Goal: Task Accomplishment & Management: Manage account settings

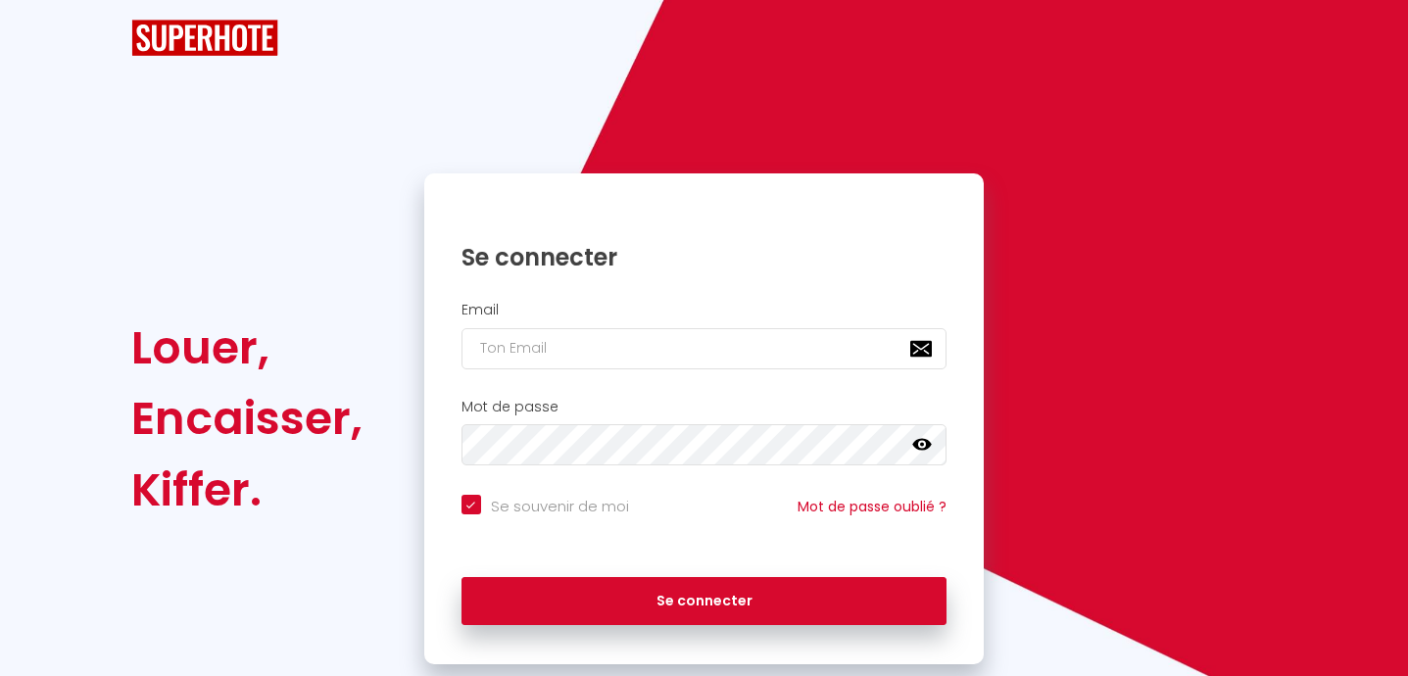
checkbox input "true"
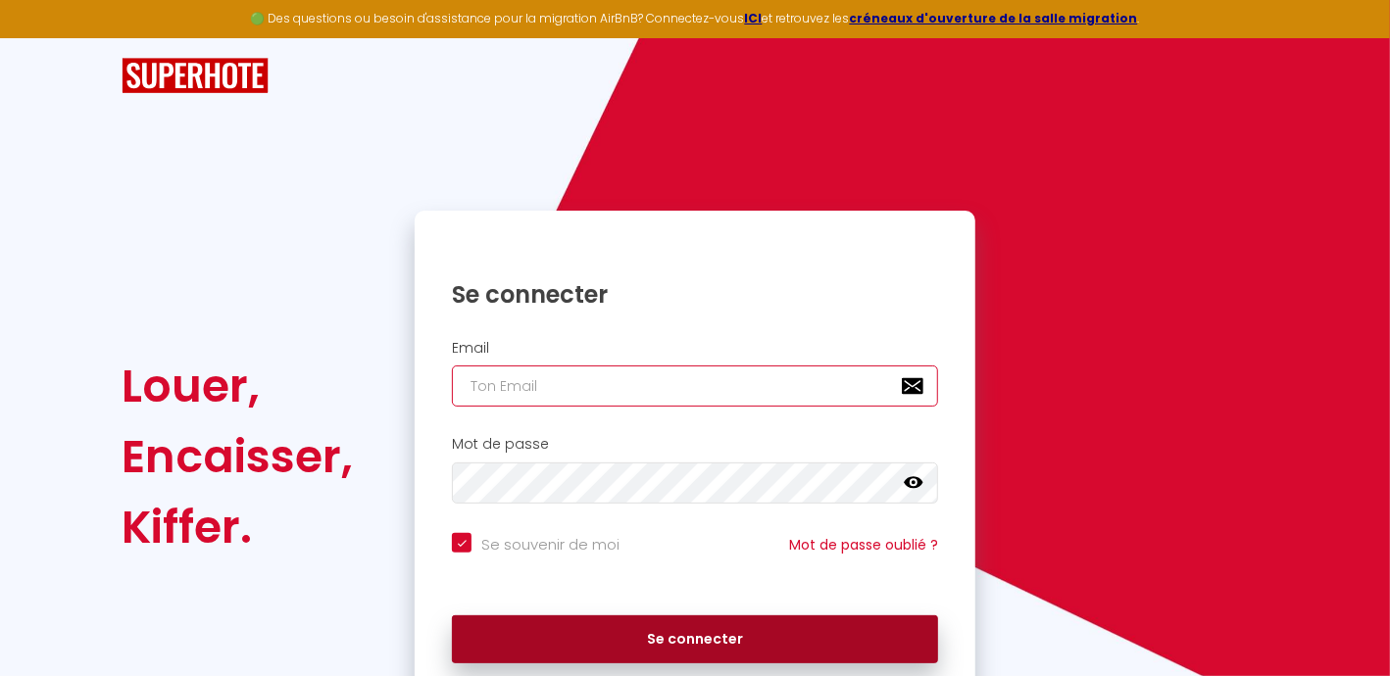
type input "[EMAIL_ADDRESS][DOMAIN_NAME]"
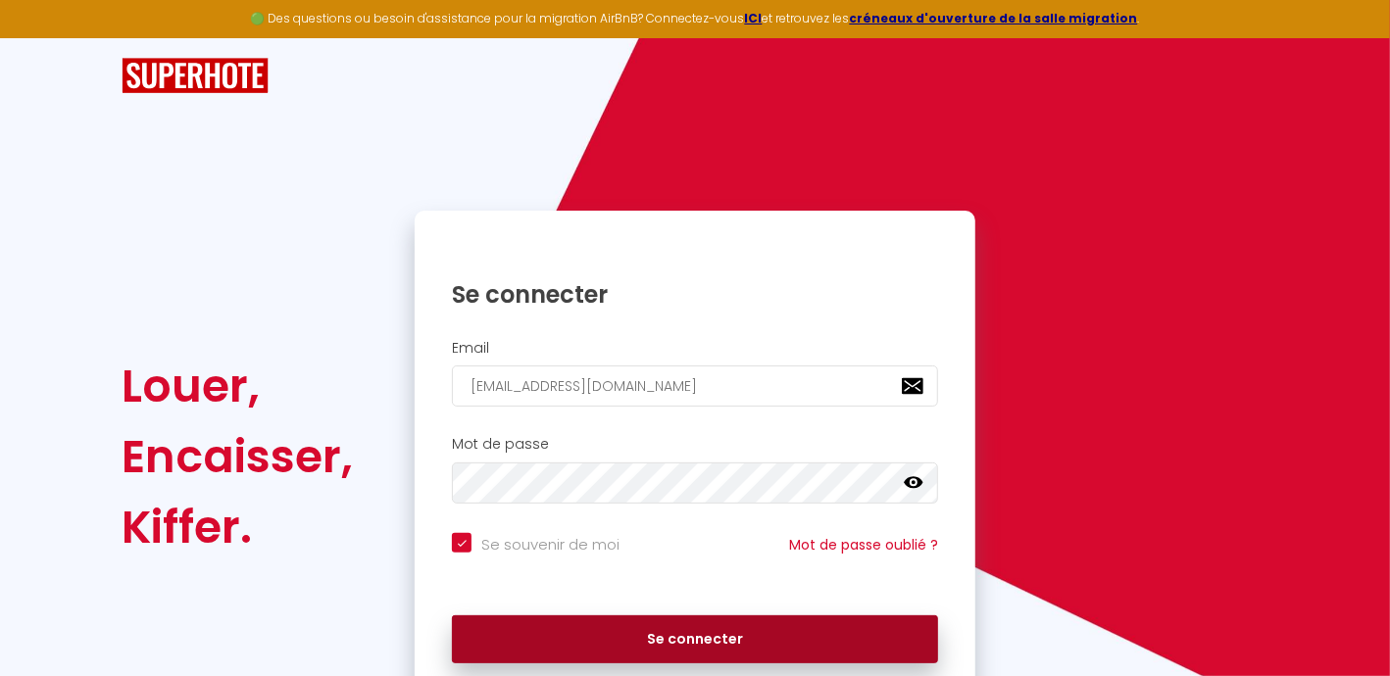
click at [694, 648] on button "Se connecter" at bounding box center [695, 639] width 486 height 49
checkbox input "true"
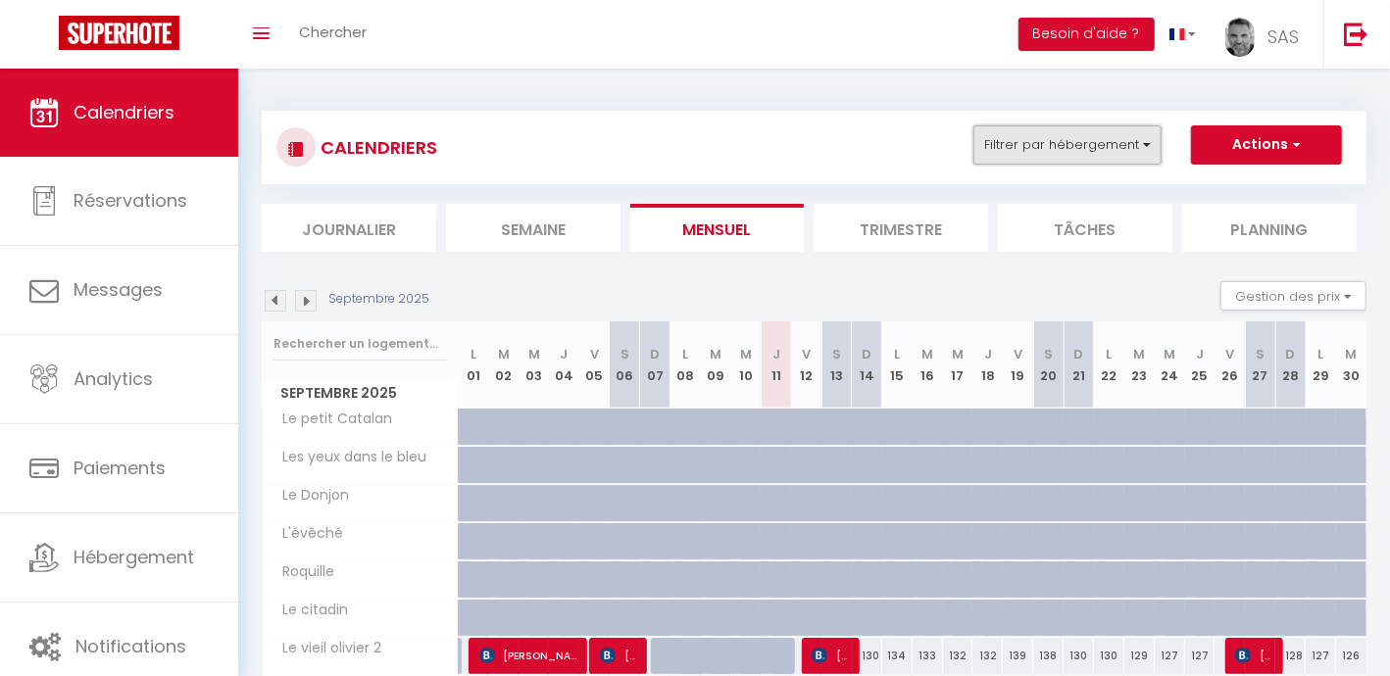
click at [1092, 134] on button "Filtrer par hébergement" at bounding box center [1067, 144] width 188 height 39
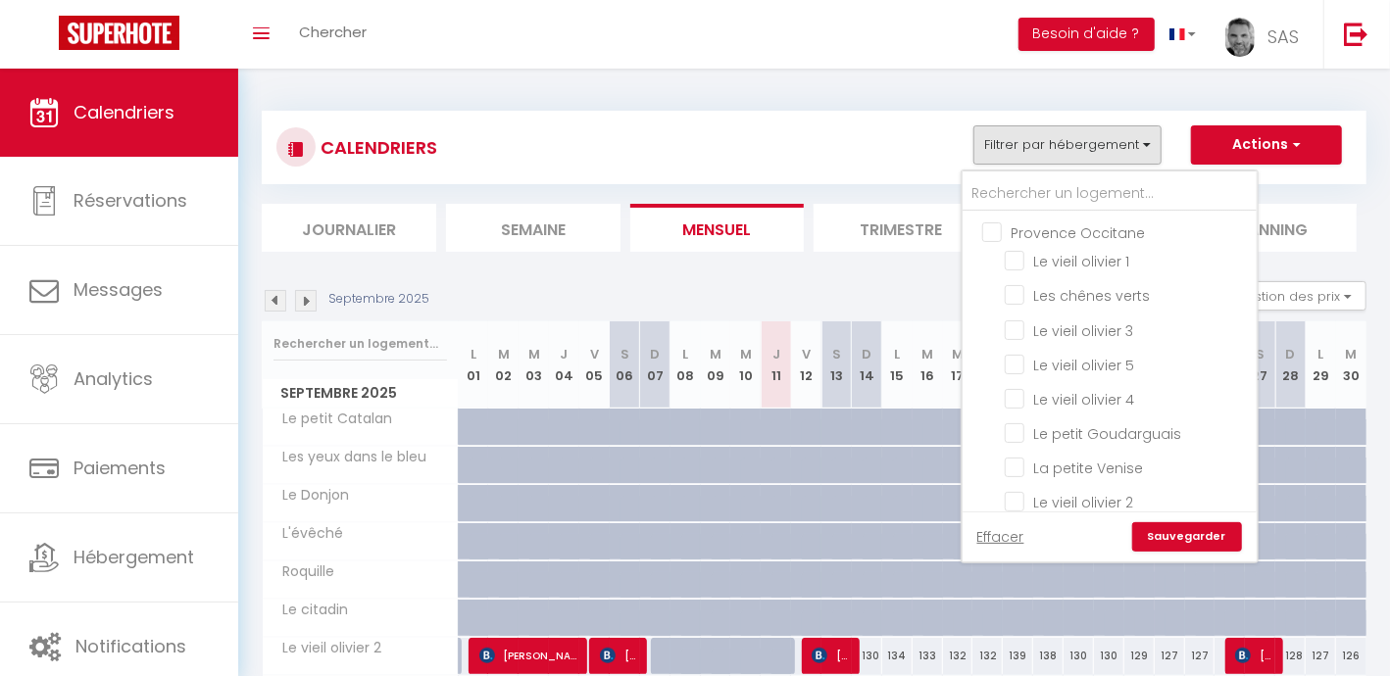
click at [994, 232] on input "Provence Occitane" at bounding box center [1129, 231] width 294 height 20
checkbox input "true"
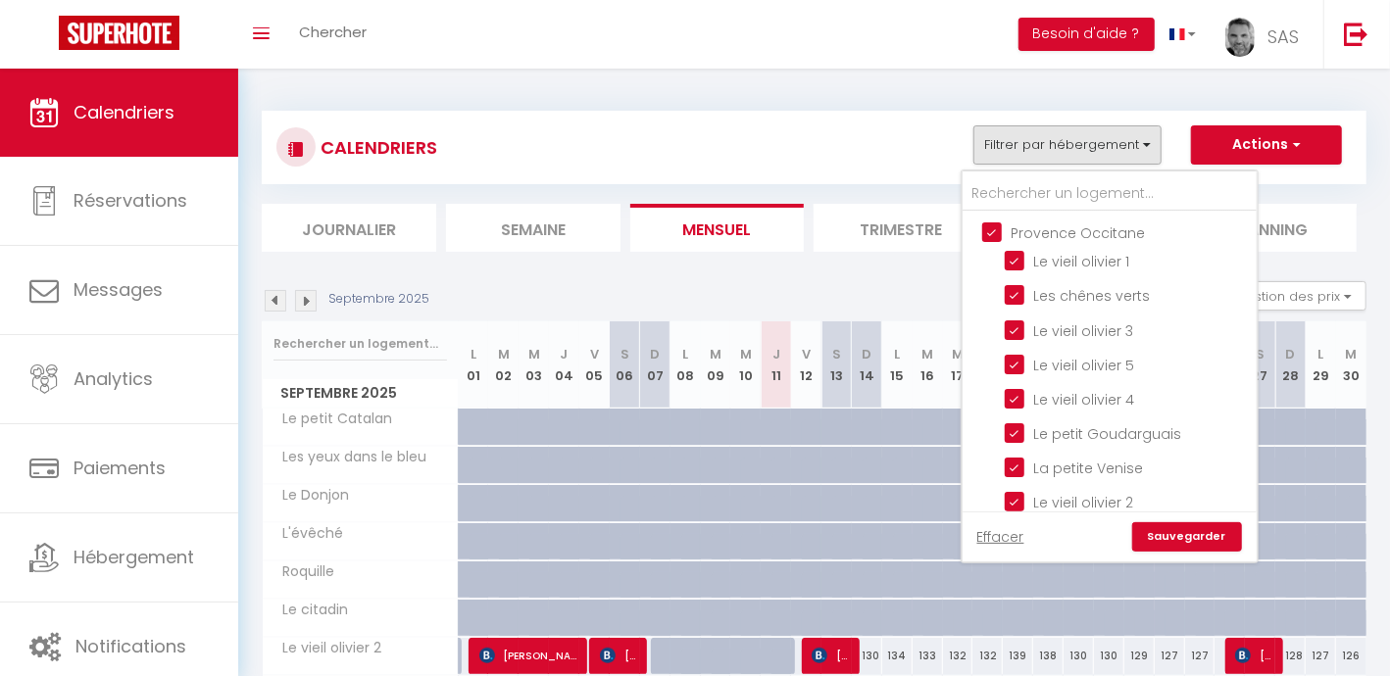
checkbox input "true"
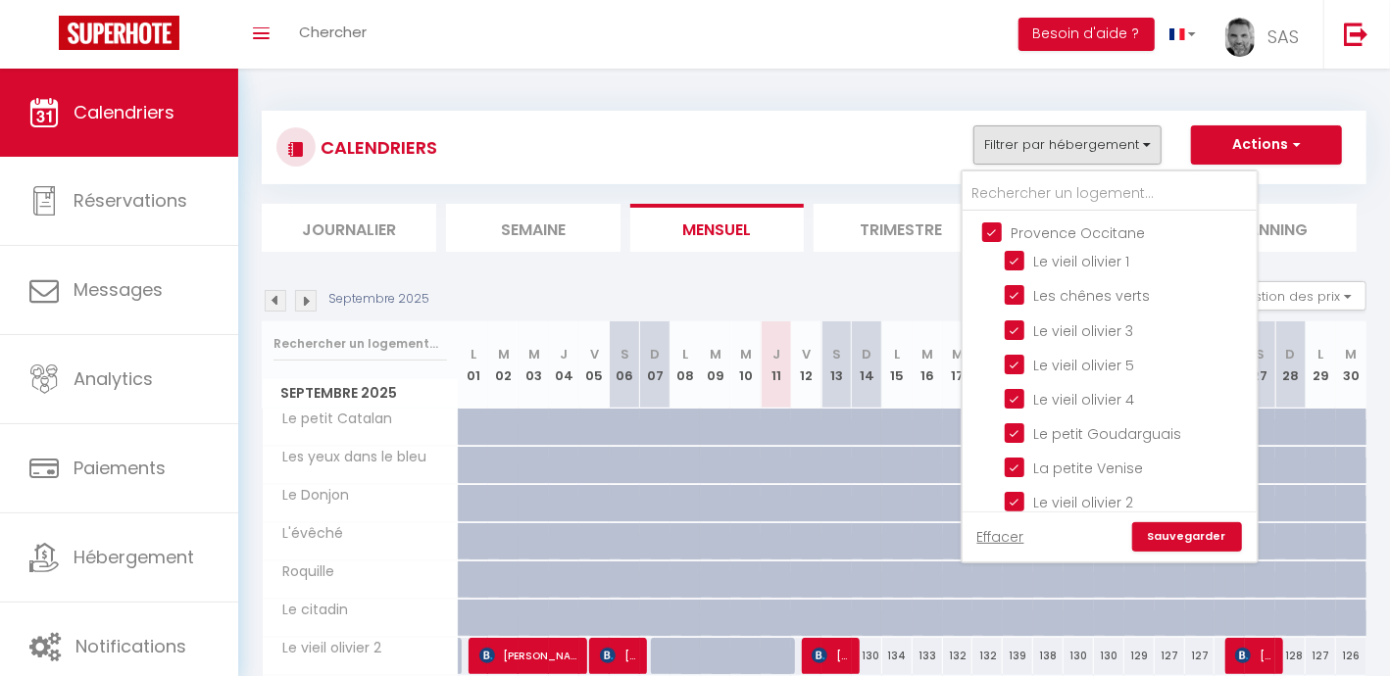
checkbox input "true"
checkbox input "false"
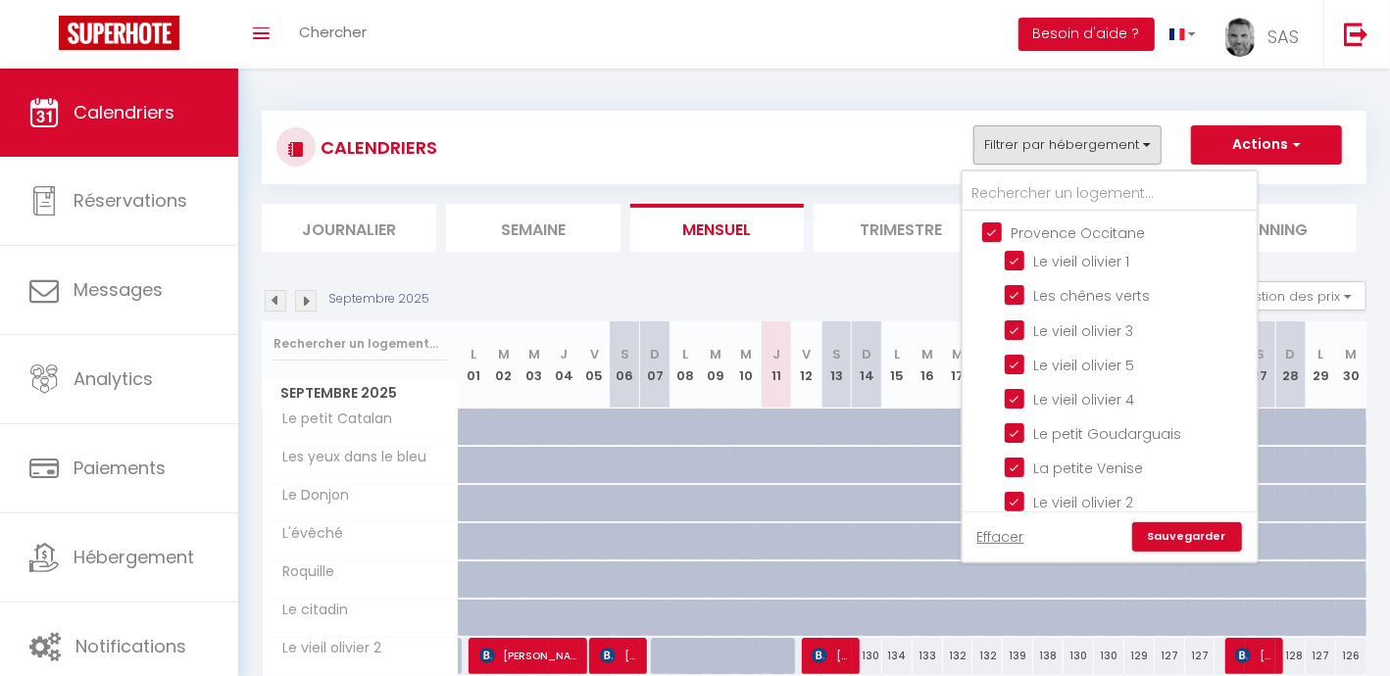
checkbox input "false"
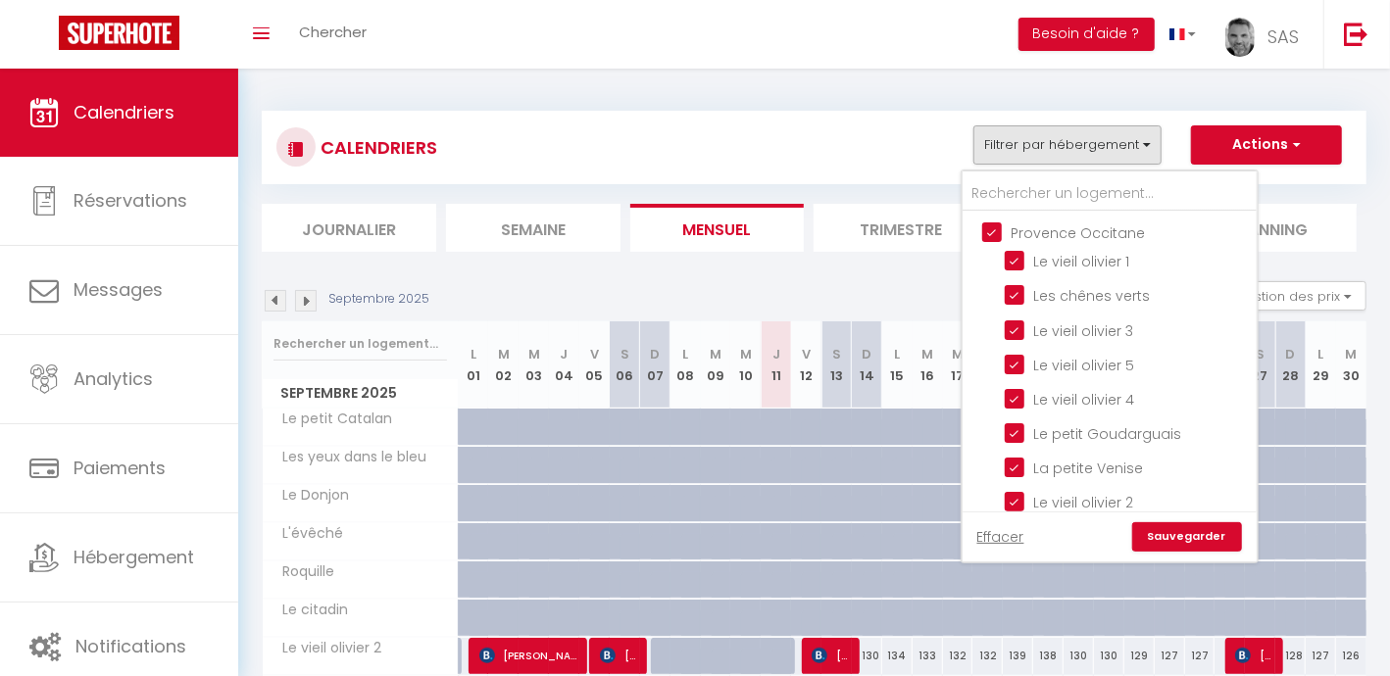
checkbox input "false"
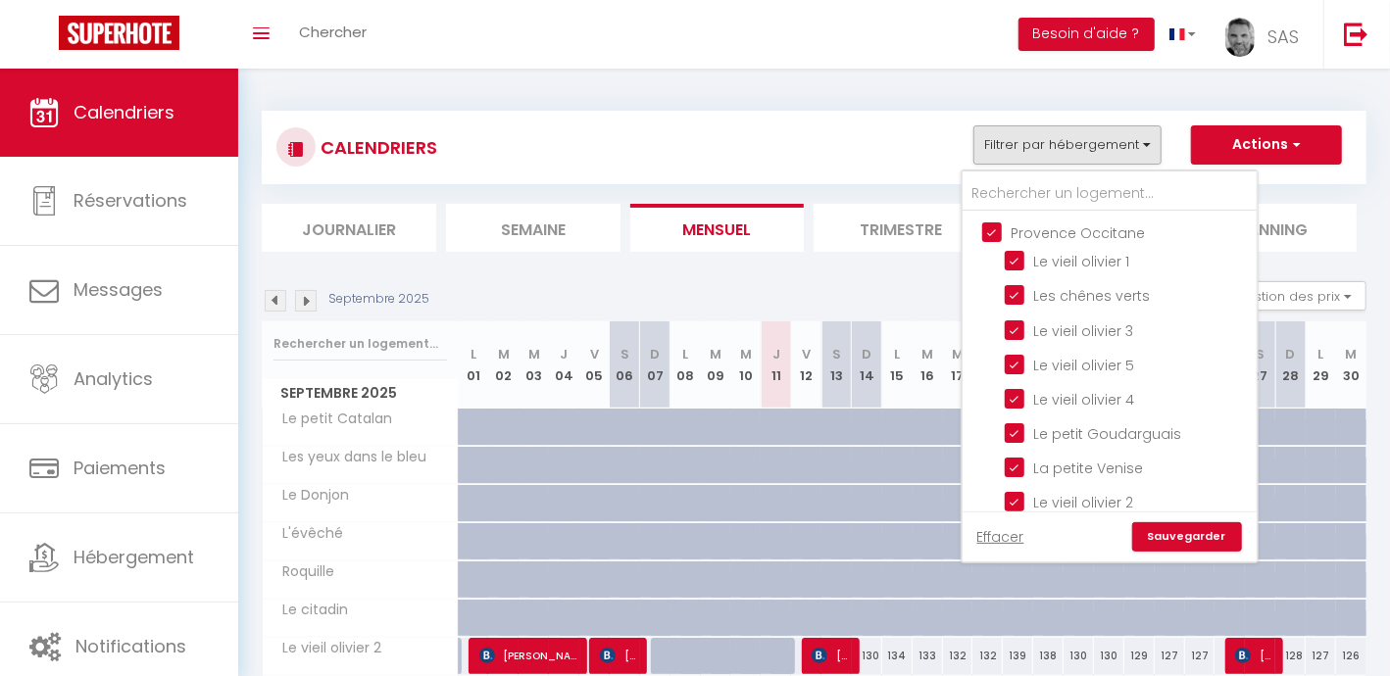
checkbox input "false"
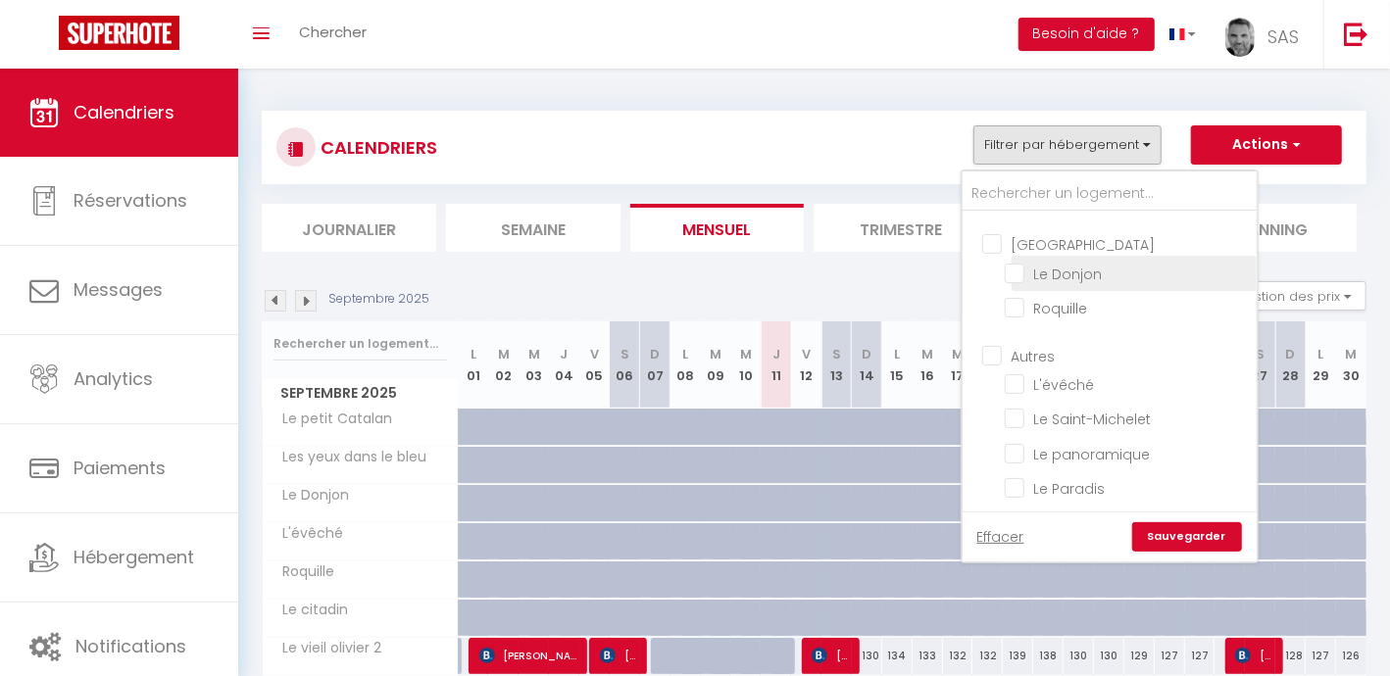
scroll to position [732, 0]
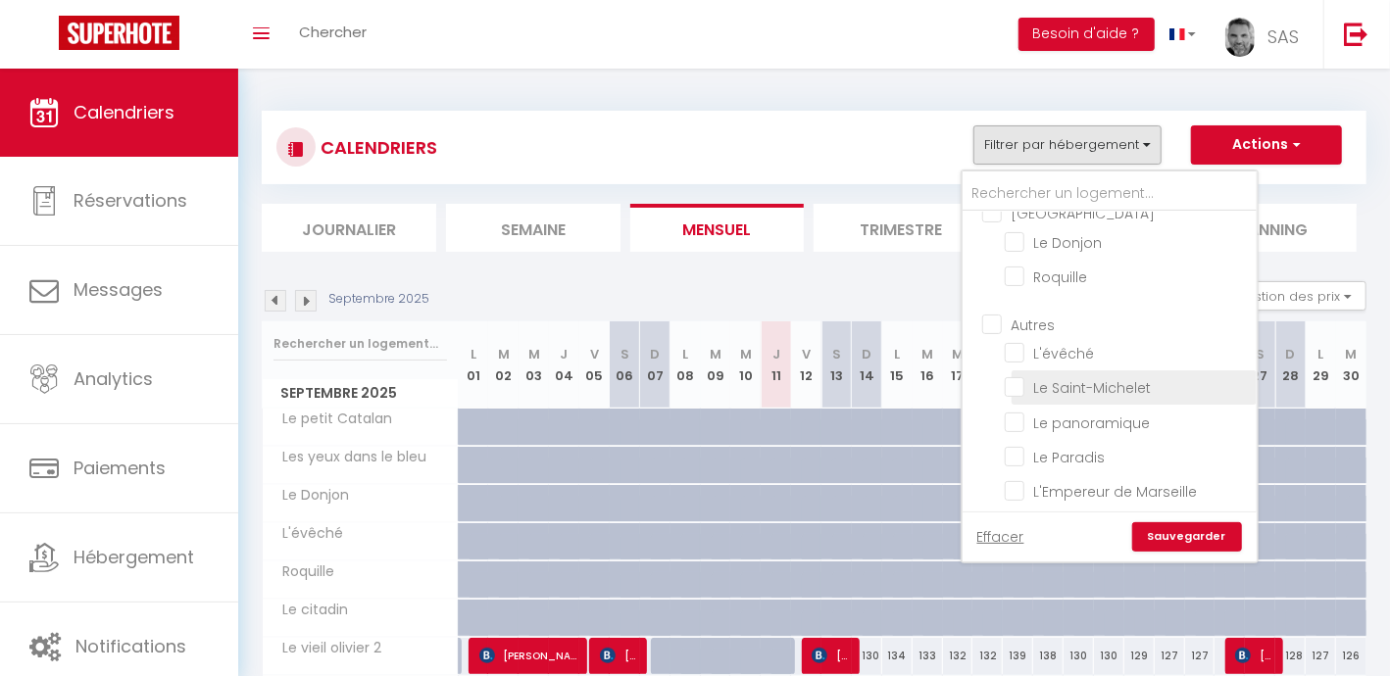
click at [1014, 380] on input "Le Saint-Michelet" at bounding box center [1127, 386] width 245 height 20
checkbox input "true"
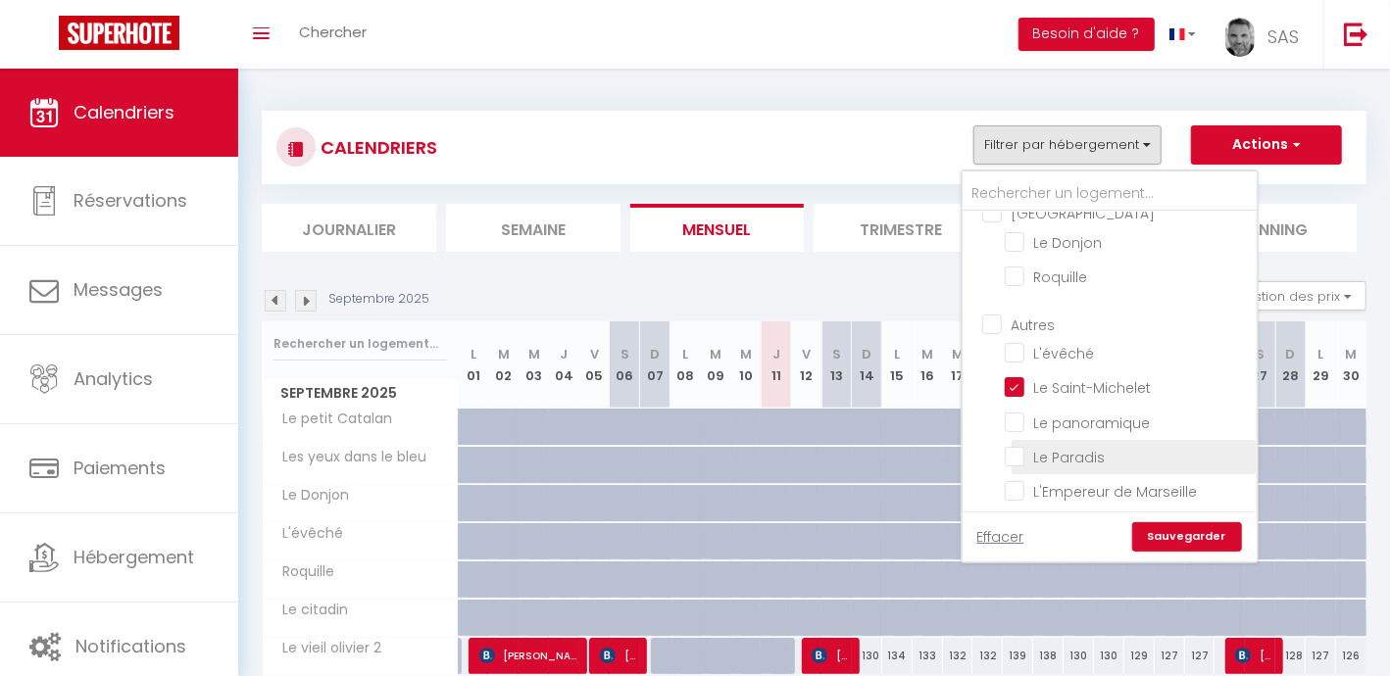
checkbox input "false"
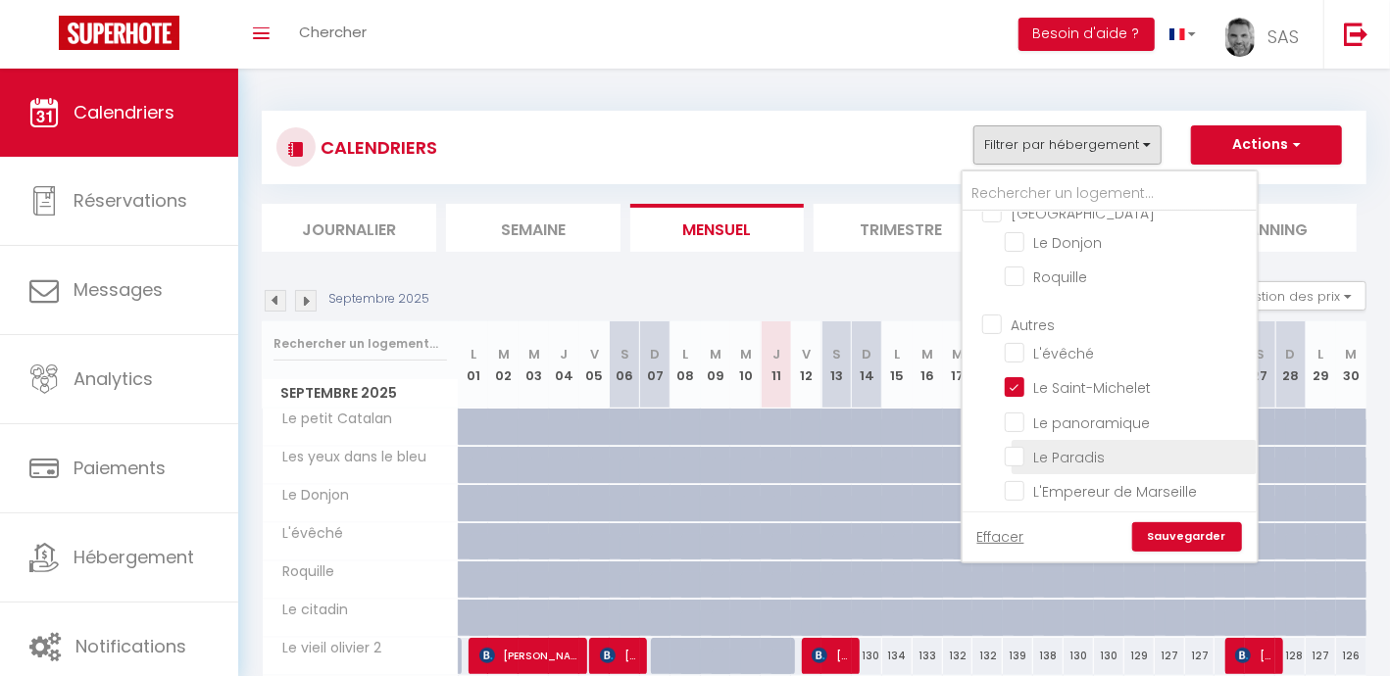
checkbox input "false"
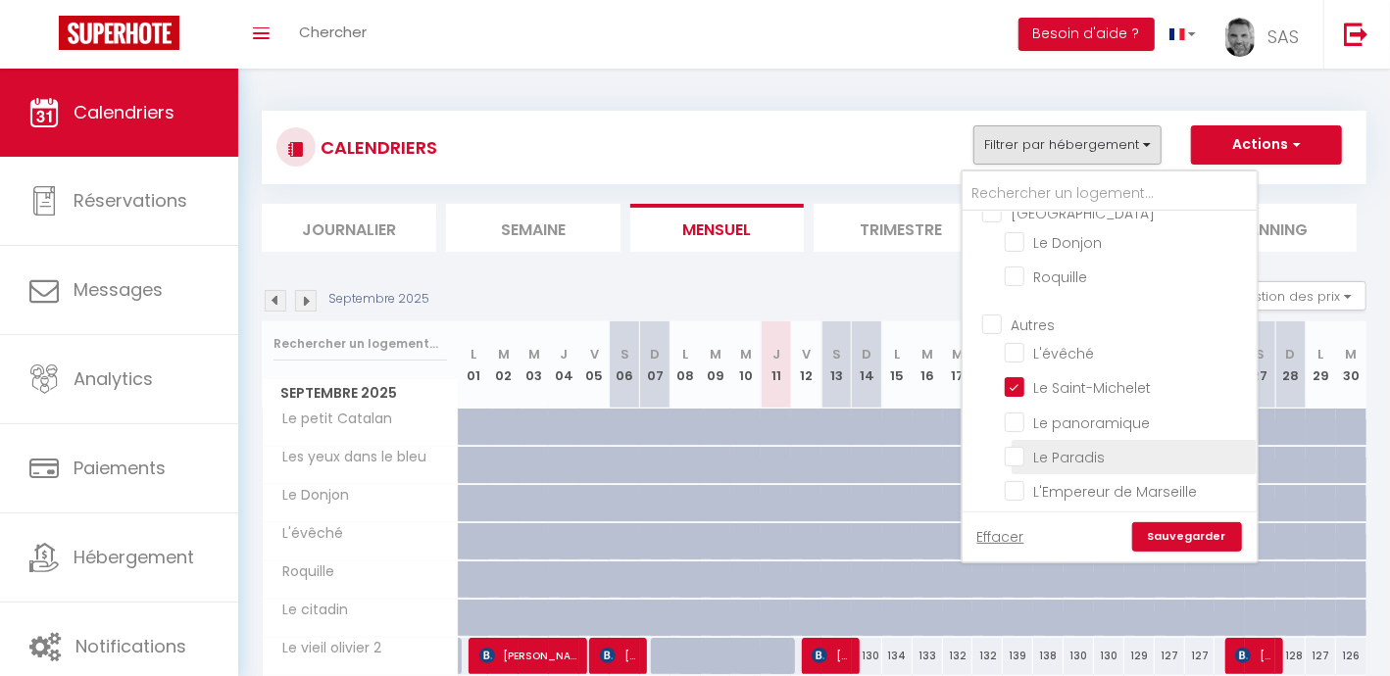
checkbox input "false"
click at [1203, 541] on link "Sauvegarder" at bounding box center [1187, 536] width 110 height 29
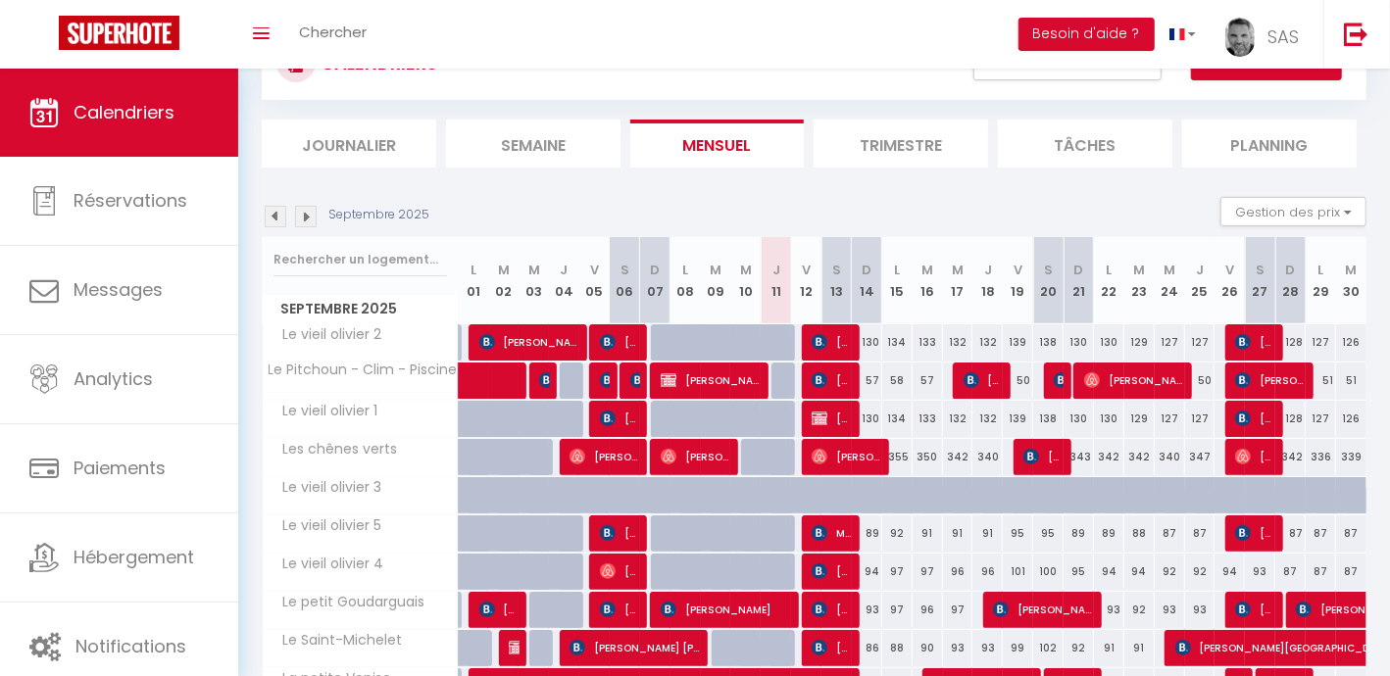
scroll to position [122, 0]
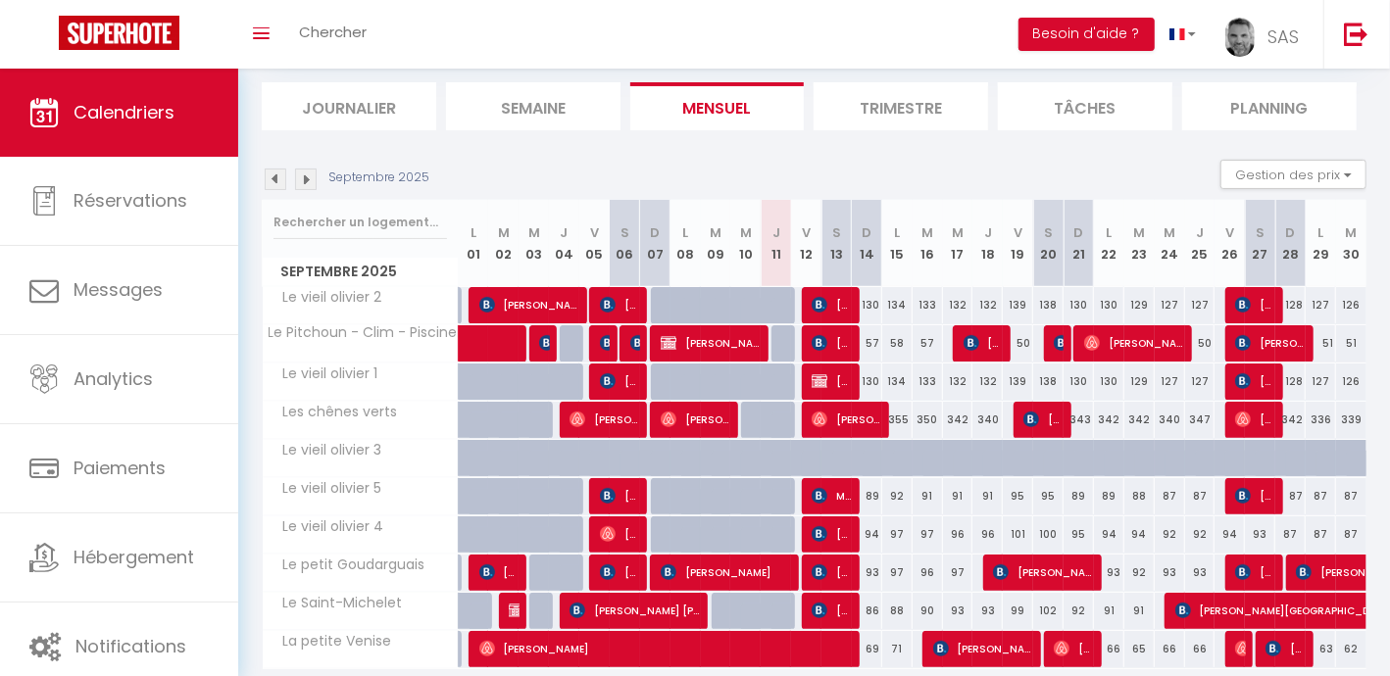
click at [868, 301] on div "130" at bounding box center [867, 305] width 30 height 36
type input "130"
type input "Dim 14 Septembre 2025"
type input "Lun 15 Septembre 2025"
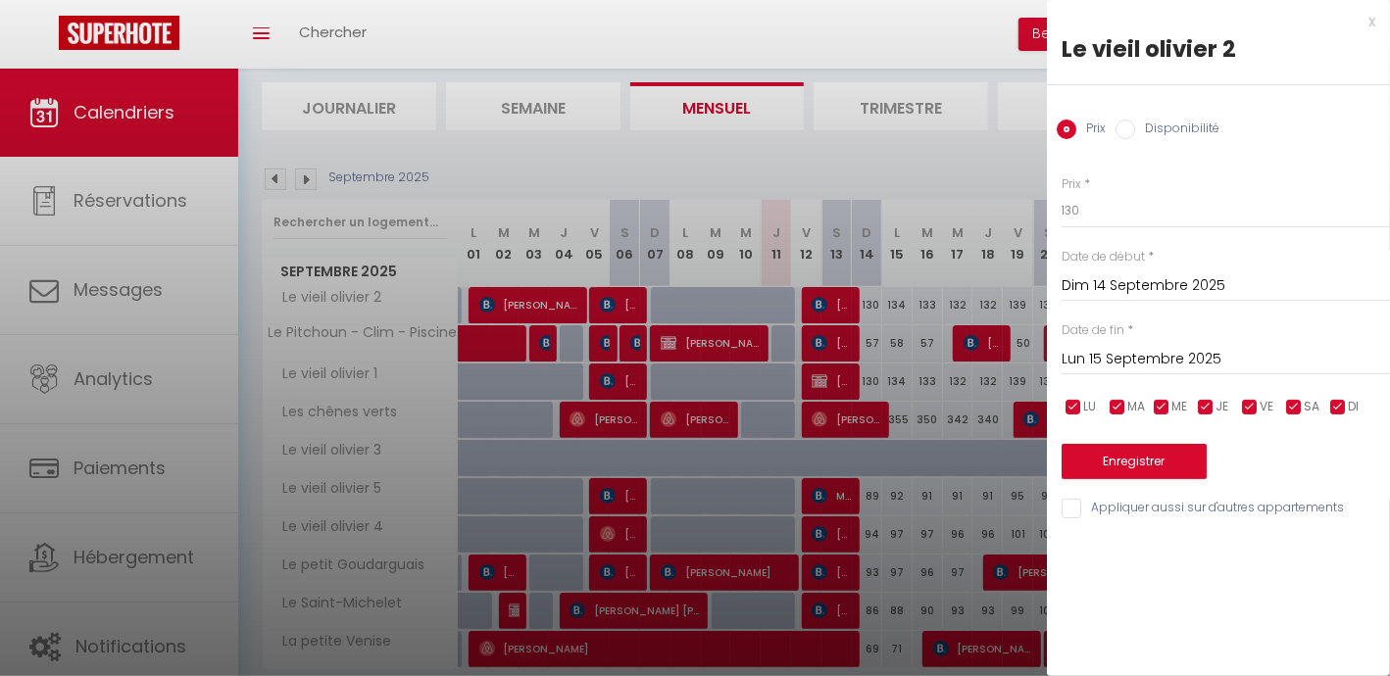
click at [1122, 134] on input "Disponibilité" at bounding box center [1125, 130] width 20 height 20
radio input "true"
radio input "false"
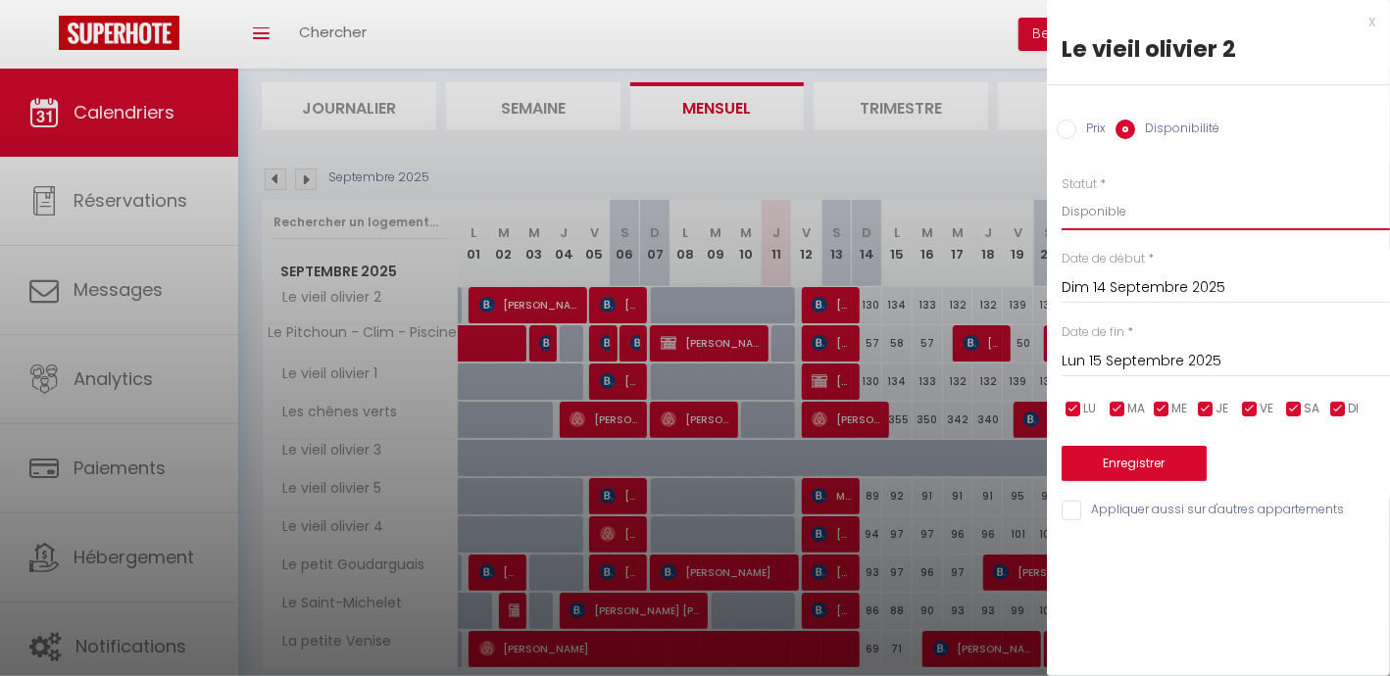
click at [1115, 210] on select "Disponible Indisponible" at bounding box center [1225, 211] width 328 height 37
select select "0"
click at [1061, 193] on select "Disponible Indisponible" at bounding box center [1225, 211] width 328 height 37
click at [1135, 465] on button "Enregistrer" at bounding box center [1133, 463] width 145 height 35
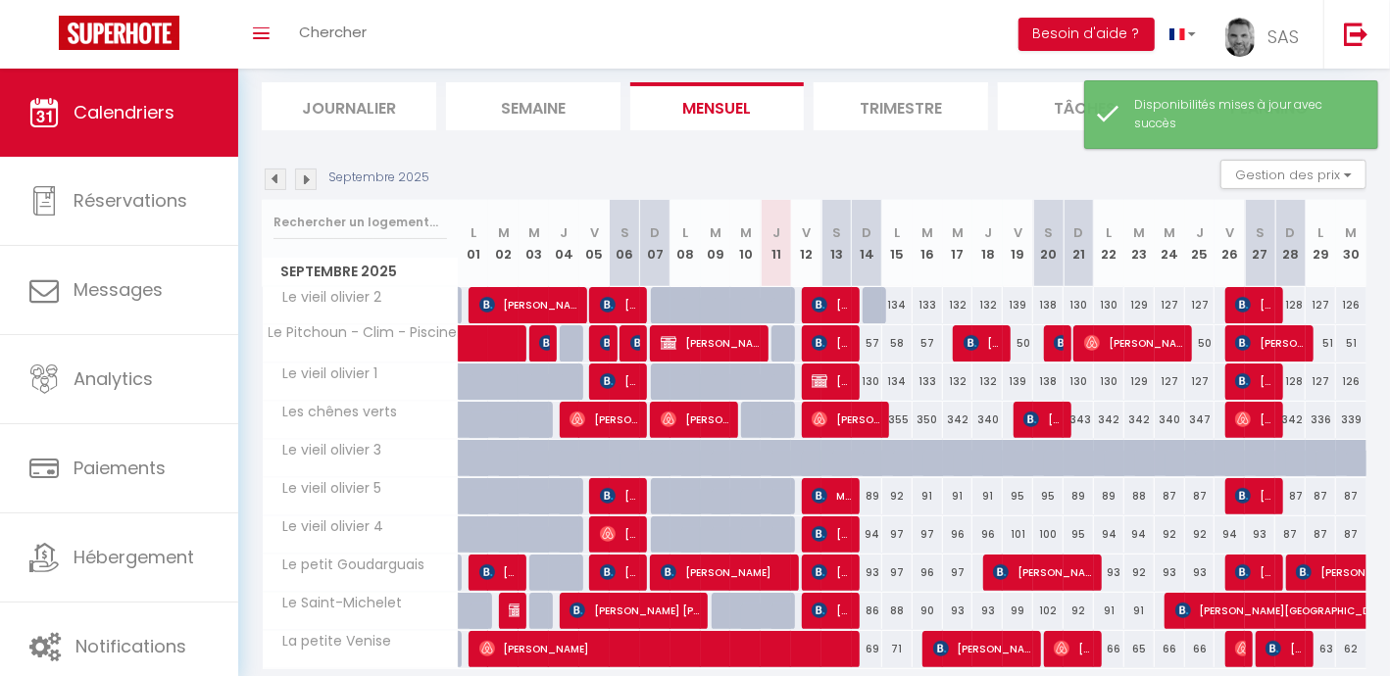
click at [867, 374] on div "130" at bounding box center [867, 382] width 30 height 36
select select "1"
type input "Dim 14 Septembre 2025"
type input "Lun 15 Septembre 2025"
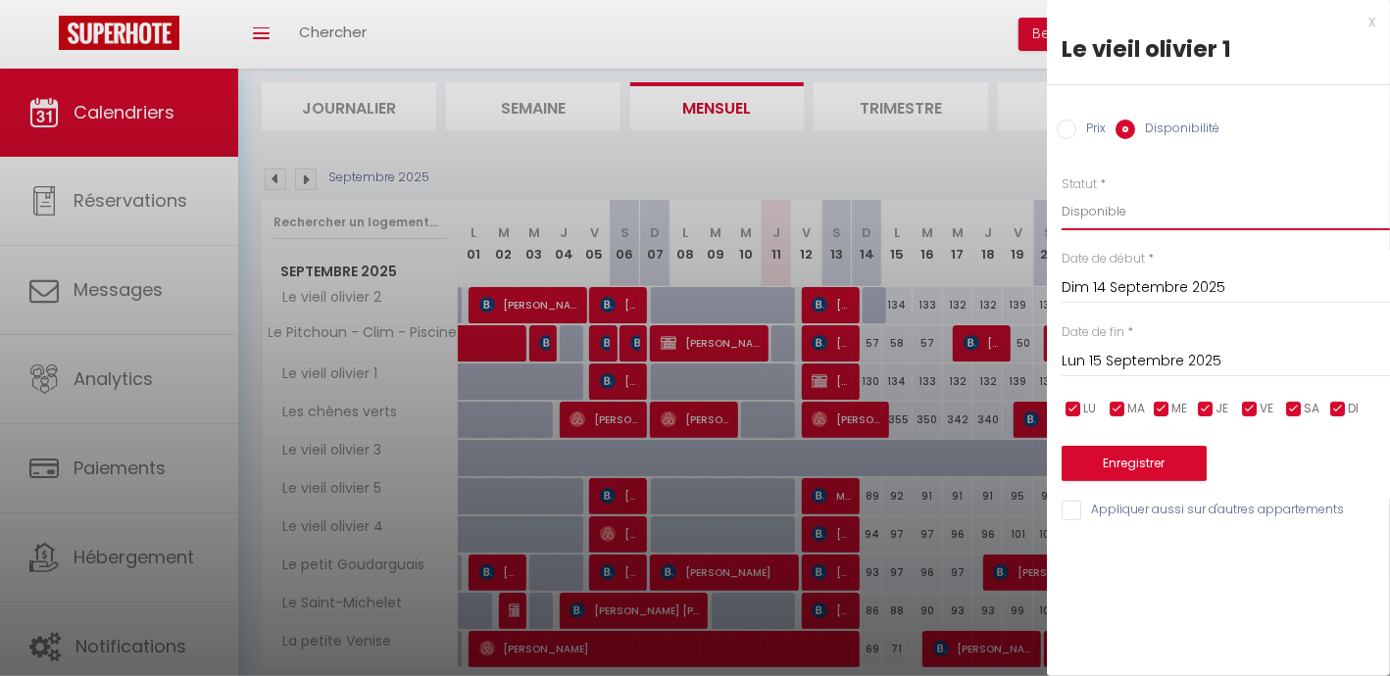
click at [1134, 216] on select "Disponible Indisponible" at bounding box center [1225, 211] width 328 height 37
select select "0"
click at [1061, 193] on select "Disponible Indisponible" at bounding box center [1225, 211] width 328 height 37
click at [1157, 458] on button "Enregistrer" at bounding box center [1133, 463] width 145 height 35
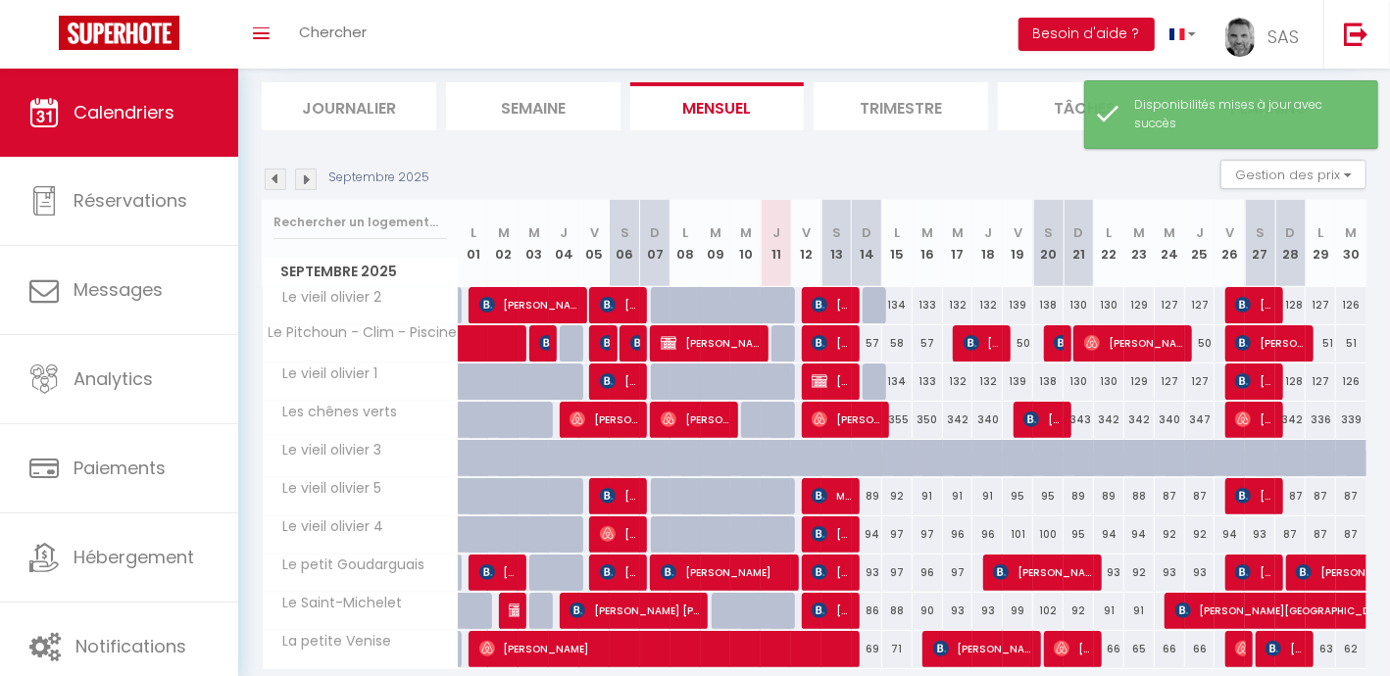
click at [872, 488] on div "89" at bounding box center [867, 496] width 30 height 36
select select "1"
type input "Dim 14 Septembre 2025"
type input "Lun 15 Septembre 2025"
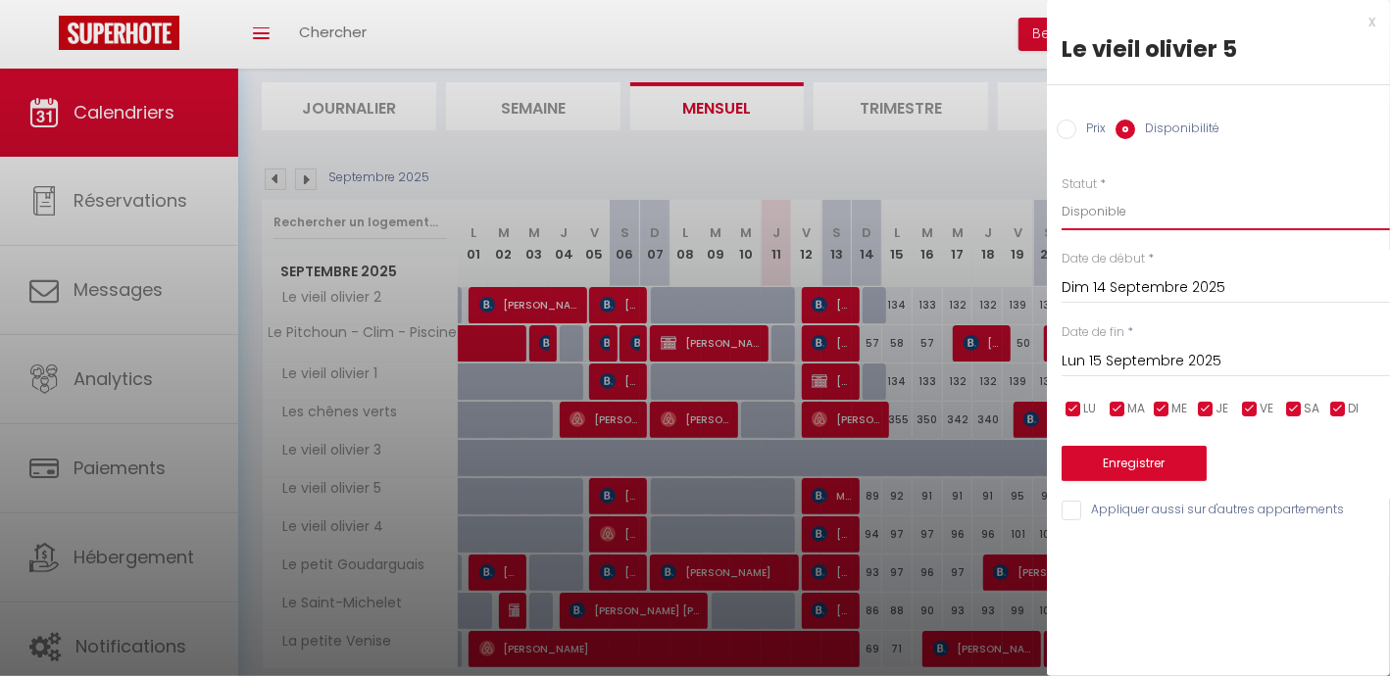
click at [1117, 209] on select "Disponible Indisponible" at bounding box center [1225, 211] width 328 height 37
select select "0"
click at [1061, 193] on select "Disponible Indisponible" at bounding box center [1225, 211] width 328 height 37
click at [1146, 462] on button "Enregistrer" at bounding box center [1133, 463] width 145 height 35
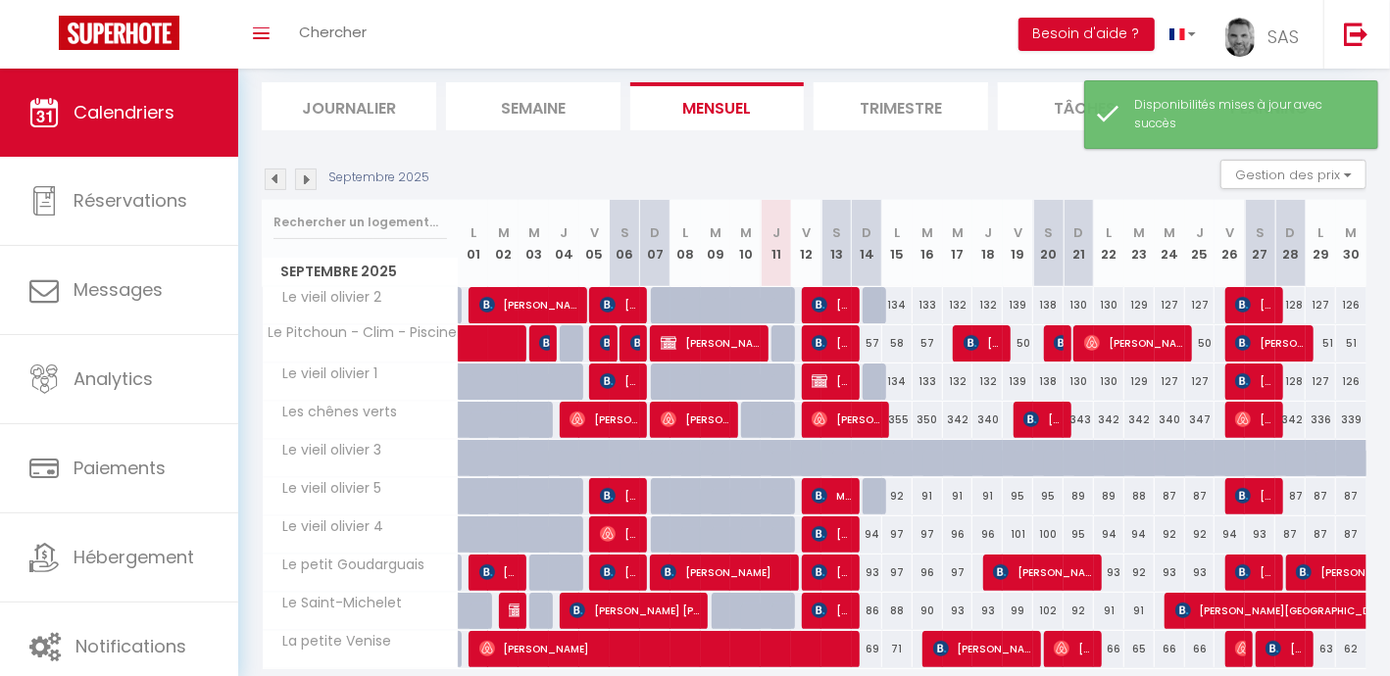
click at [872, 530] on div "94" at bounding box center [867, 534] width 30 height 36
select select "1"
type input "Dim 14 Septembre 2025"
type input "Lun 15 Septembre 2025"
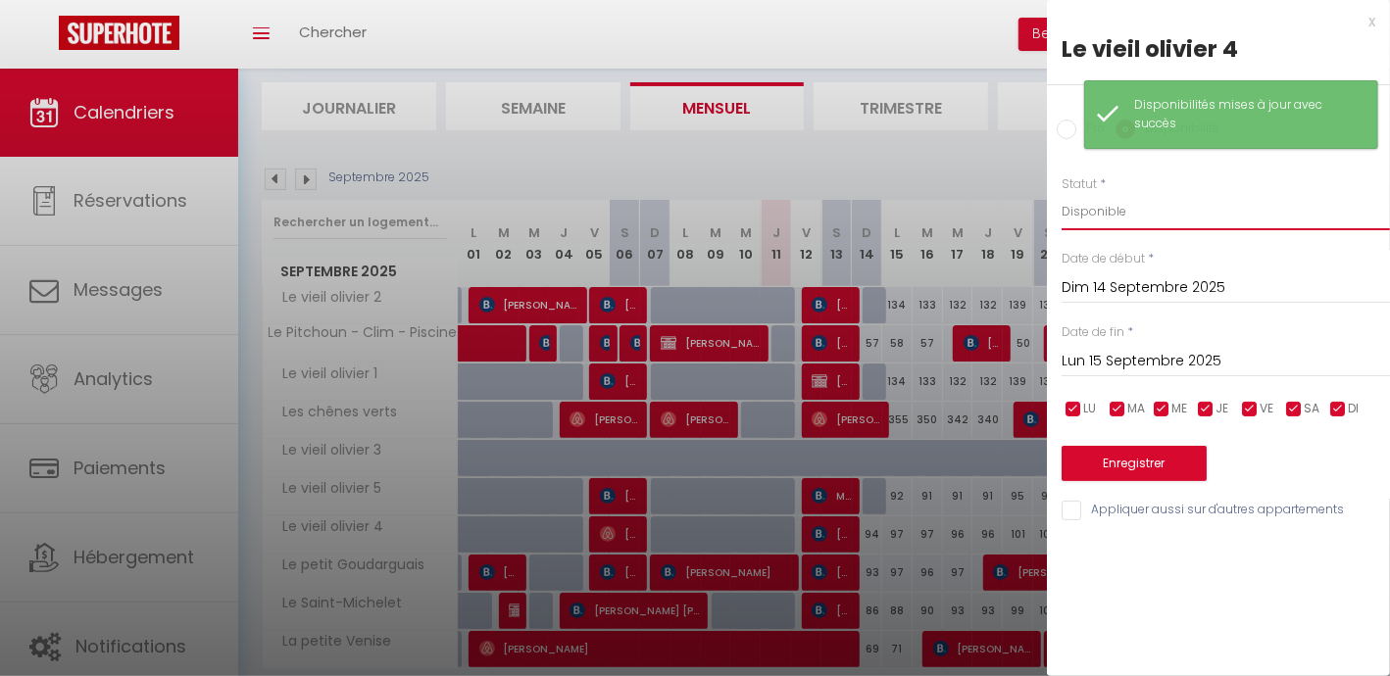
click at [1136, 206] on select "Disponible Indisponible" at bounding box center [1225, 211] width 328 height 37
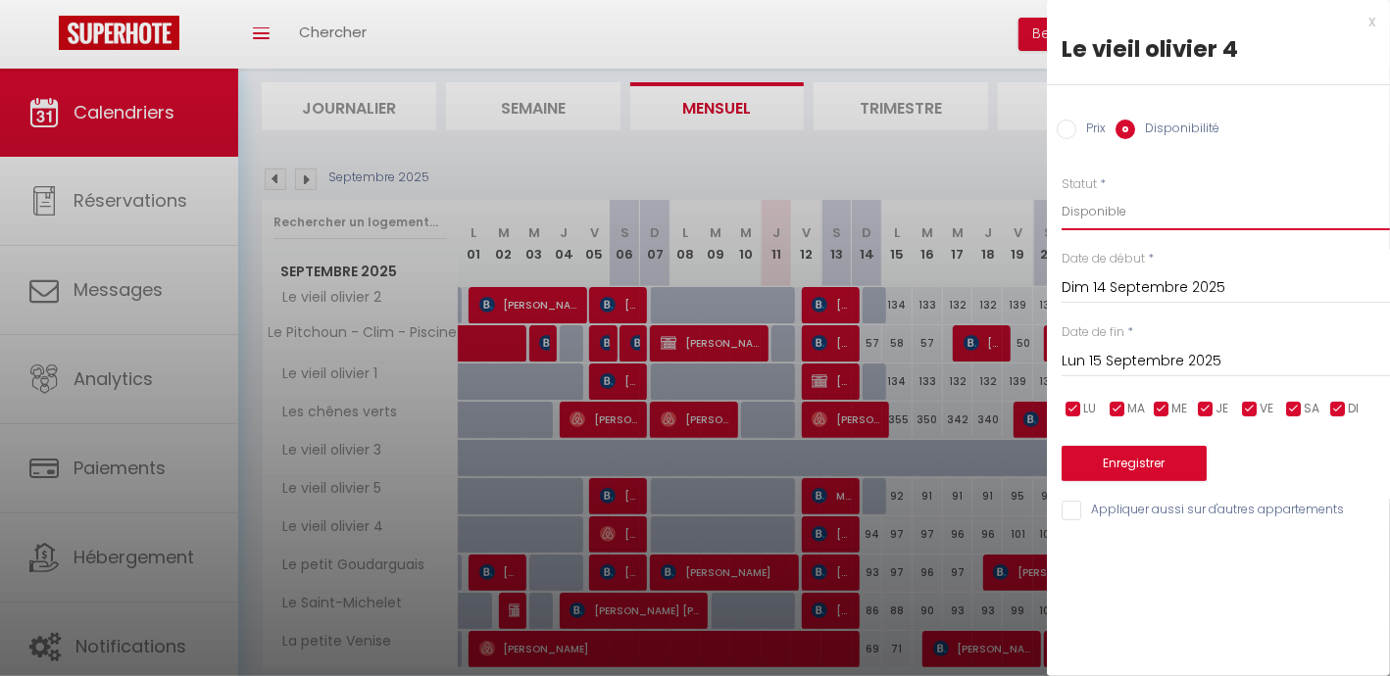
select select "0"
click at [1061, 193] on select "Disponible Indisponible" at bounding box center [1225, 211] width 328 height 37
click at [1160, 467] on button "Enregistrer" at bounding box center [1133, 463] width 145 height 35
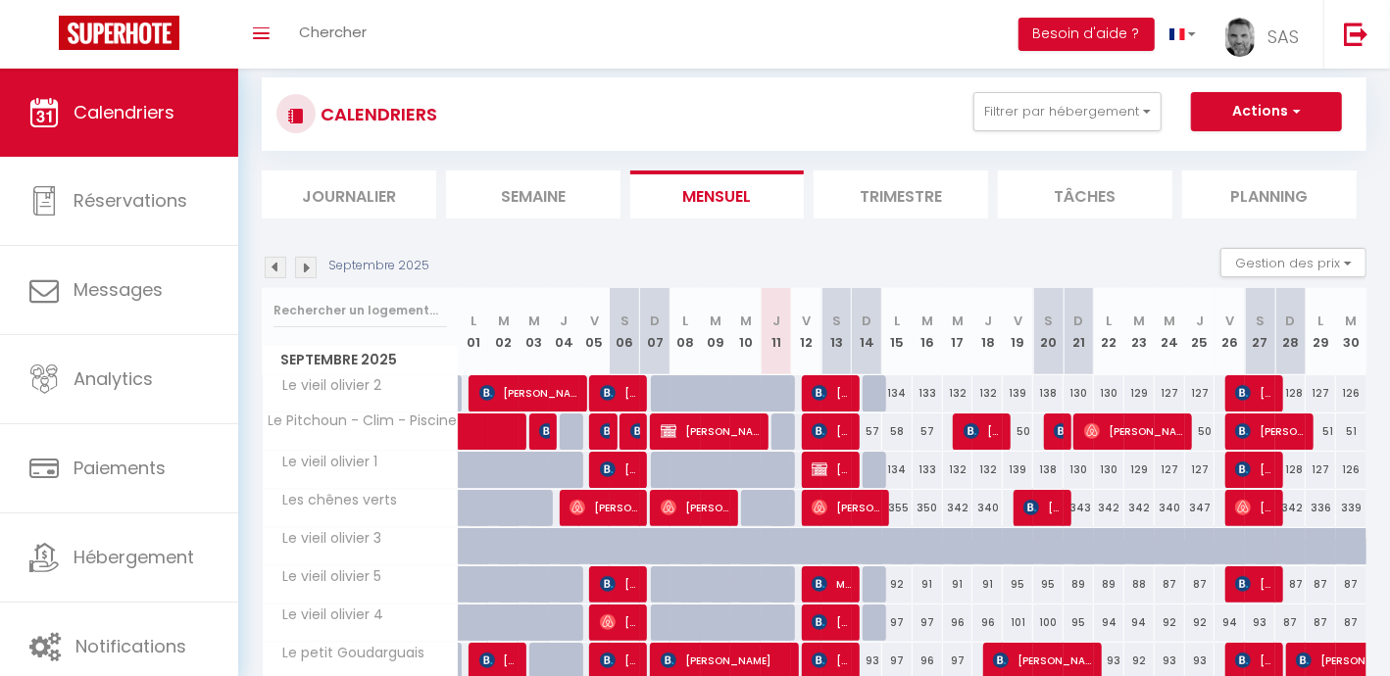
scroll to position [0, 0]
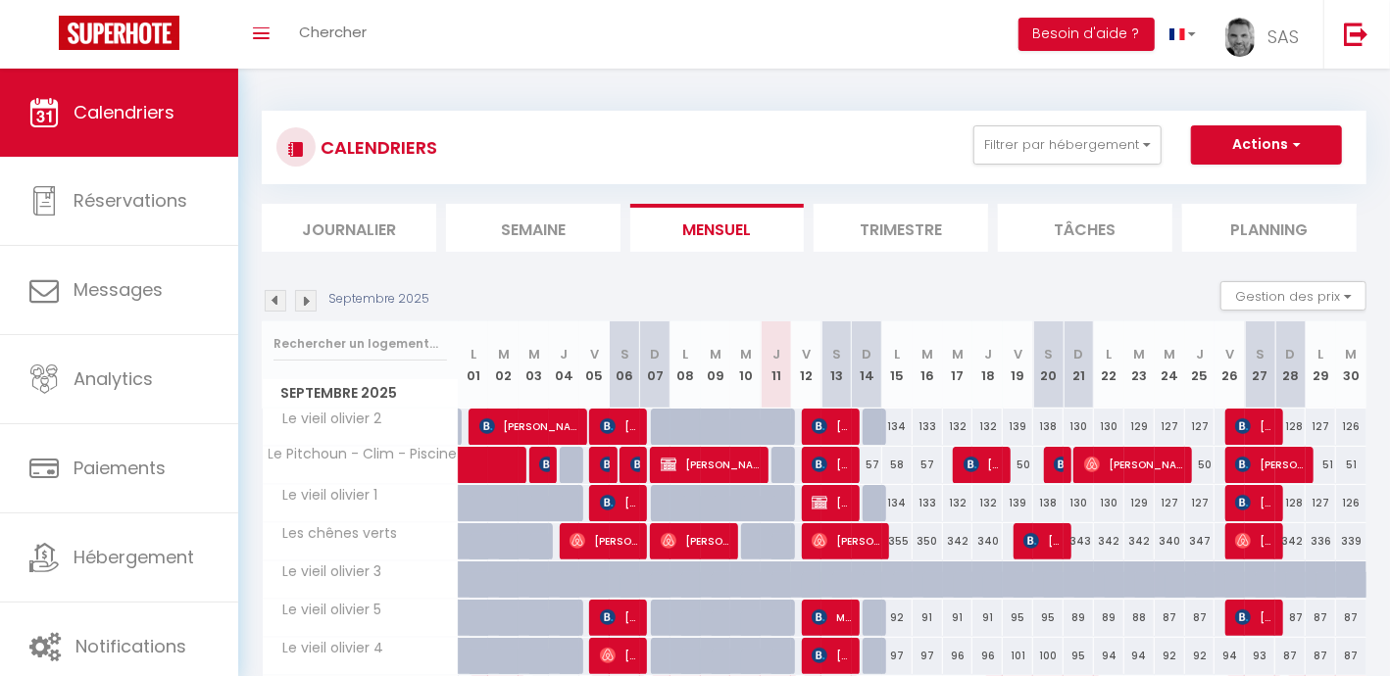
click at [549, 221] on li "Semaine" at bounding box center [533, 228] width 174 height 48
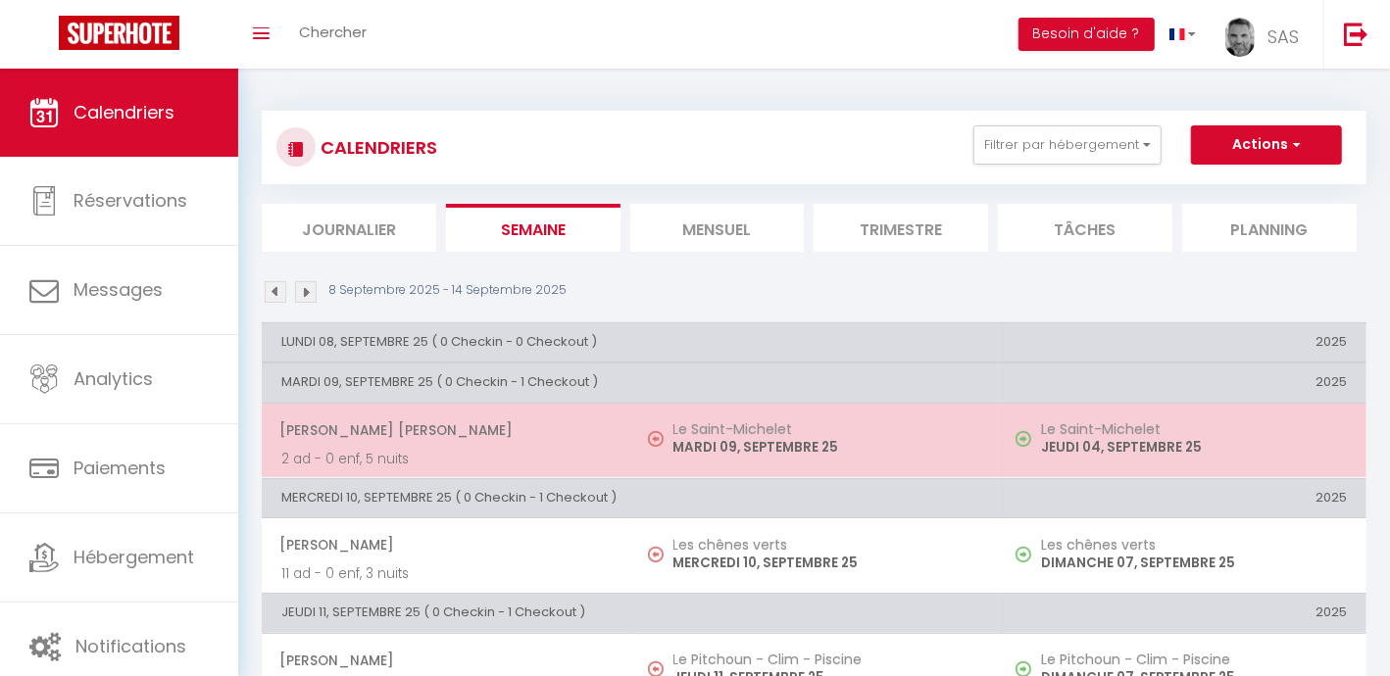
click at [475, 438] on span "[PERSON_NAME] [PERSON_NAME]" at bounding box center [444, 430] width 331 height 37
select select "OK"
select select "KO"
select select "0"
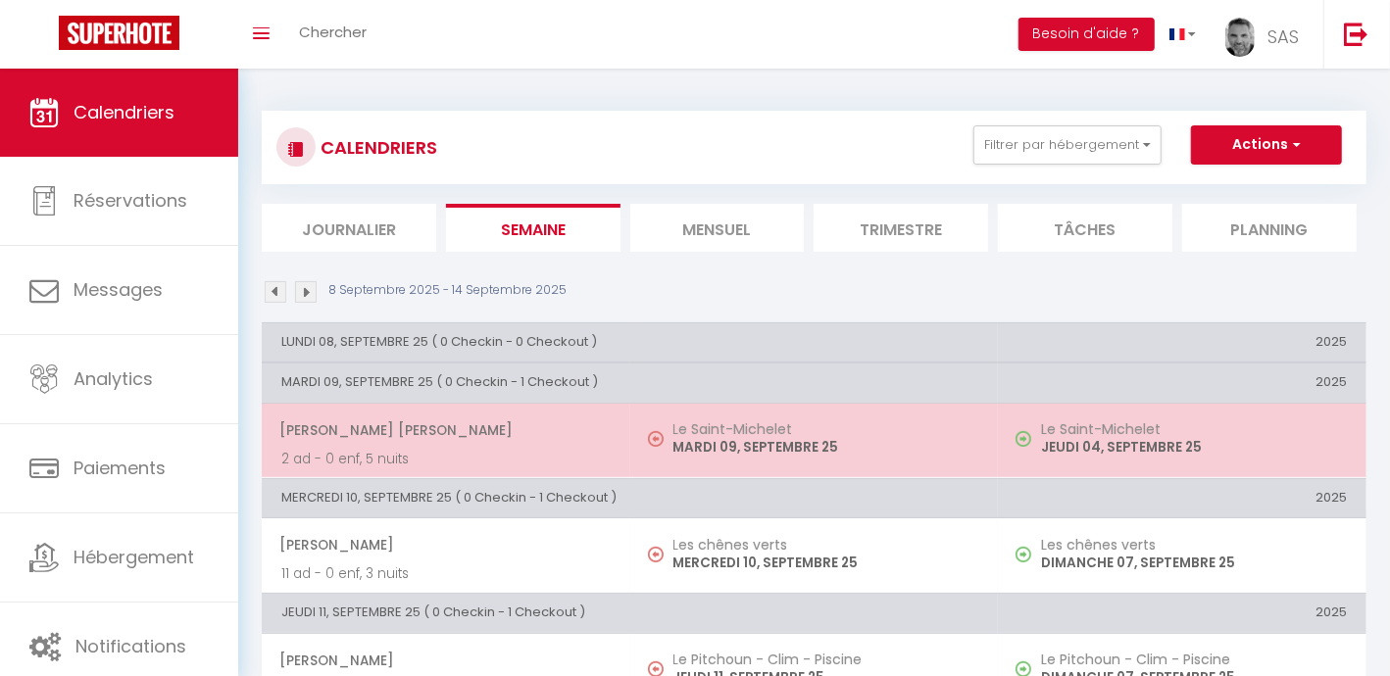
select select "1"
select select
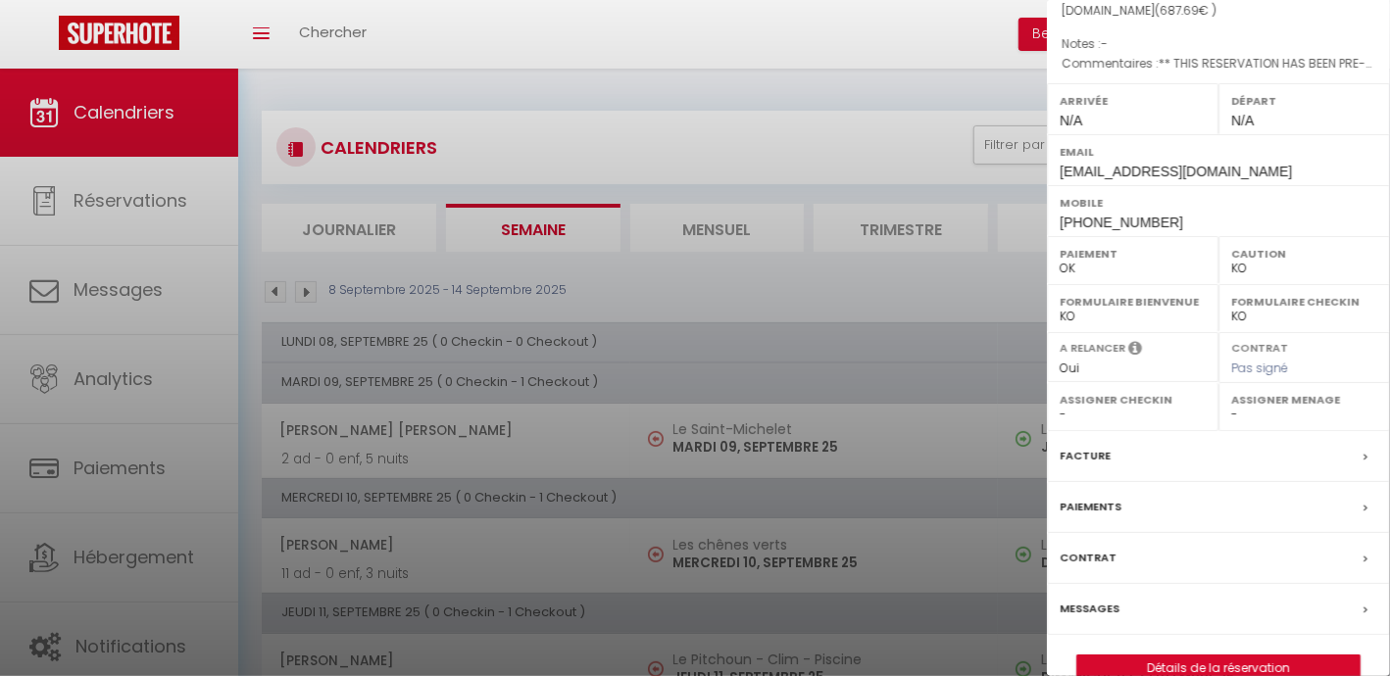
scroll to position [265, 0]
click at [1232, 656] on link "Détails de la réservation" at bounding box center [1218, 668] width 282 height 25
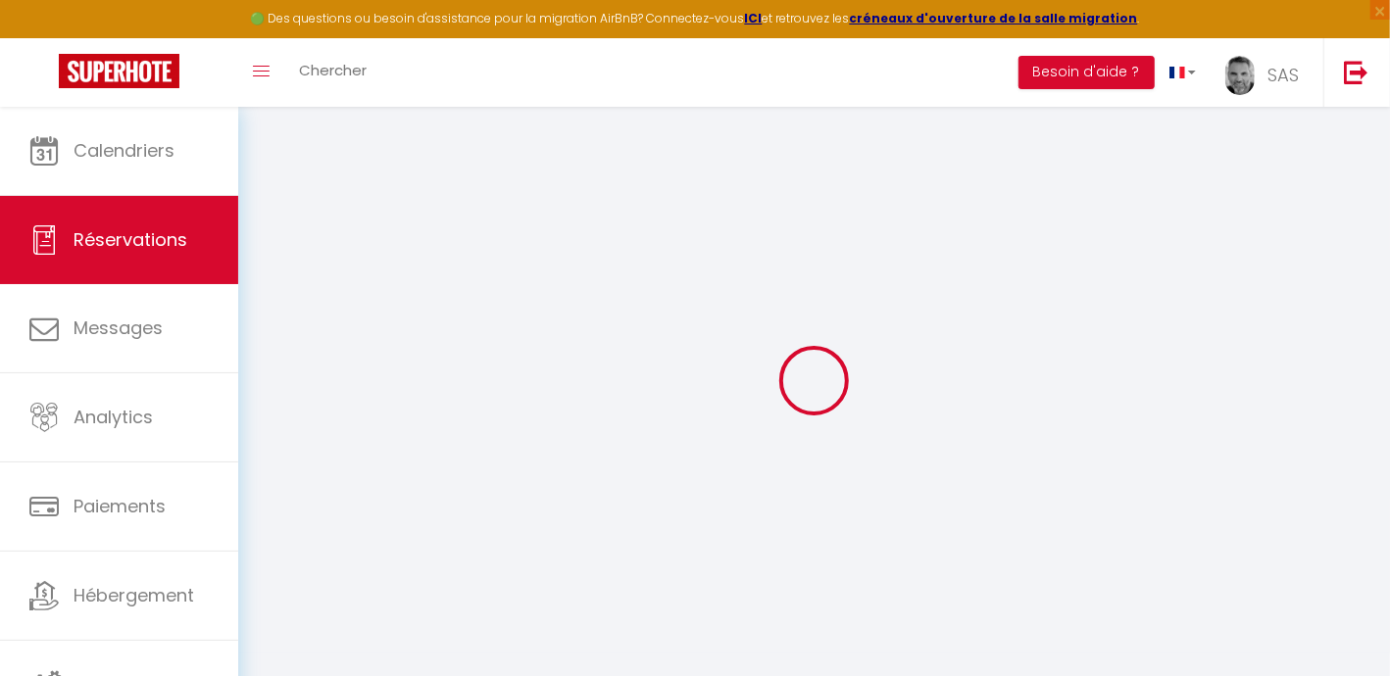
type input "[PERSON_NAME] [PERSON_NAME]"
type input "[PERSON_NAME]"
type input "[EMAIL_ADDRESS][DOMAIN_NAME]"
type input "[PHONE_NUMBER]"
select select "GB"
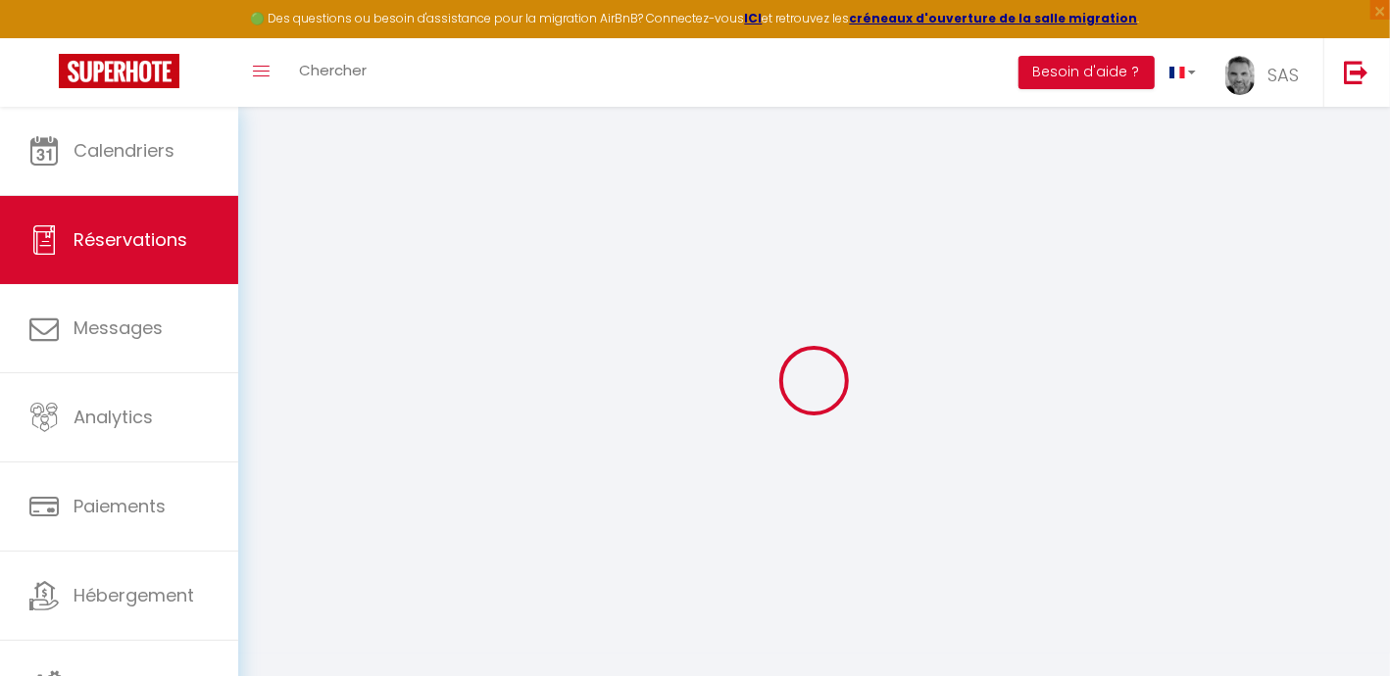
type input "10"
type input "98.74"
type input "9.63"
select select "65740"
select select "1"
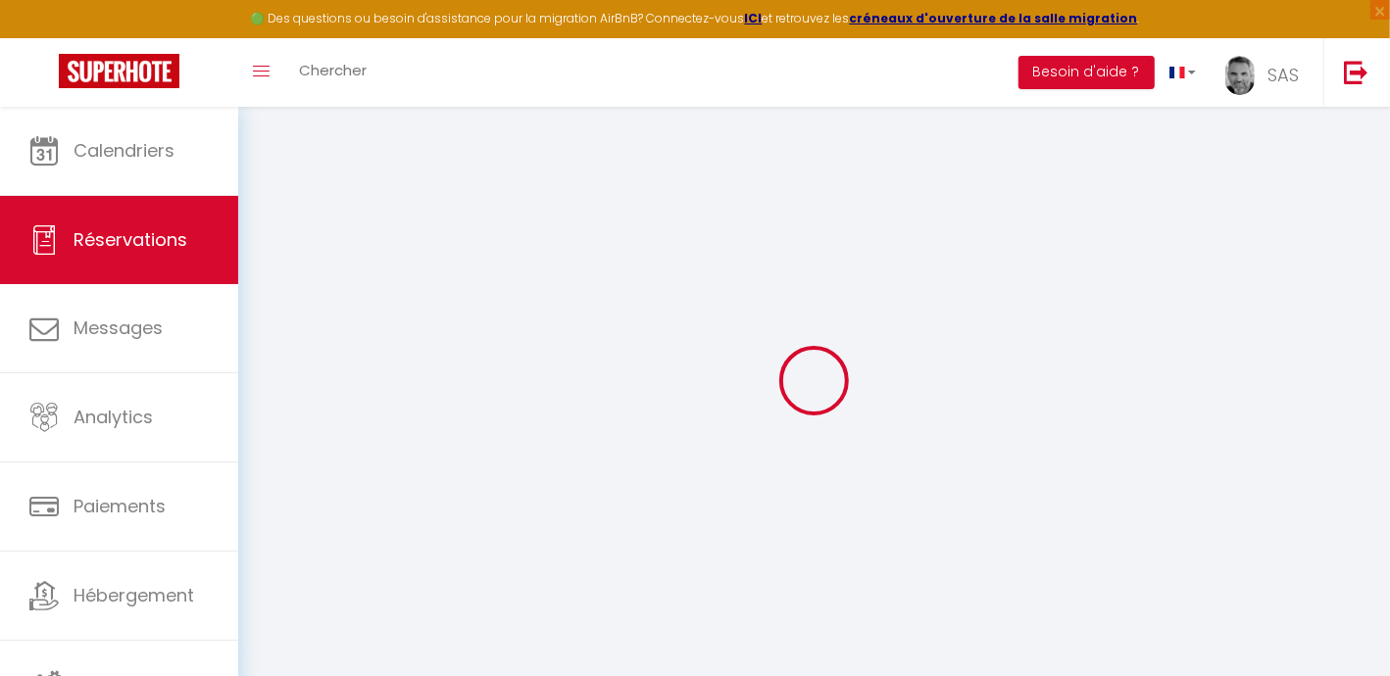
select select
type input "2"
select select "12"
select select
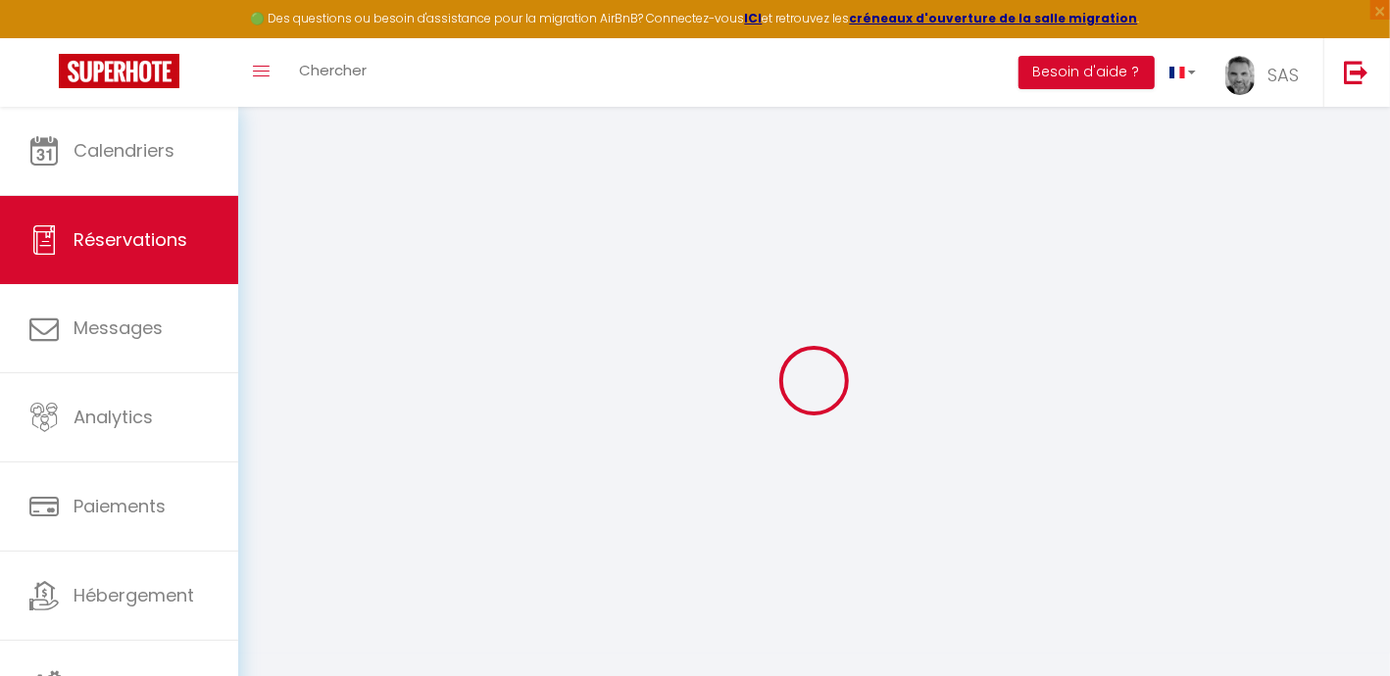
type input "588.28"
checkbox input "false"
type input "0"
select select "2"
type input "0"
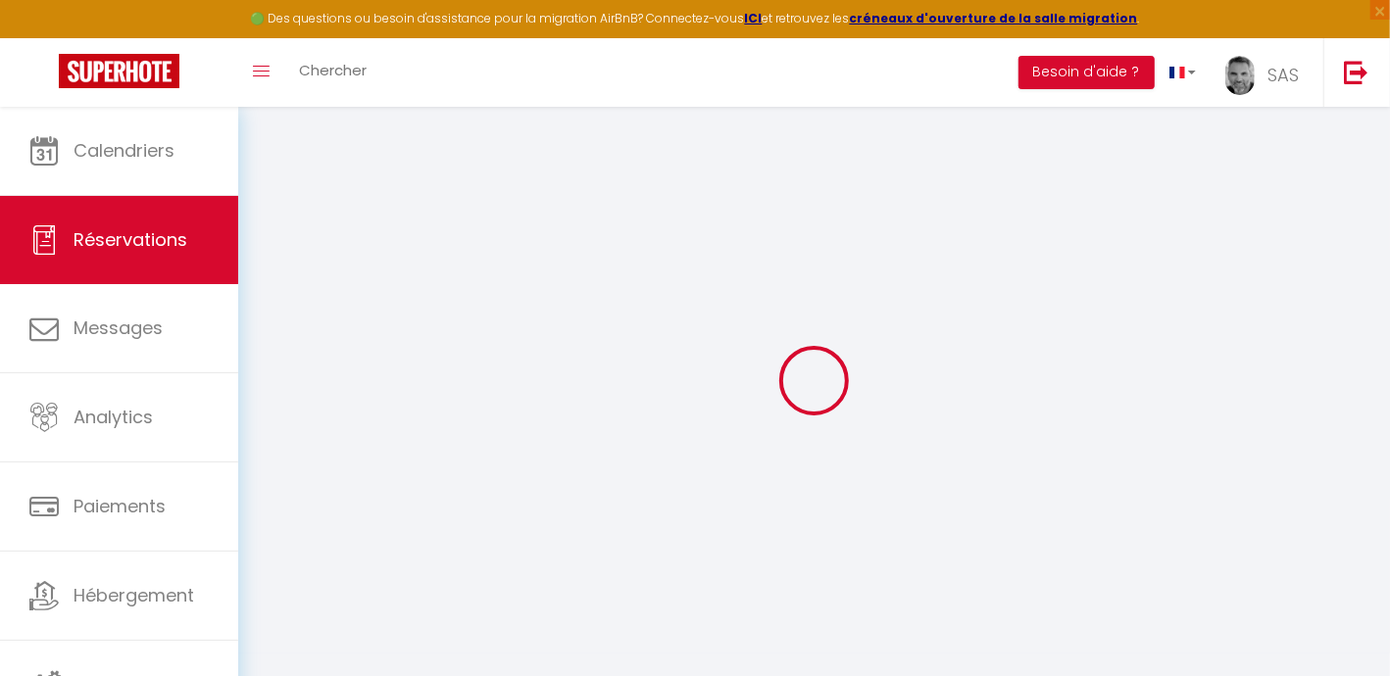
type input "0"
select select
select select "14"
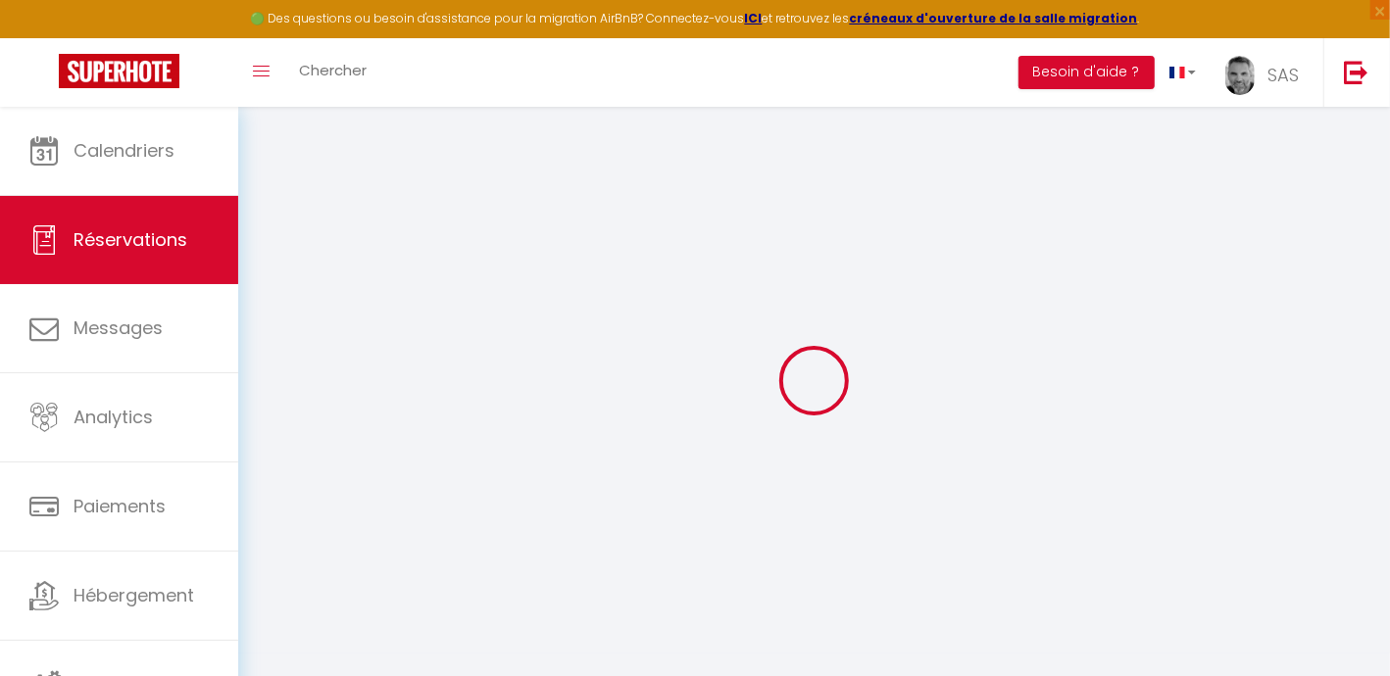
checkbox input "false"
select select
checkbox input "false"
select select
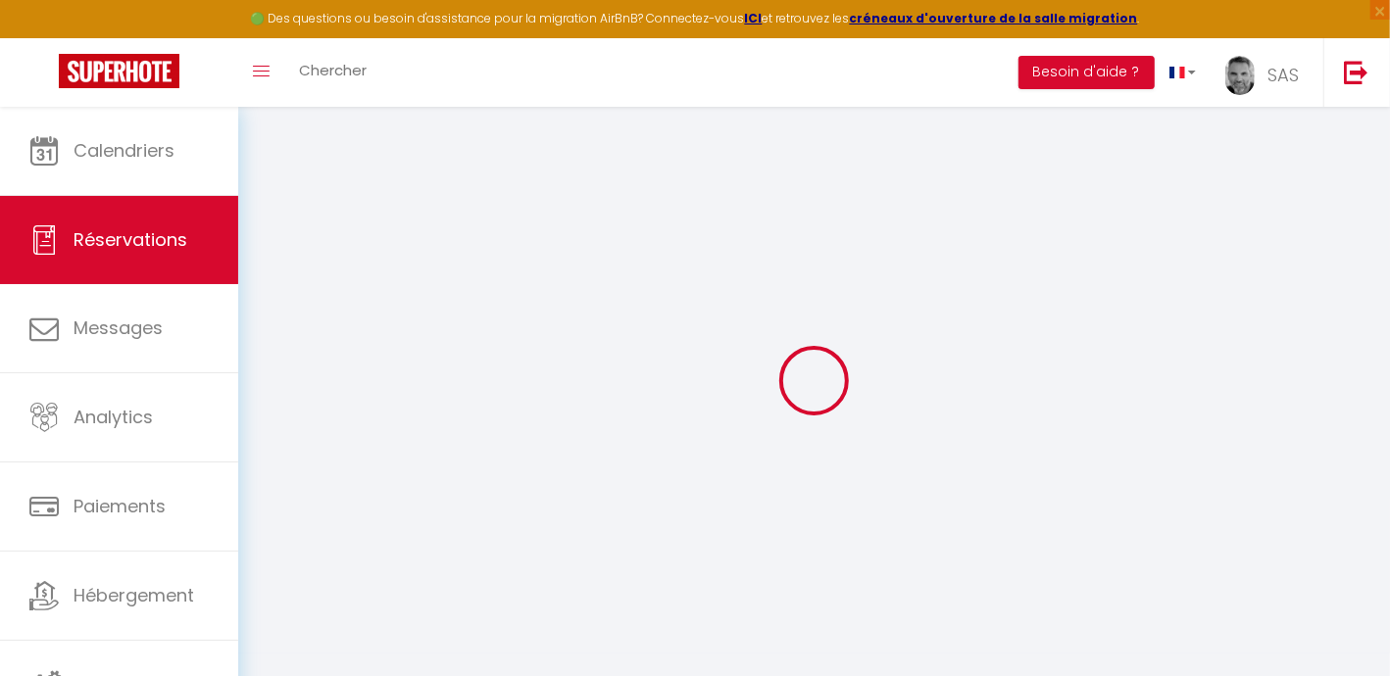
select select
checkbox input "false"
type textarea "** THIS RESERVATION HAS BEEN PRE-PAID ** Approximate time of arrival: between 1…"
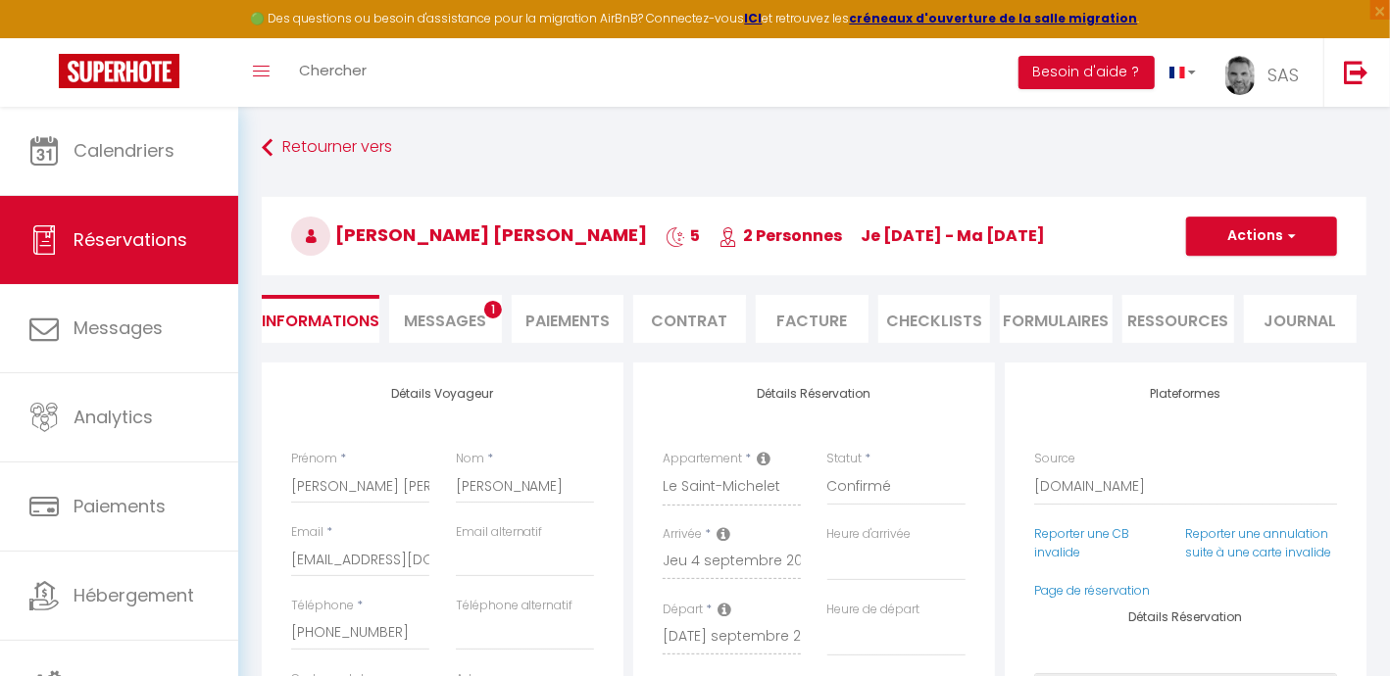
type input "60"
type input "29.41"
select select
checkbox input "false"
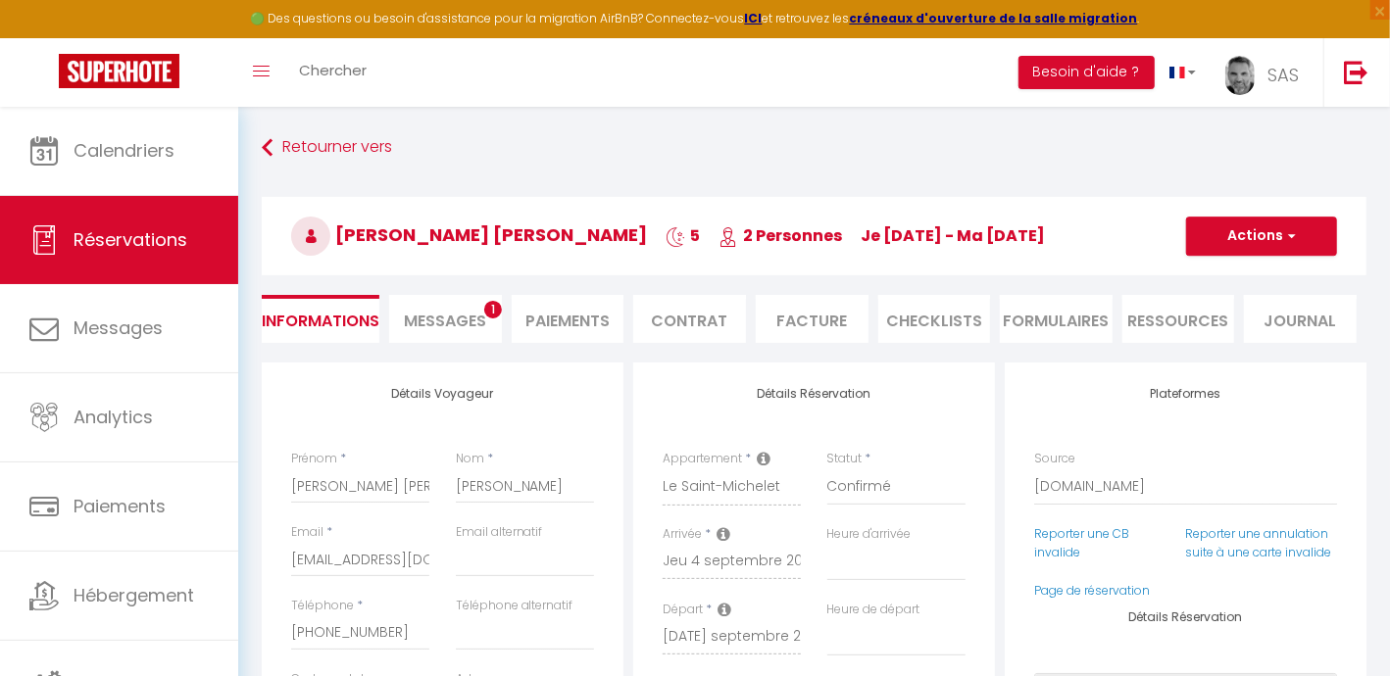
select select
click at [1095, 599] on link "Page de réservation" at bounding box center [1092, 590] width 116 height 17
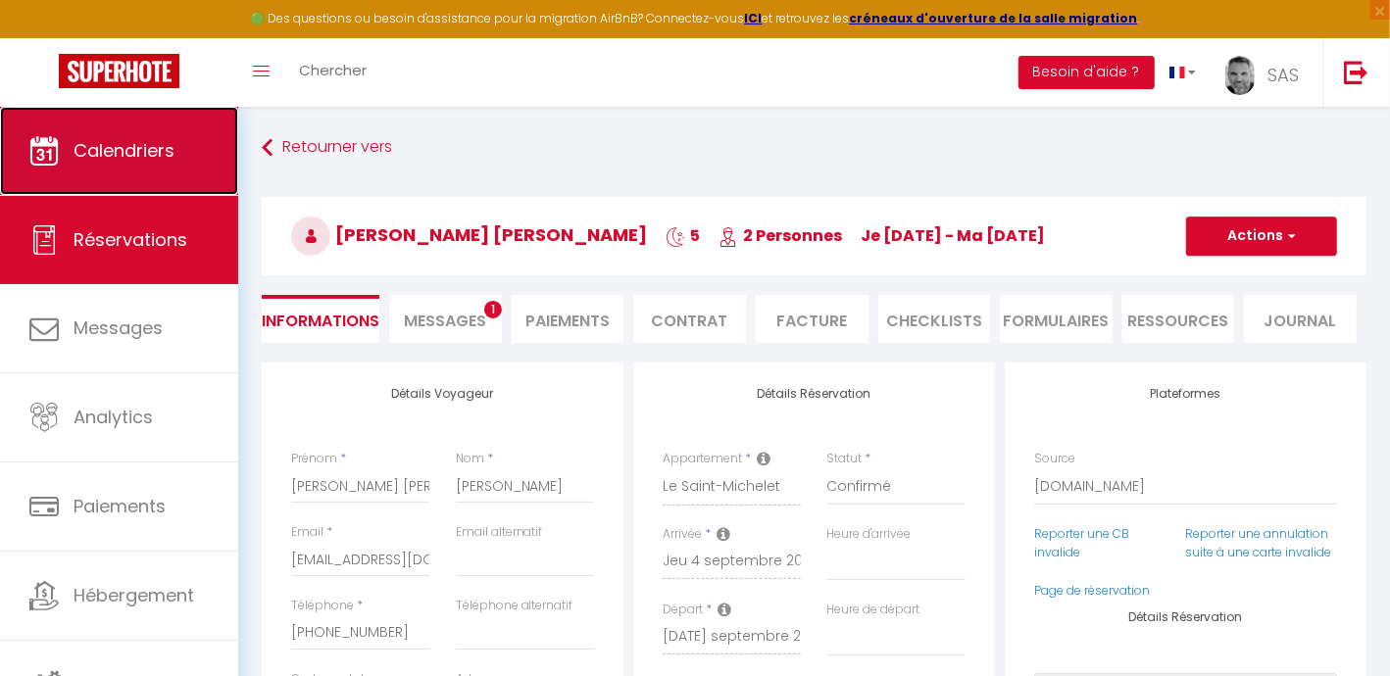
click at [148, 145] on span "Calendriers" at bounding box center [124, 150] width 101 height 25
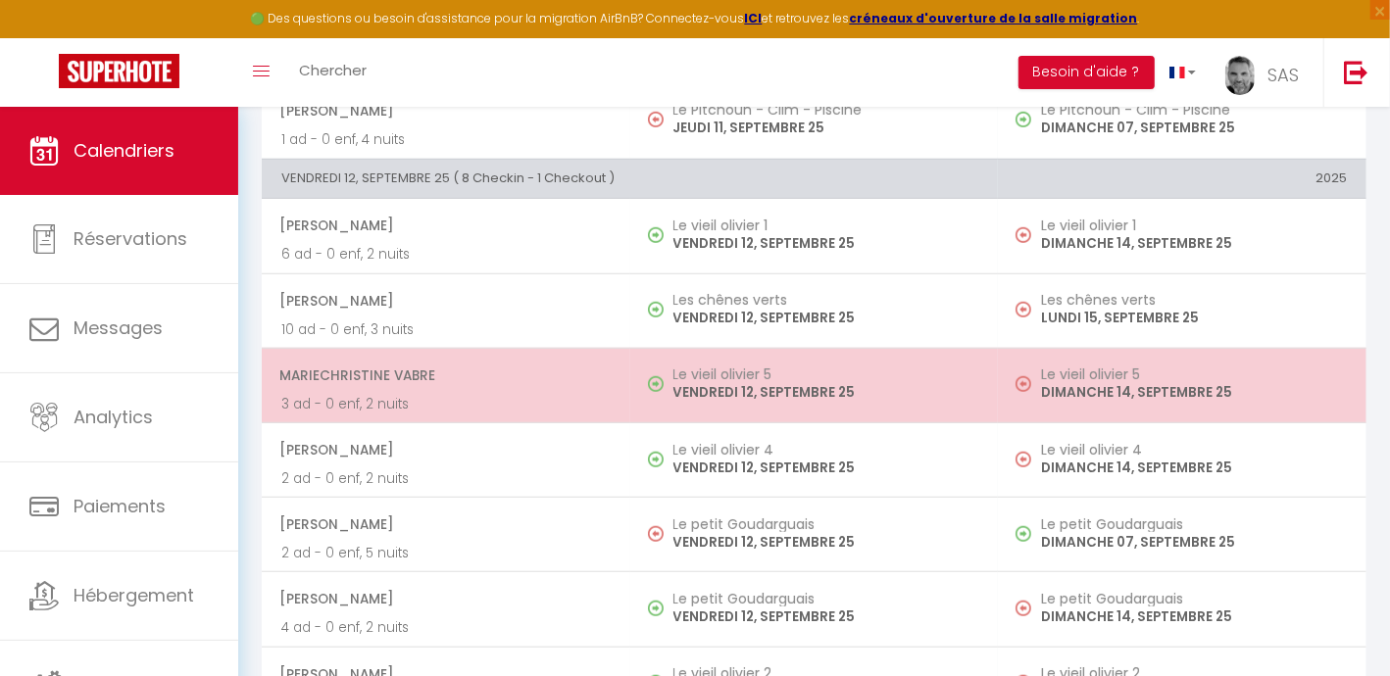
scroll to position [613, 0]
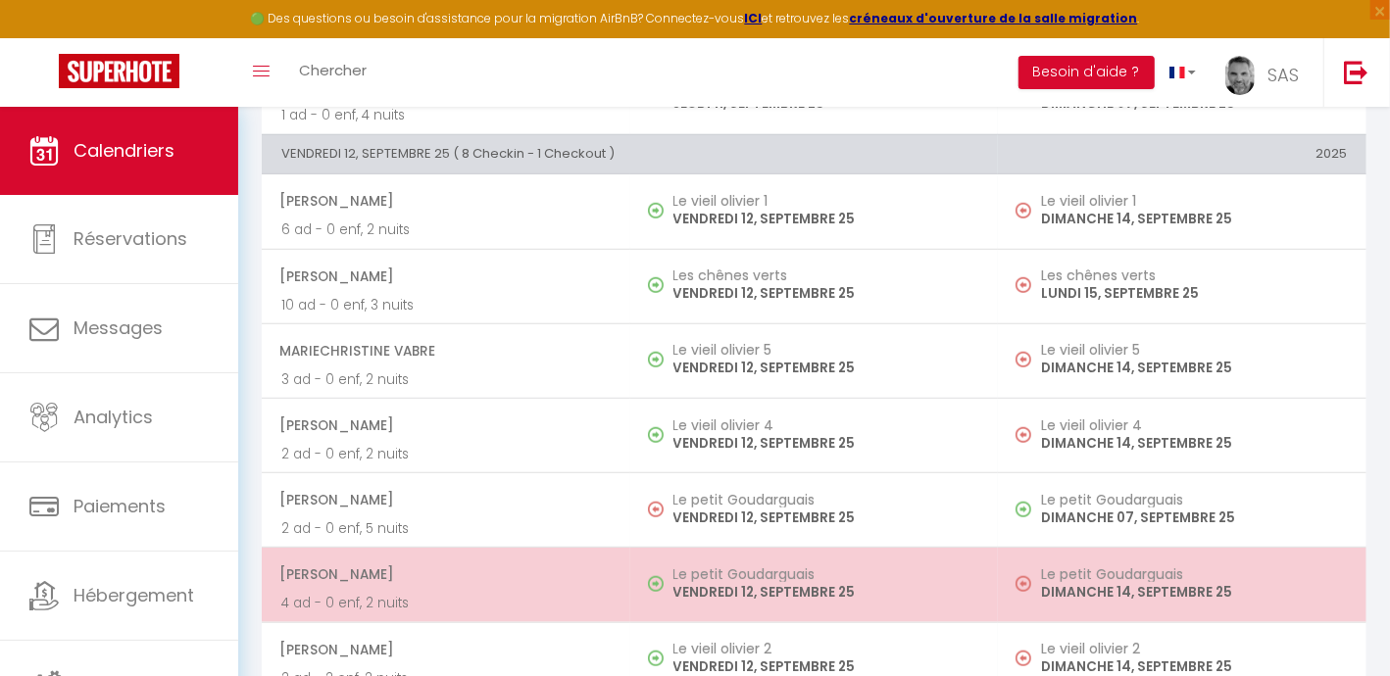
click at [410, 577] on span "[PERSON_NAME]" at bounding box center [444, 574] width 331 height 37
select select "KO"
select select "0"
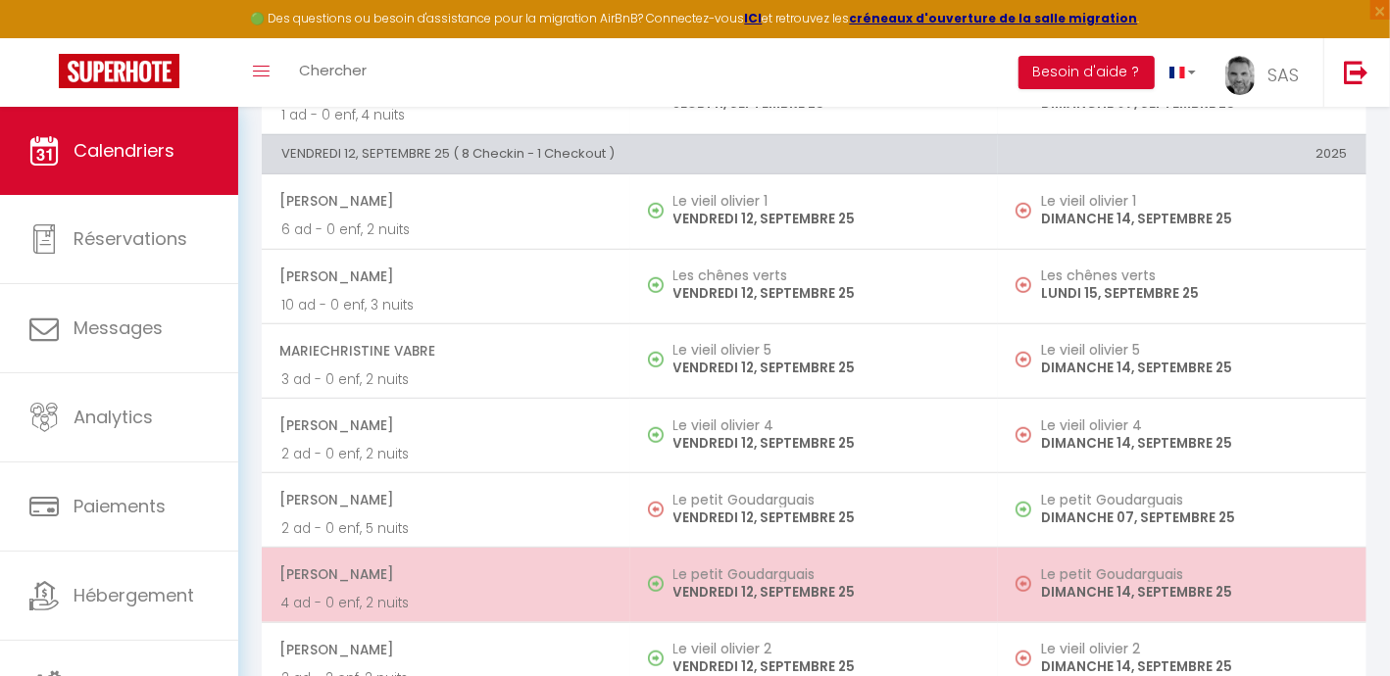
select select "1"
select select
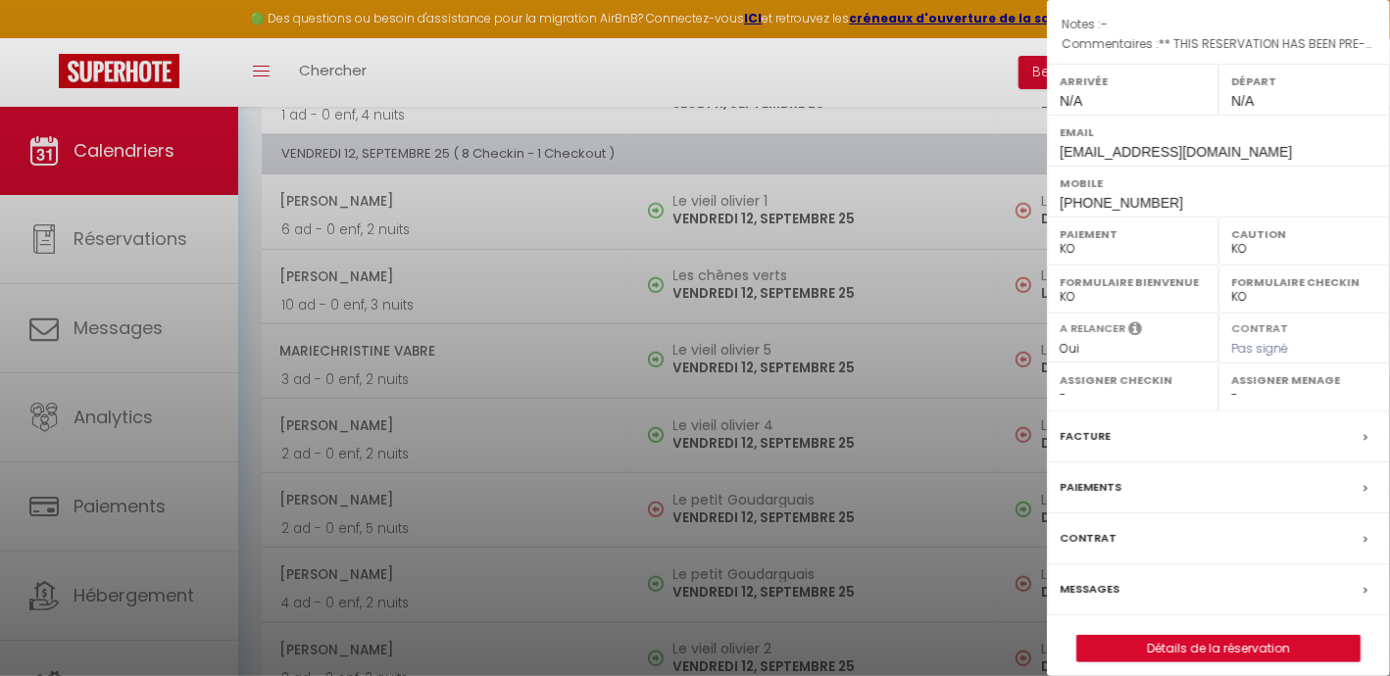
scroll to position [244, 0]
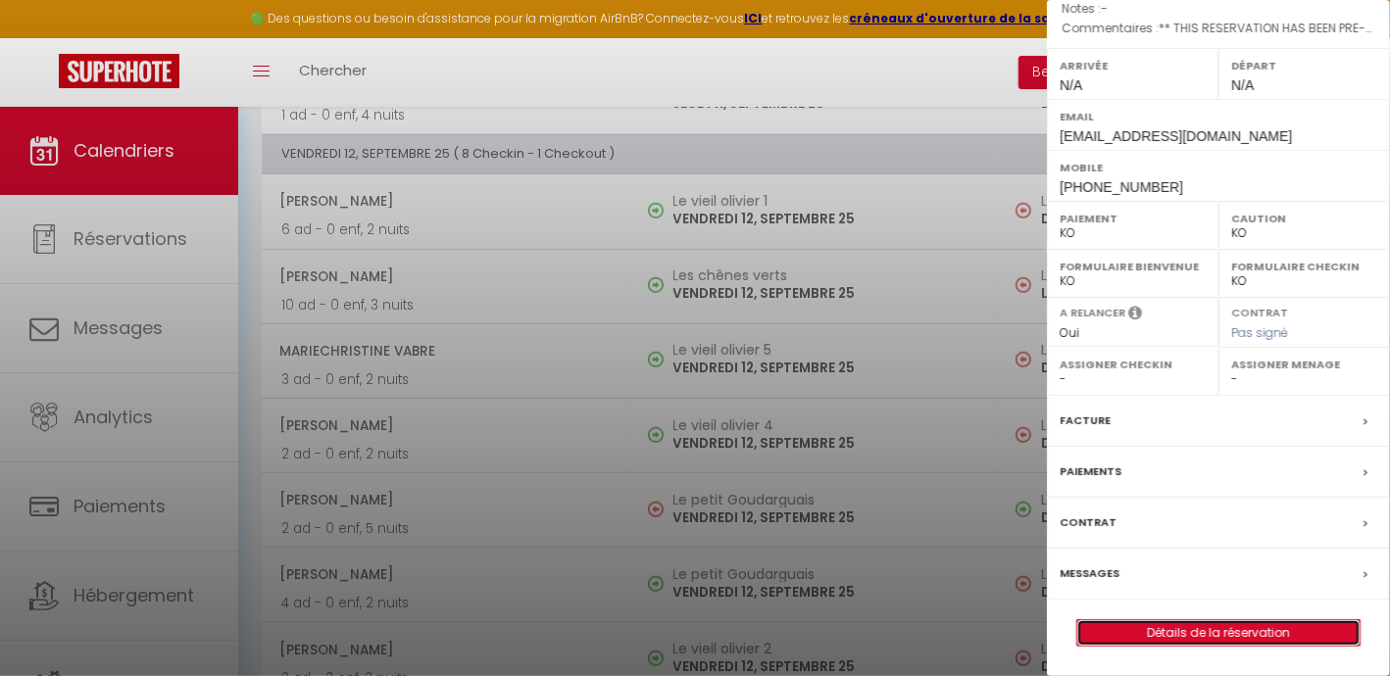
click at [1195, 646] on link "Détails de la réservation" at bounding box center [1218, 632] width 282 height 25
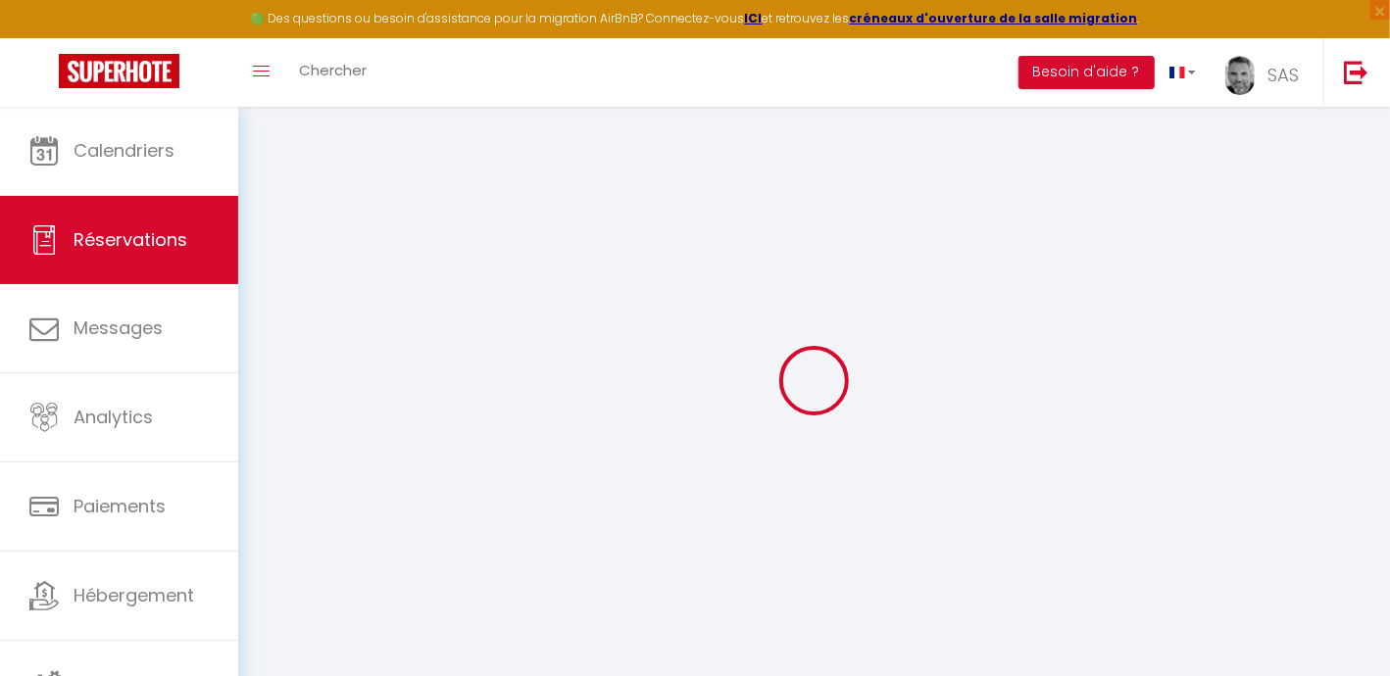
type input "[PERSON_NAME]"
type input "[EMAIL_ADDRESS][DOMAIN_NAME]"
type input "[PHONE_NUMBER]"
type input "92600"
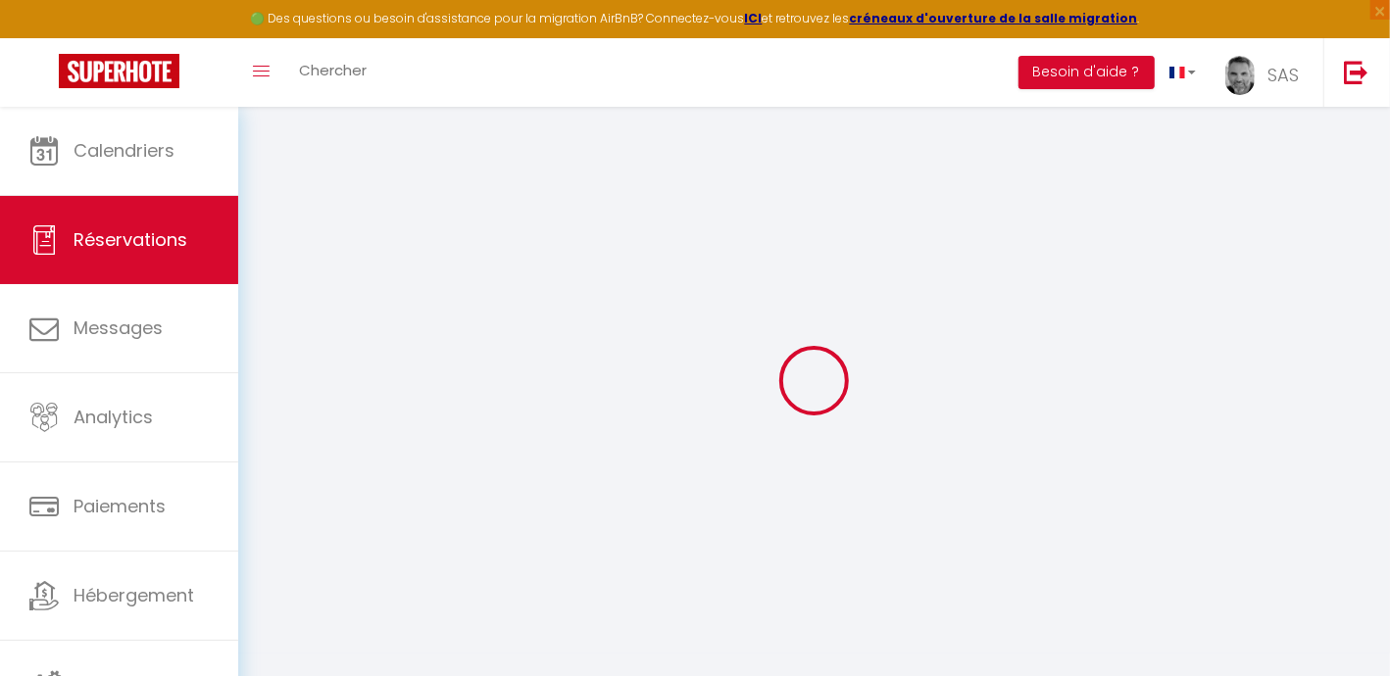
type input "[STREET_ADDRESS][PERSON_NAME]"
type input "Asnières sur seine"
select select "FR"
type input "10"
type input "48.84"
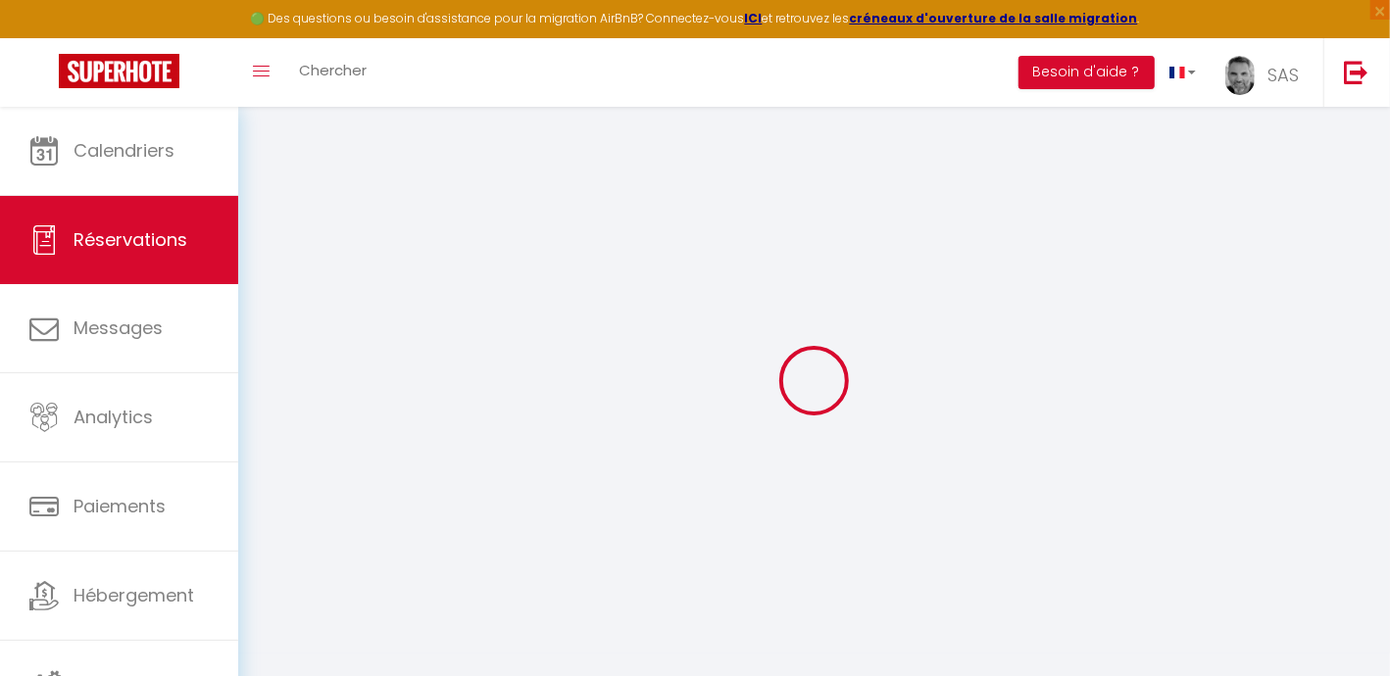
type input "4.72"
select select "5348"
select select "2"
select select
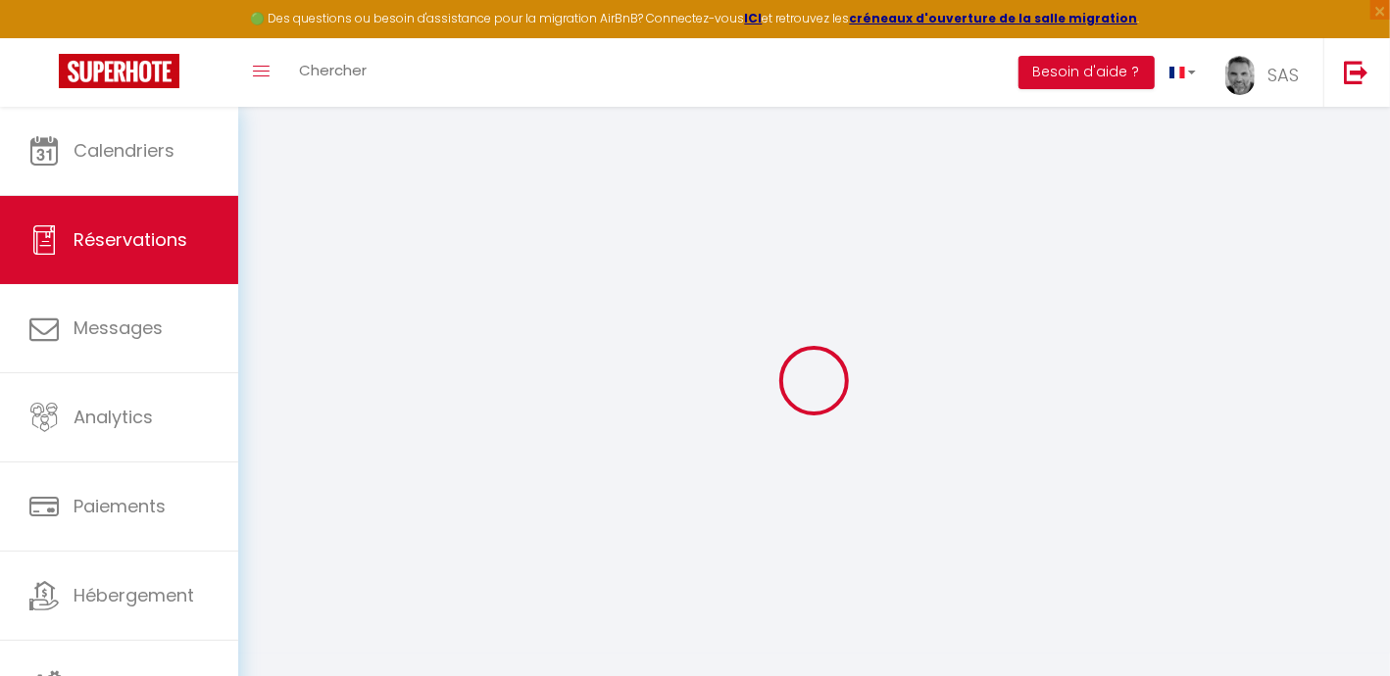
type input "4"
select select "10"
select select
type input "255.6"
checkbox input "false"
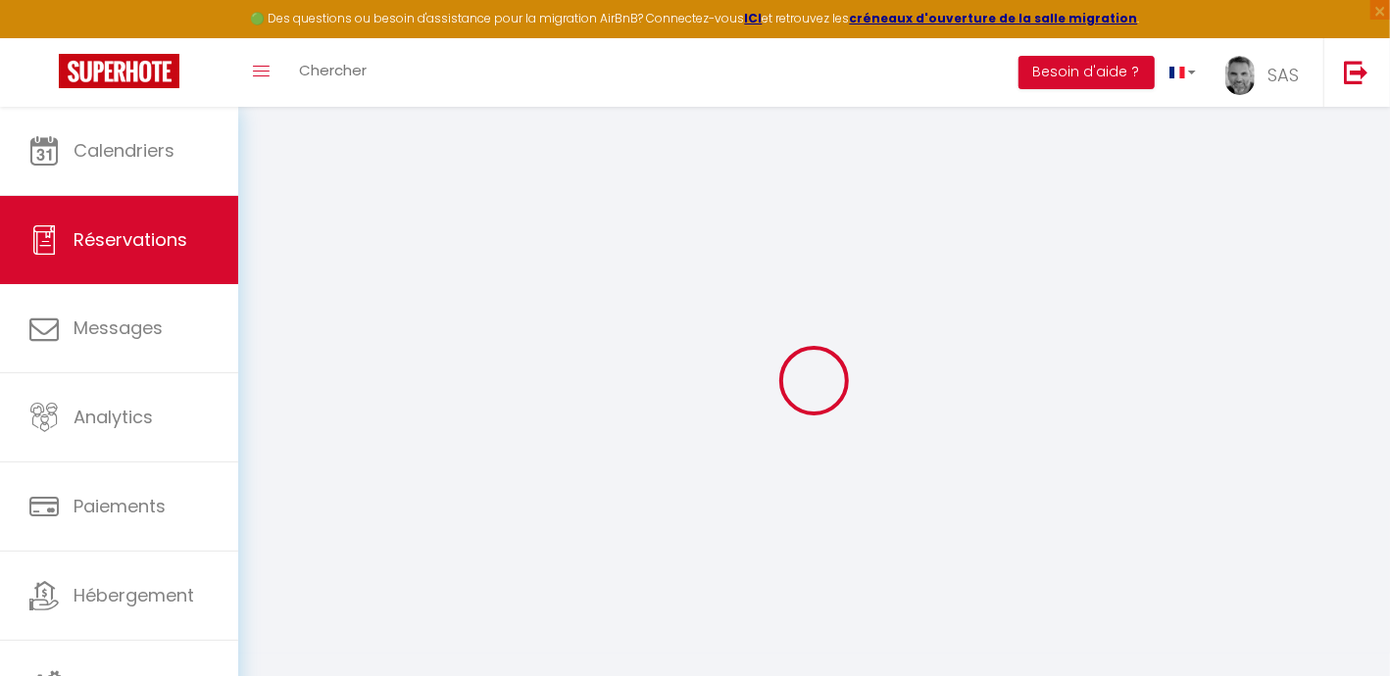
type input "326.85"
select select "2"
type input "75"
type input "0"
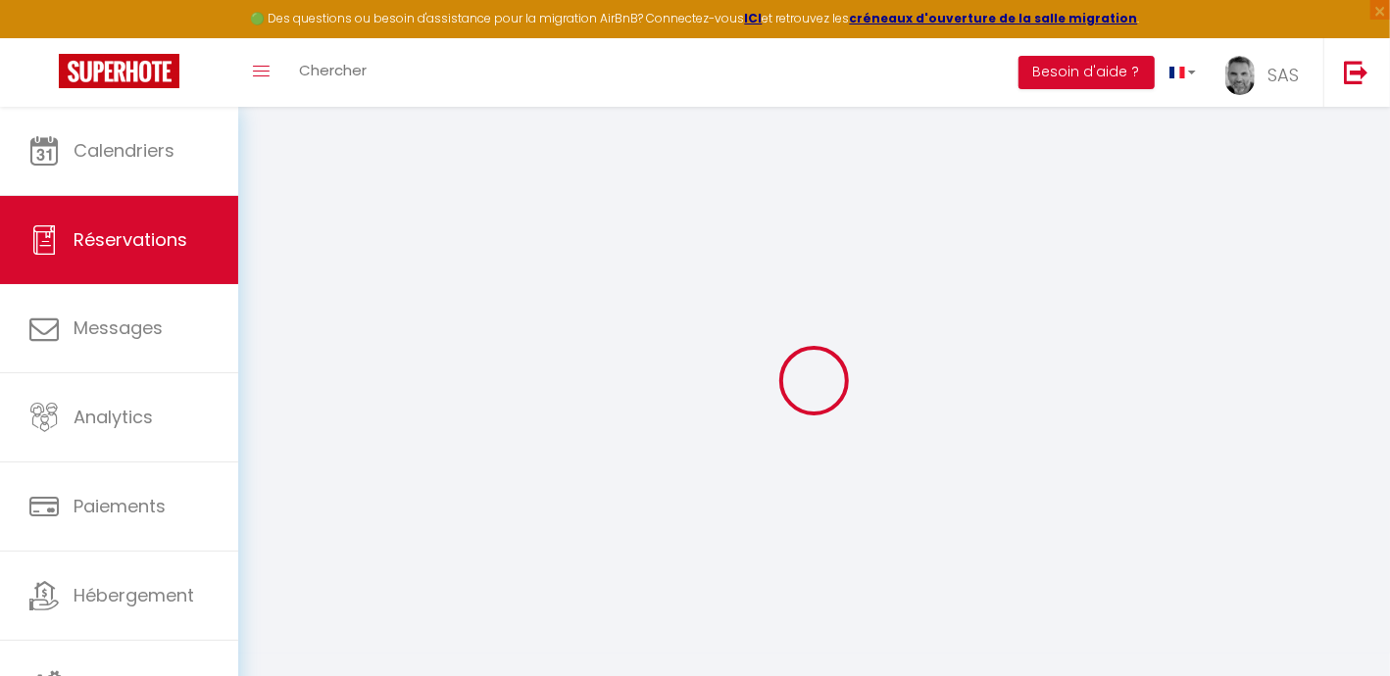
select select
select select "14"
checkbox input "false"
select select
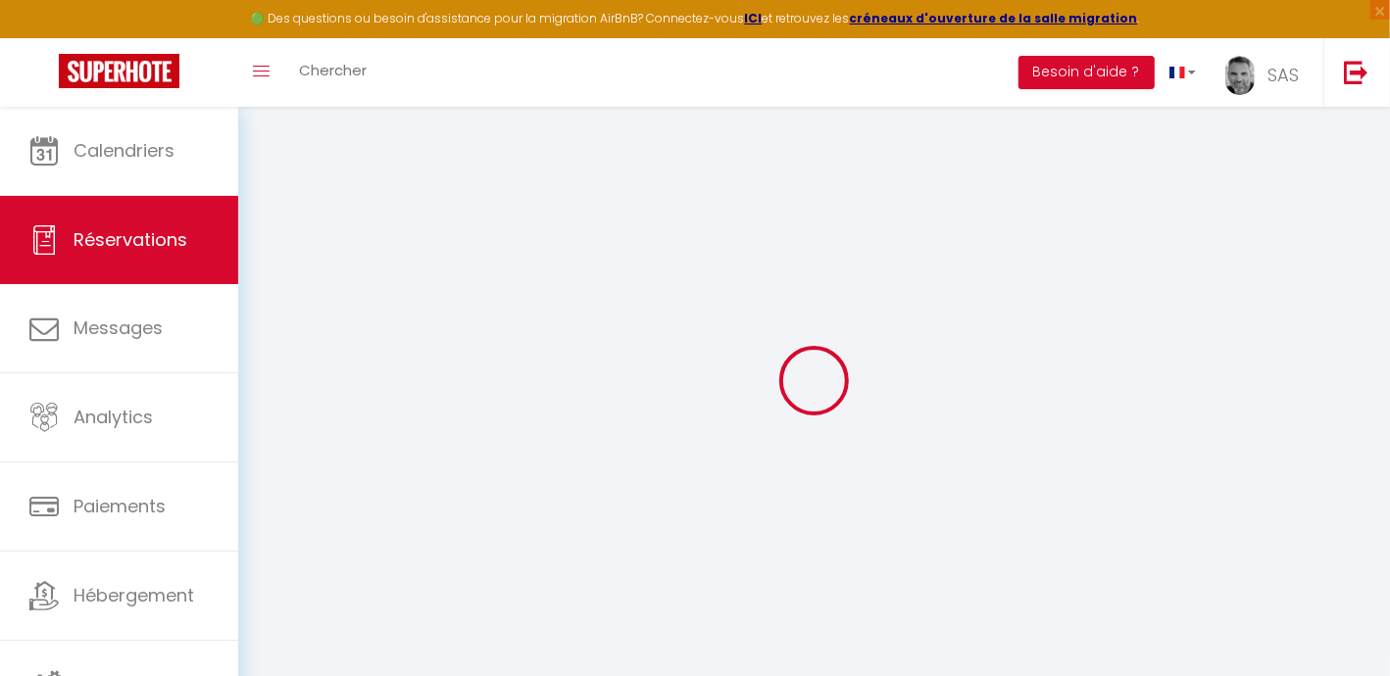
select select
checkbox input "false"
select select
checkbox input "false"
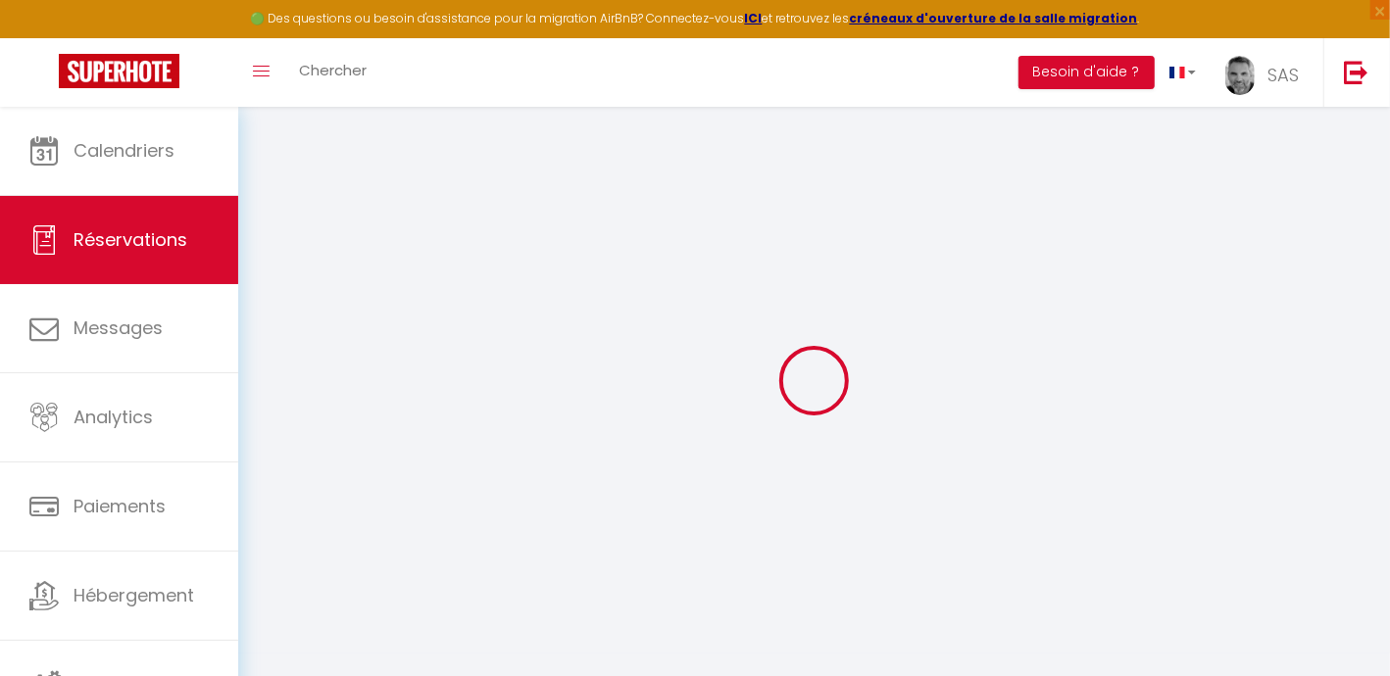
select select
checkbox input "false"
type textarea "** THIS RESERVATION HAS BEEN PRE-PAID ** BOOKING NOTE : Payment charge is EUR 4…"
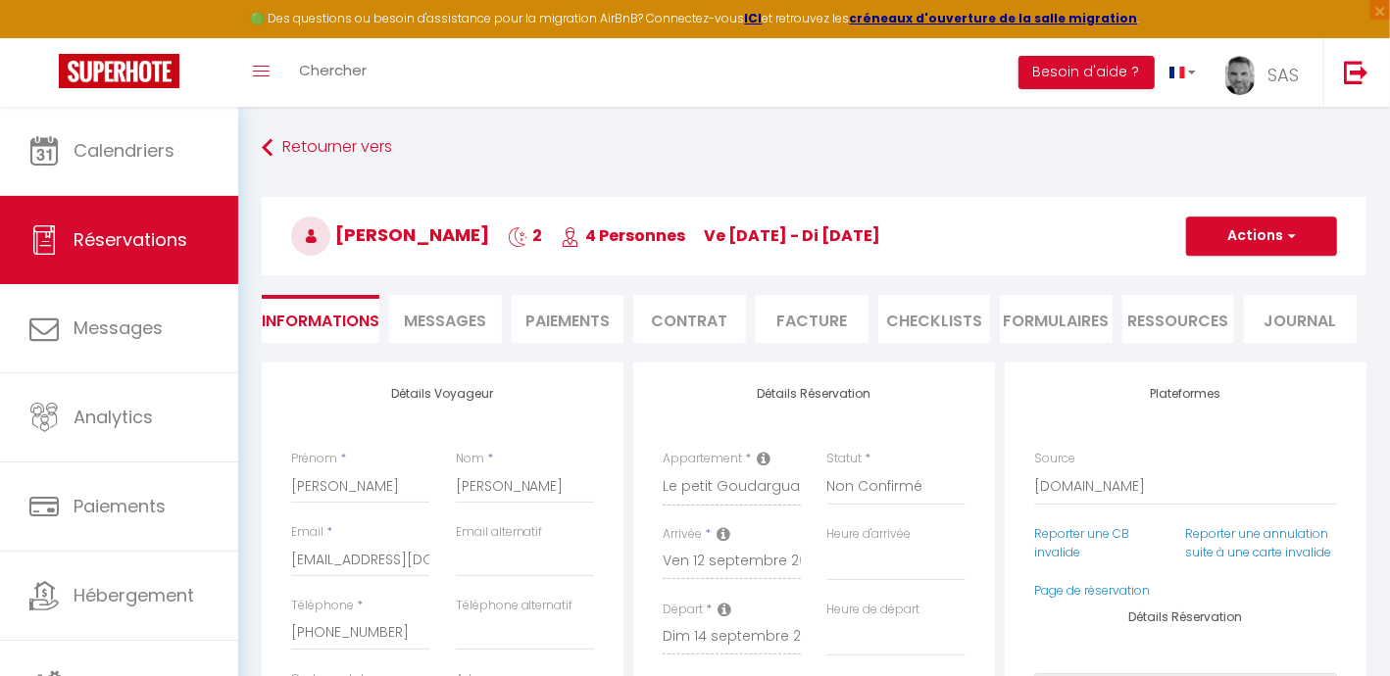
type input "60"
type input "11.25"
select select
checkbox input "false"
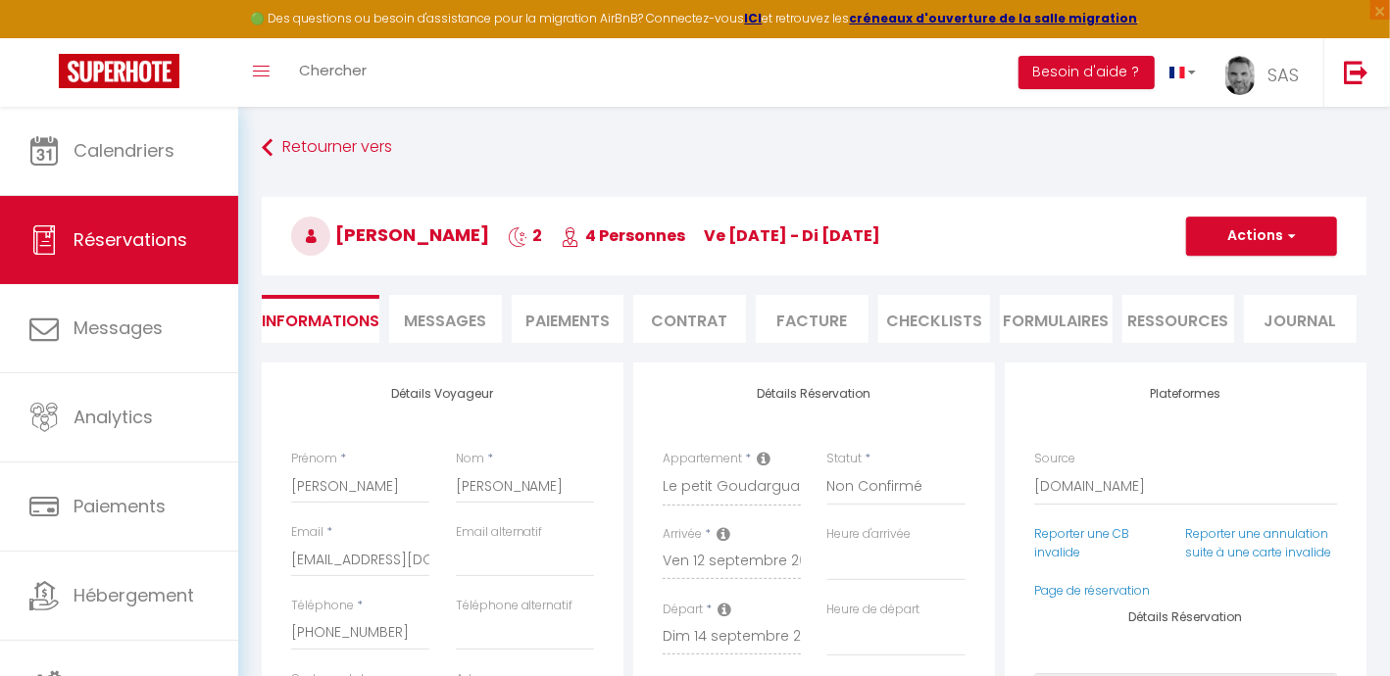
select select
click at [1116, 599] on link "Page de réservation" at bounding box center [1092, 590] width 116 height 17
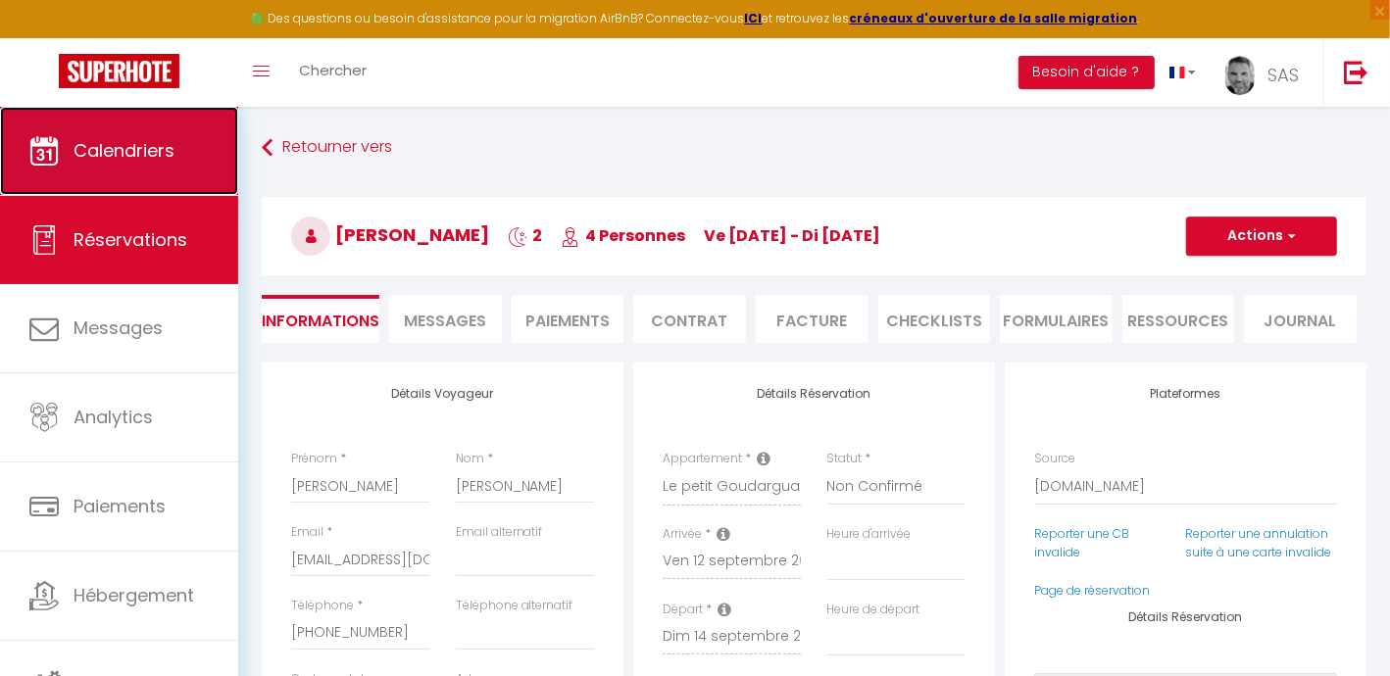
click at [152, 153] on span "Calendriers" at bounding box center [124, 150] width 101 height 25
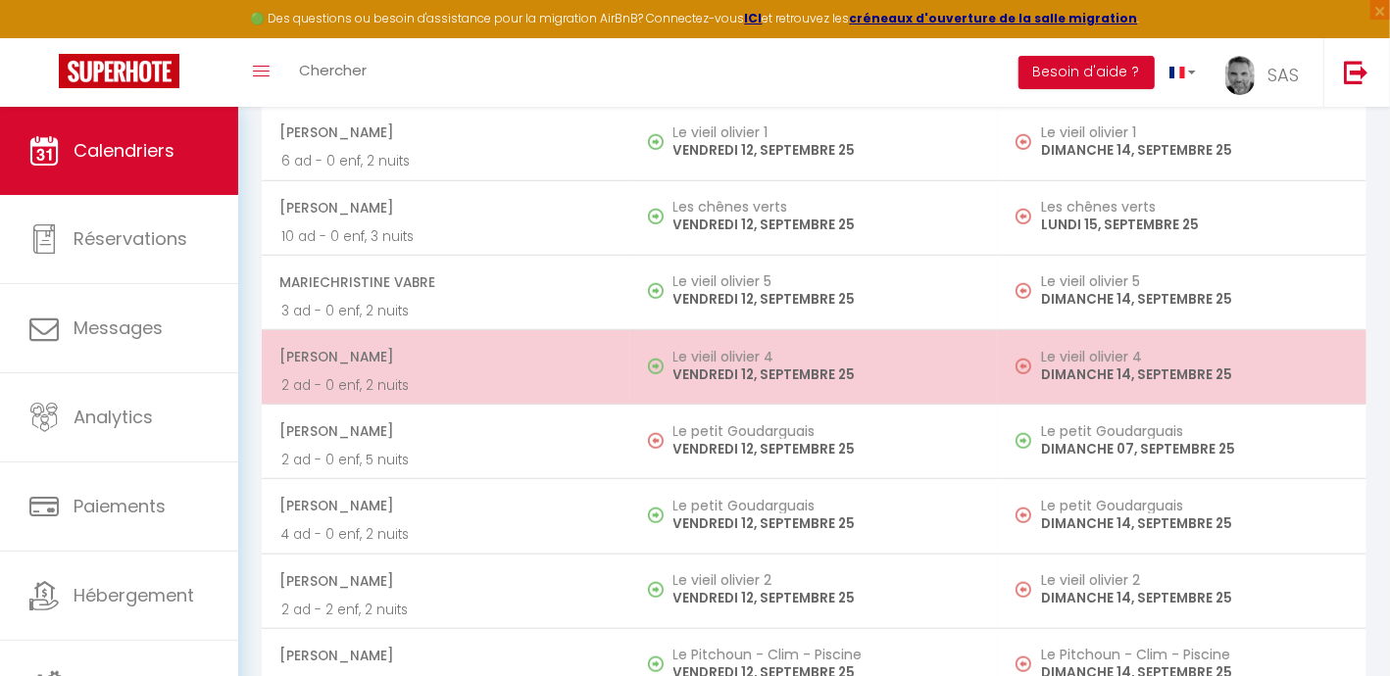
scroll to position [735, 0]
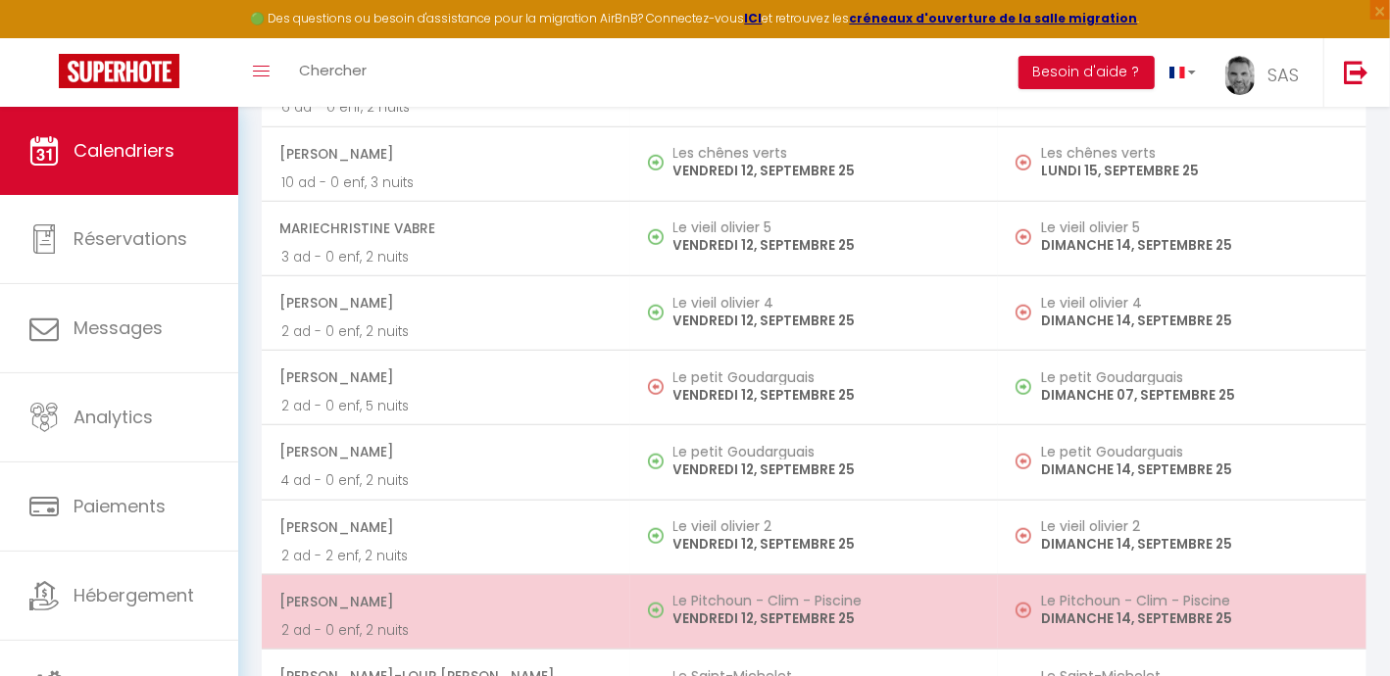
click at [493, 604] on span "[PERSON_NAME]" at bounding box center [444, 601] width 331 height 37
select select "OK"
select select "0"
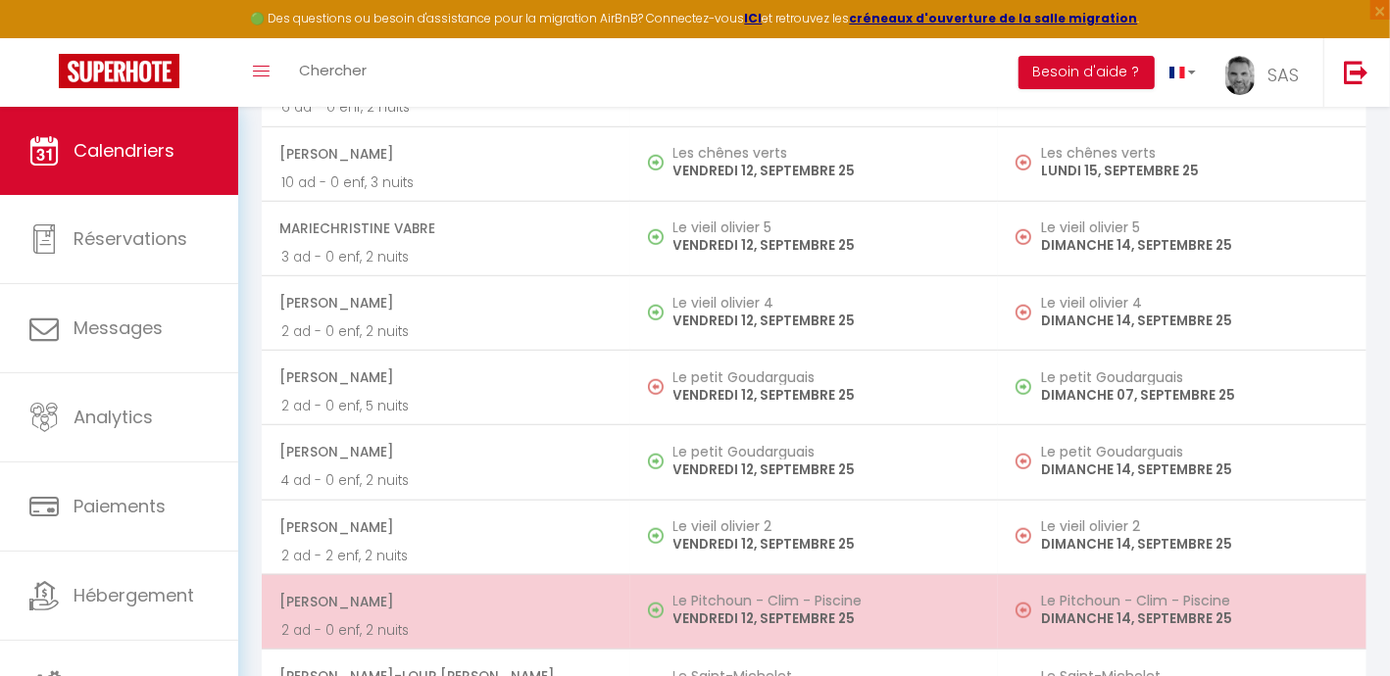
select select "1"
select select
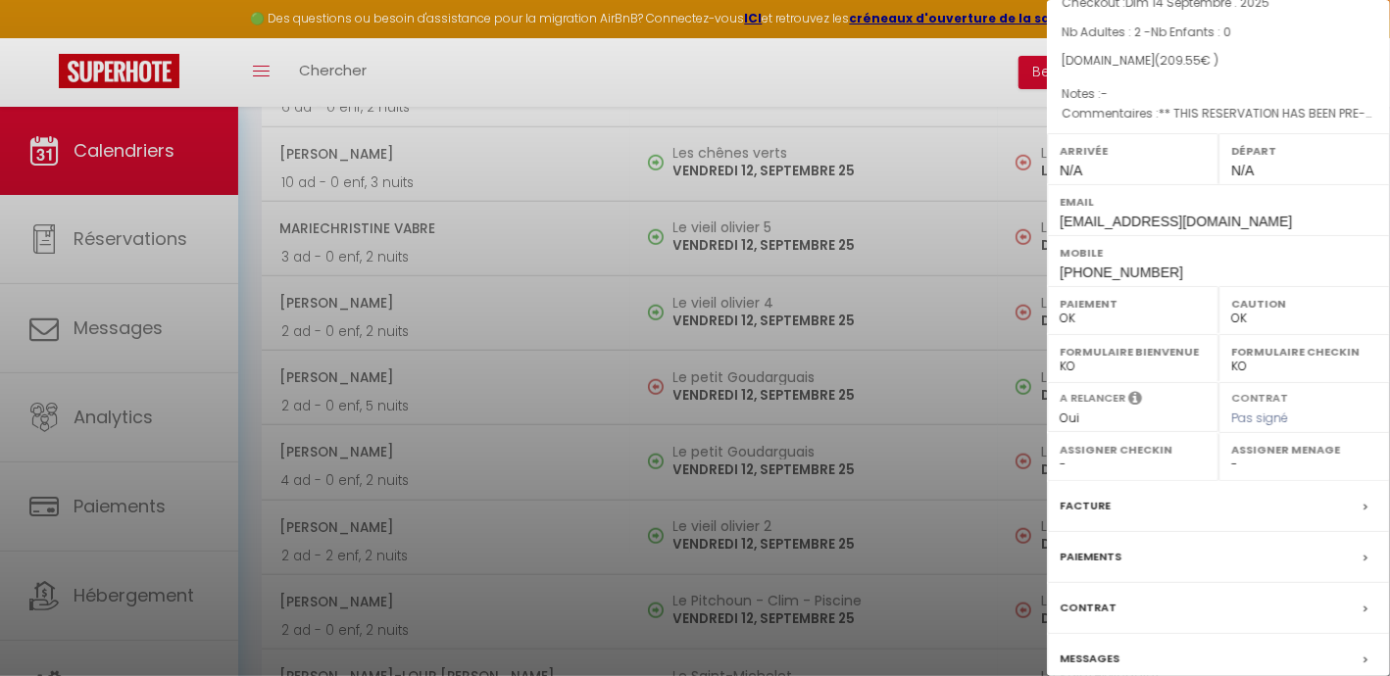
scroll to position [234, 0]
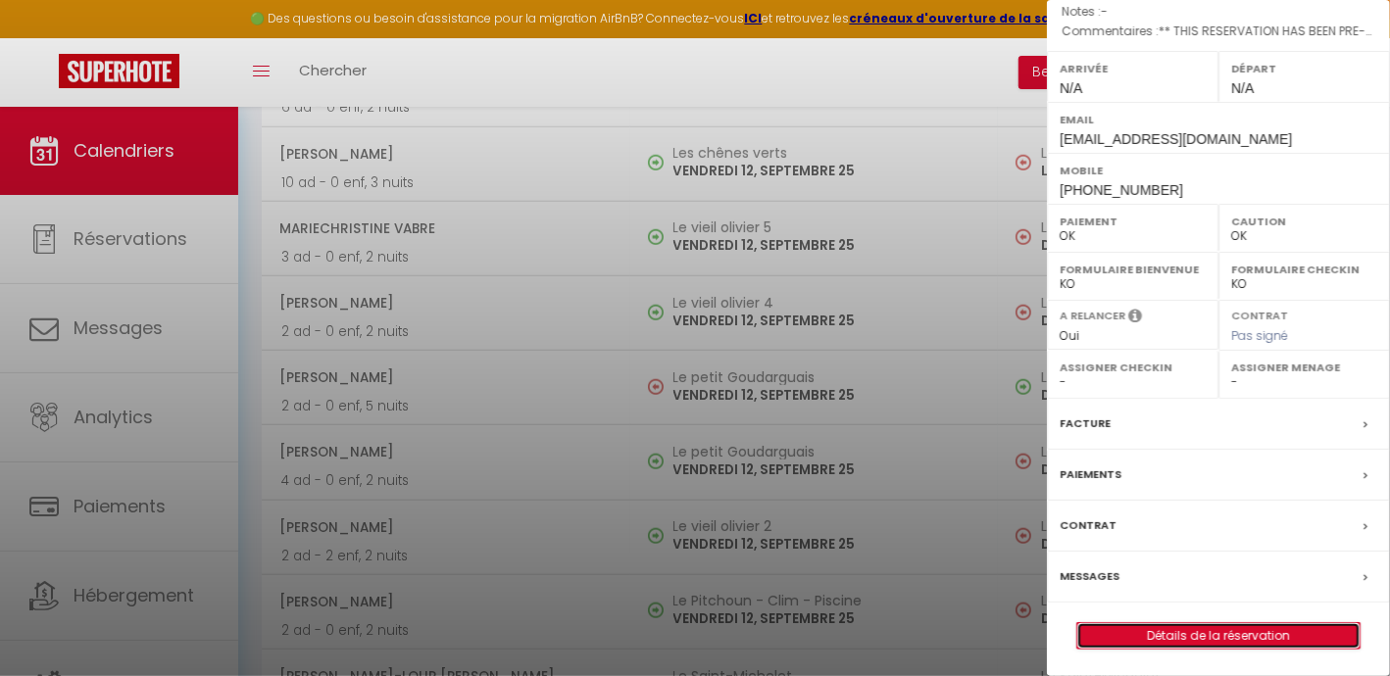
click at [1186, 627] on link "Détails de la réservation" at bounding box center [1218, 635] width 282 height 25
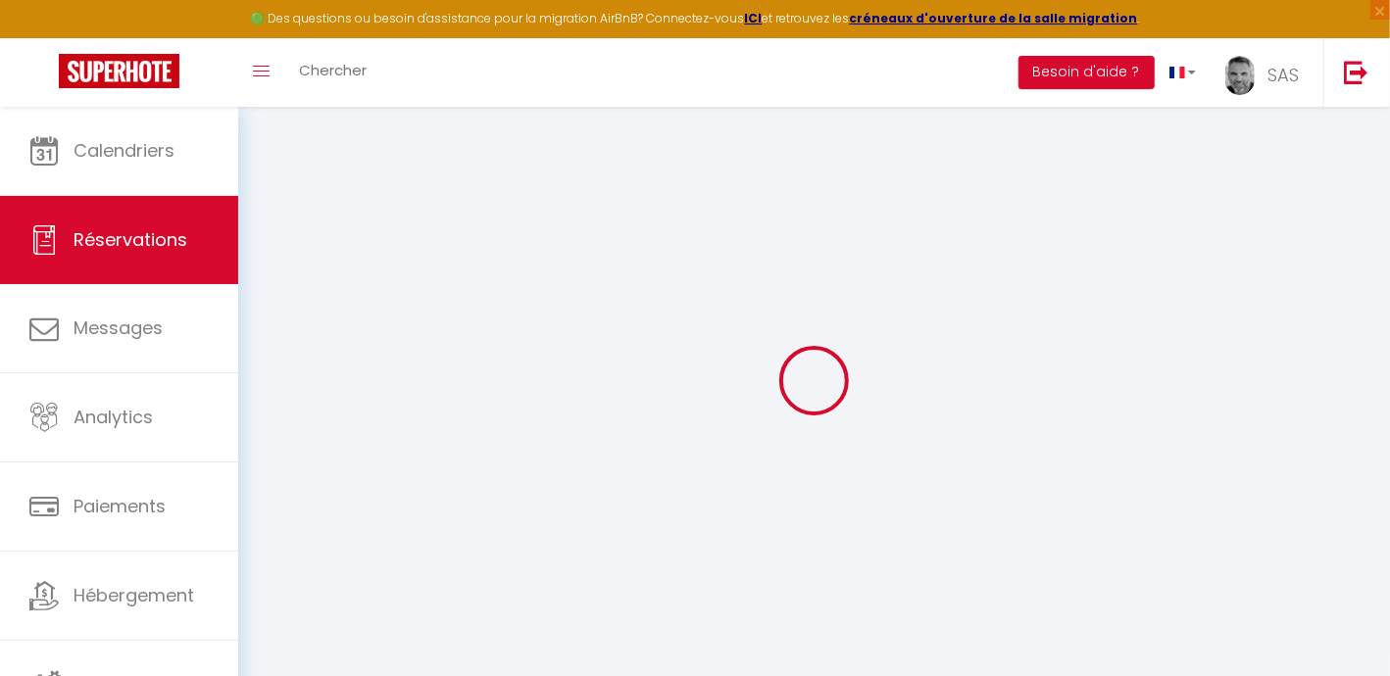
type input "[PERSON_NAME]"
type input "CAURO"
type input "[EMAIL_ADDRESS][DOMAIN_NAME]"
type input "[PHONE_NUMBER]"
type input "[STREET_ADDRESS]"
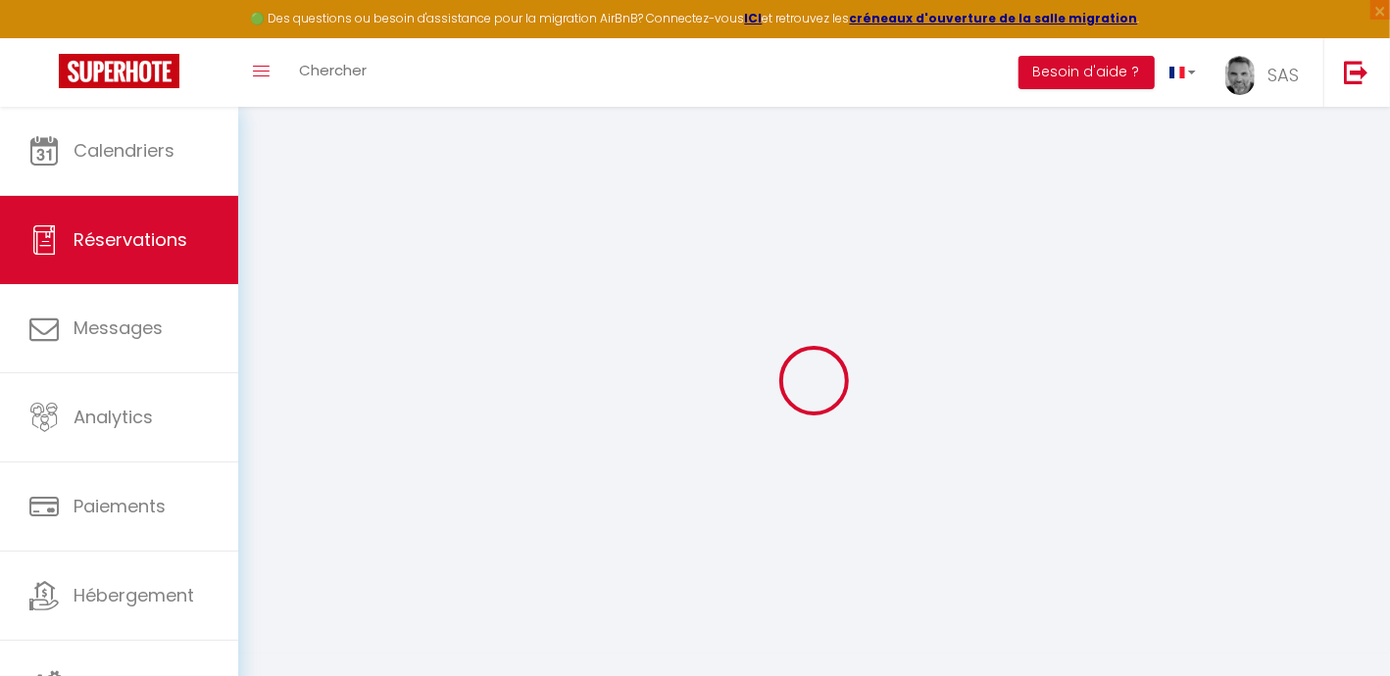
type input "[GEOGRAPHIC_DATA]"
select select "FR"
type input "30.15"
type input "2.93"
select select "39488"
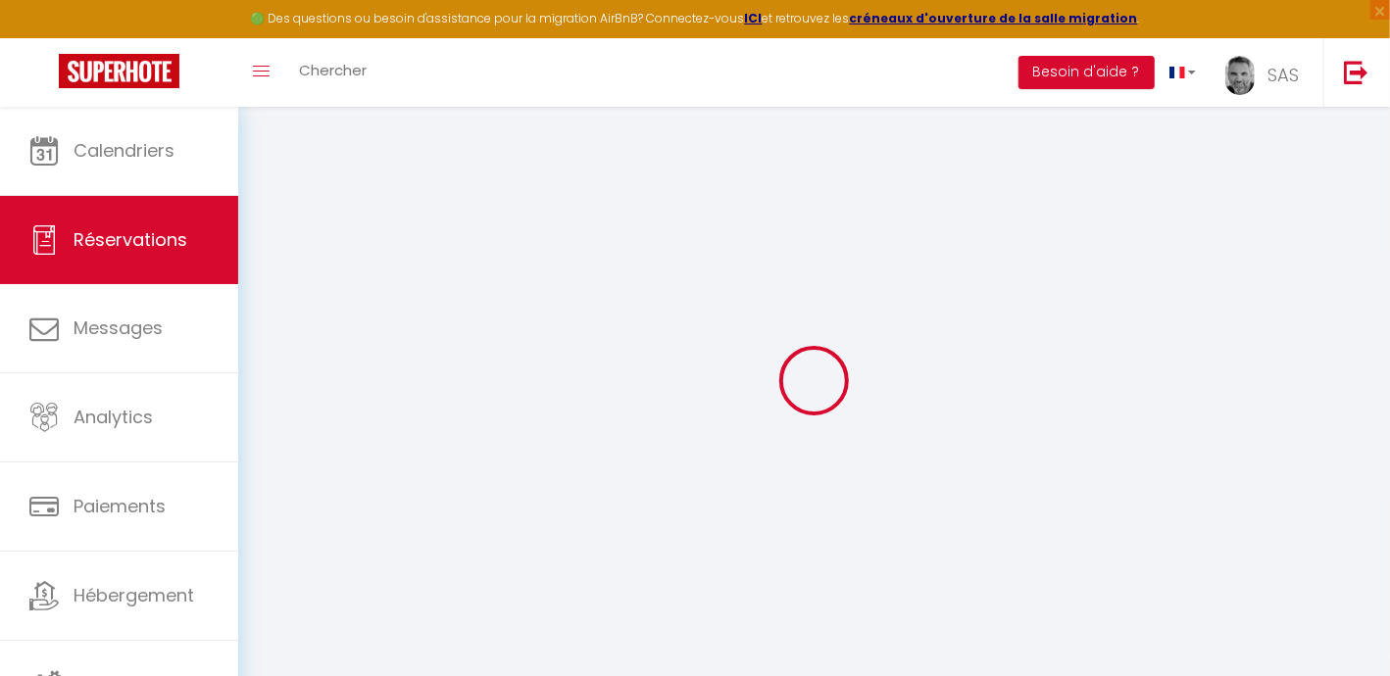
select select "1"
select select
type input "2"
select select "12"
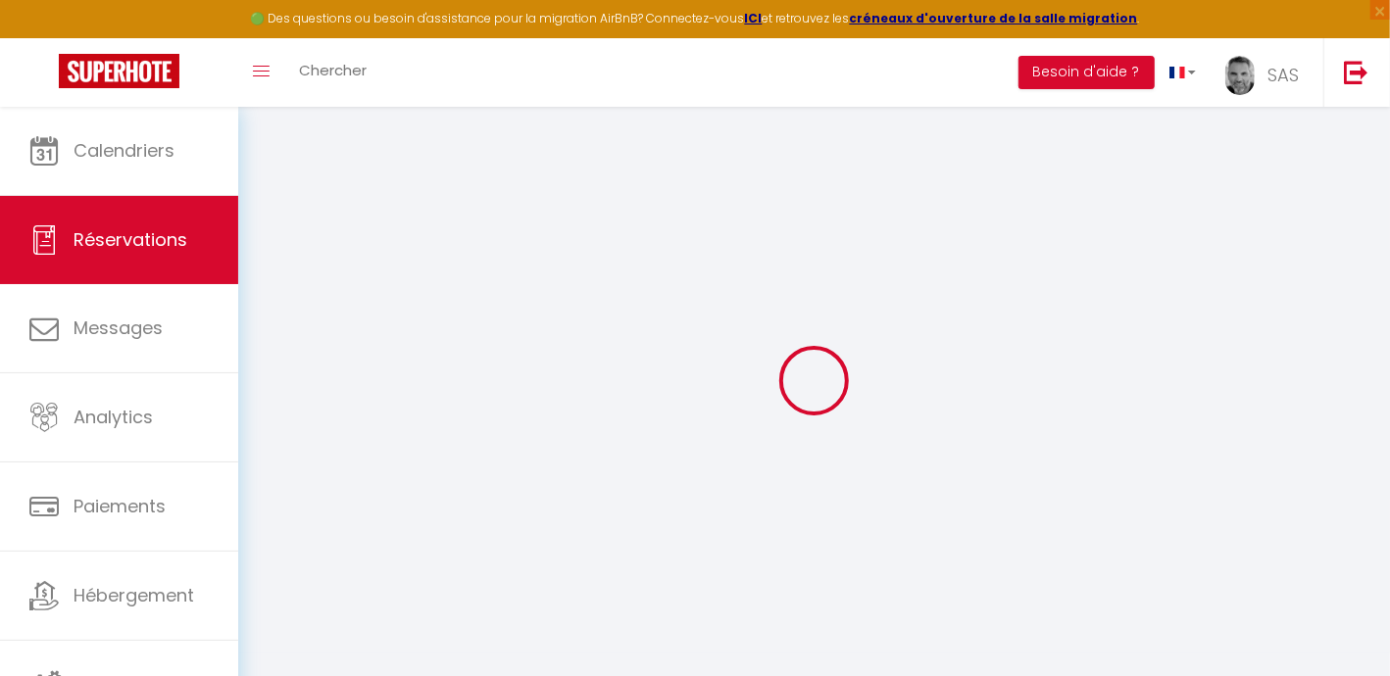
select select "15"
type input "171"
checkbox input "false"
type input "0"
select select "2"
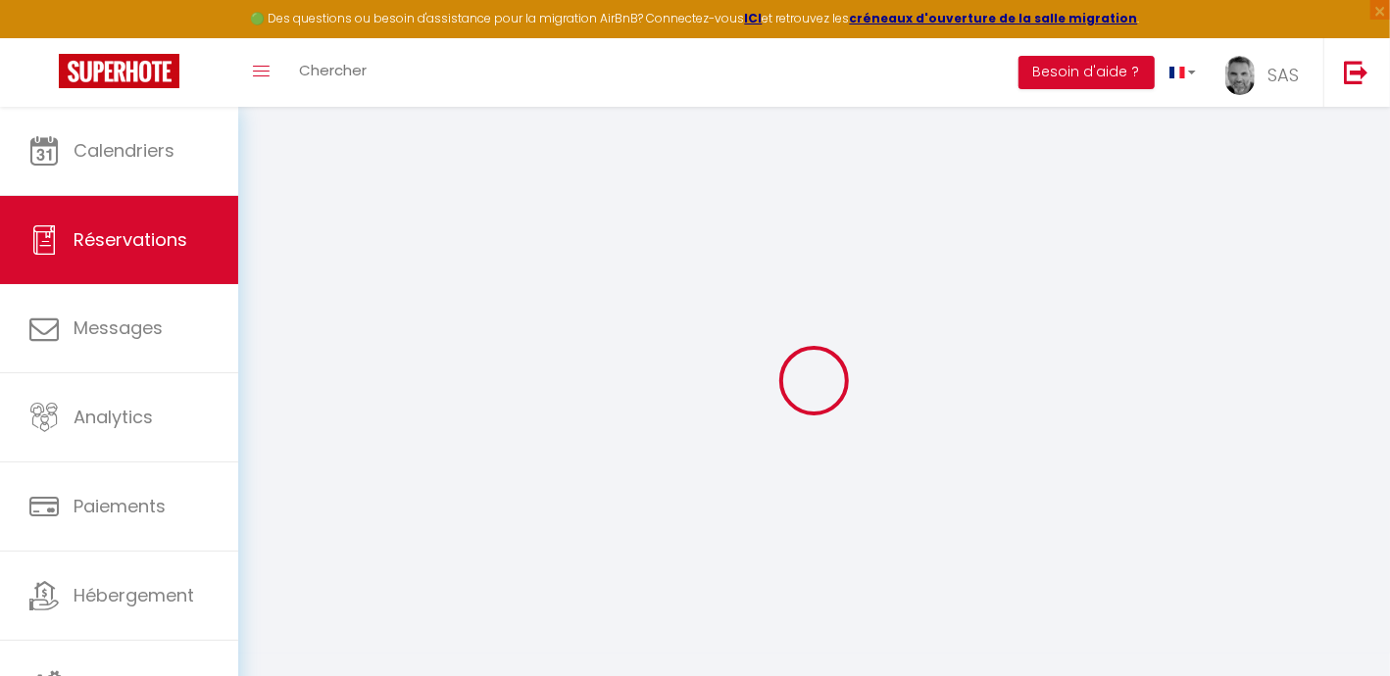
type input "0"
select select
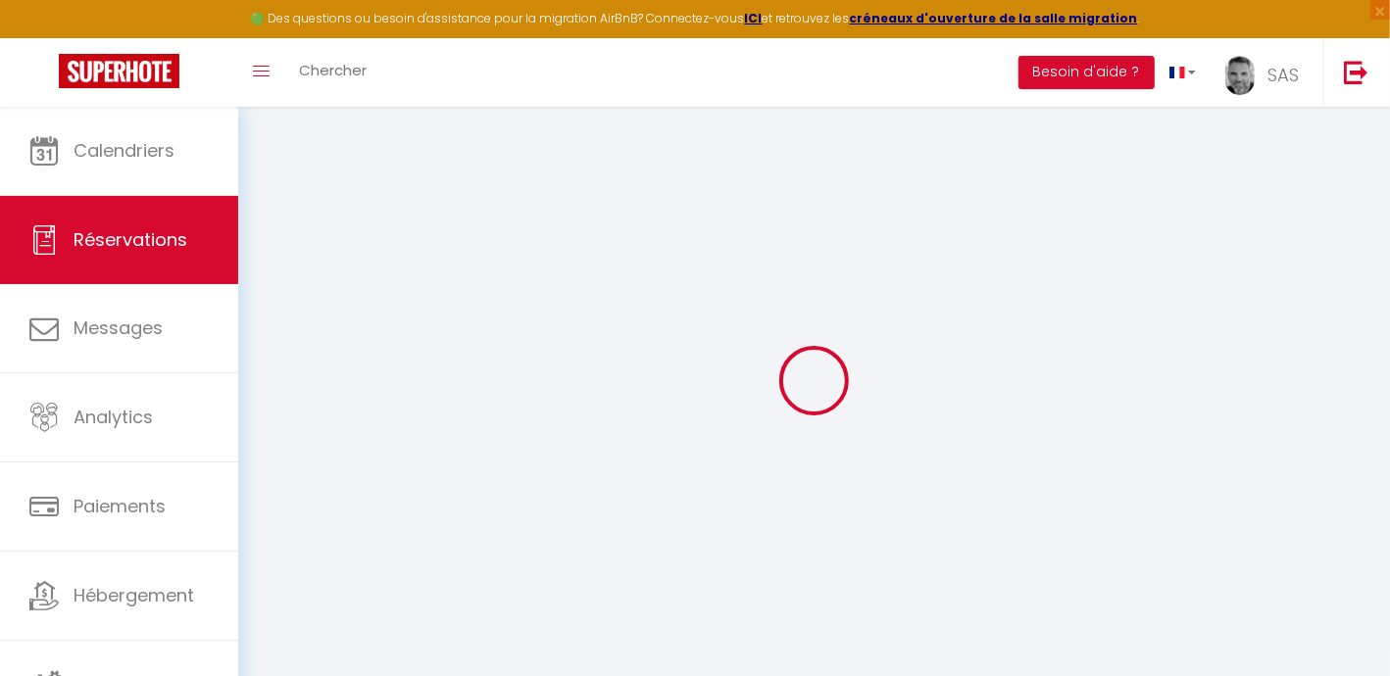
checkbox input "false"
select select
checkbox input "false"
select select
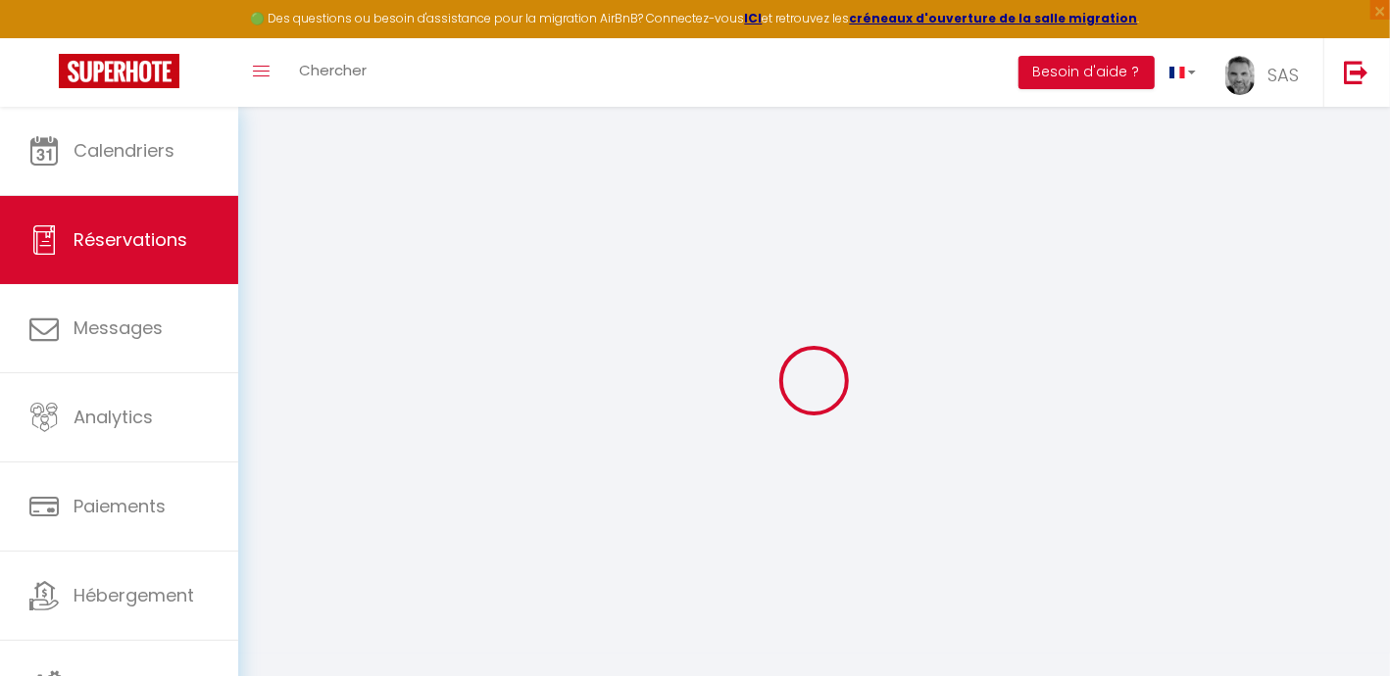
select select
checkbox input "false"
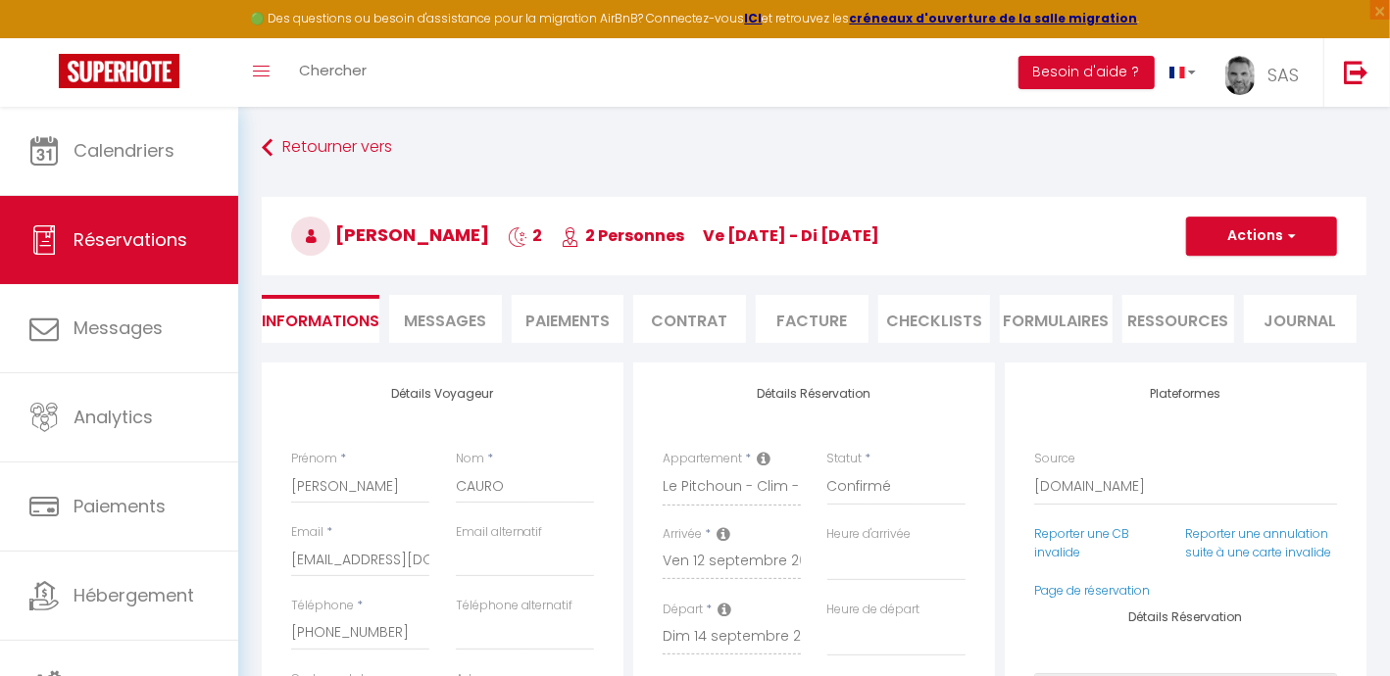
scroll to position [244, 0]
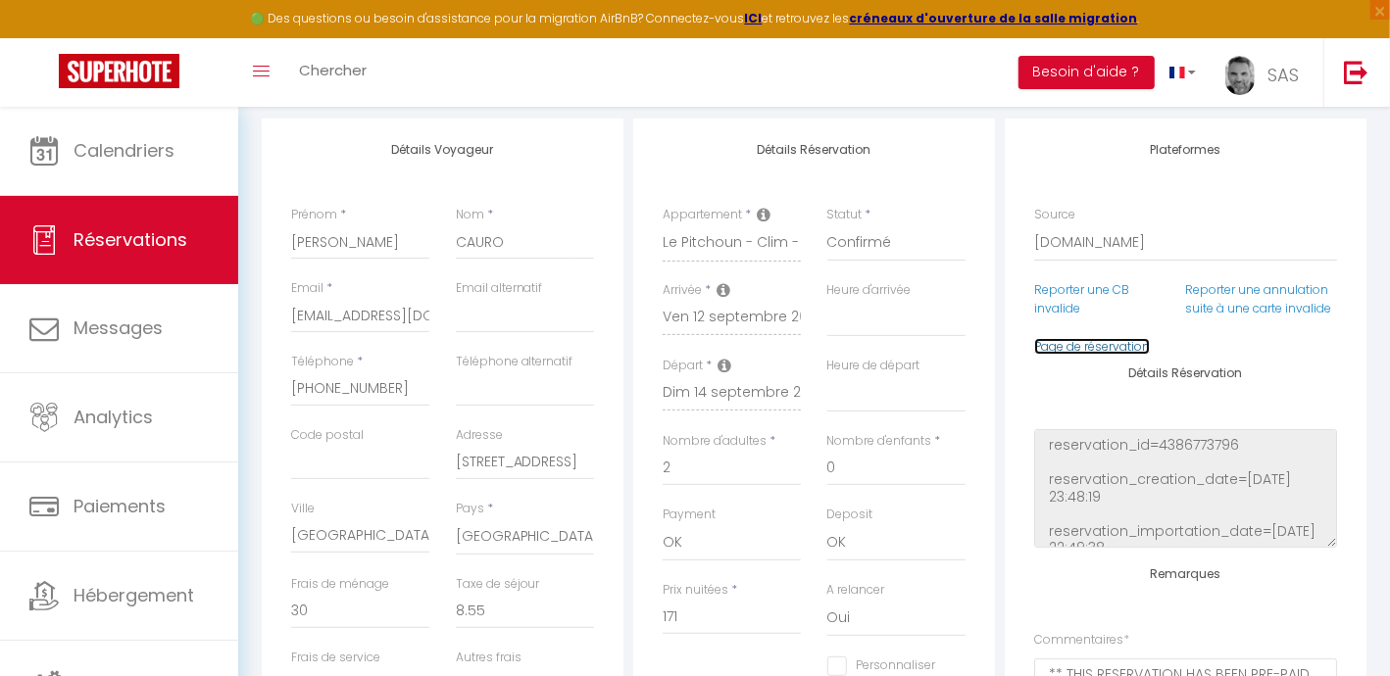
click at [1094, 355] on link "Page de réservation" at bounding box center [1092, 346] width 116 height 17
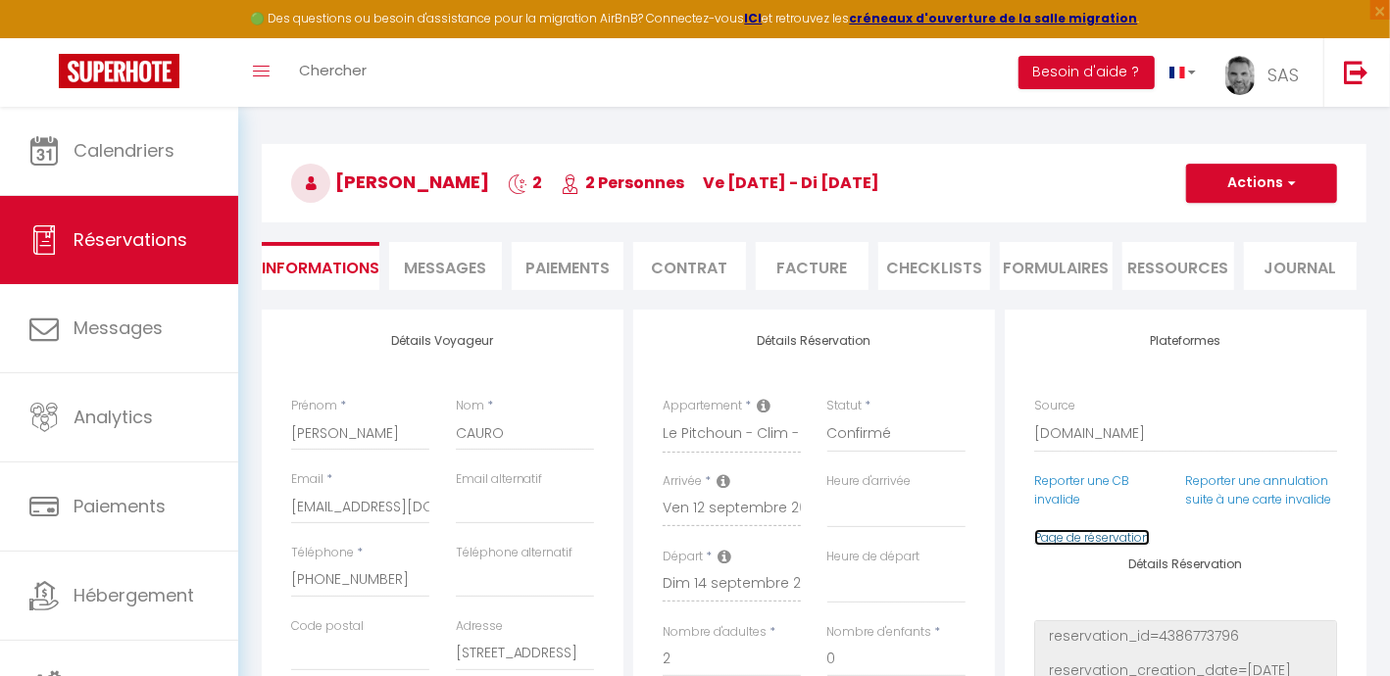
scroll to position [0, 0]
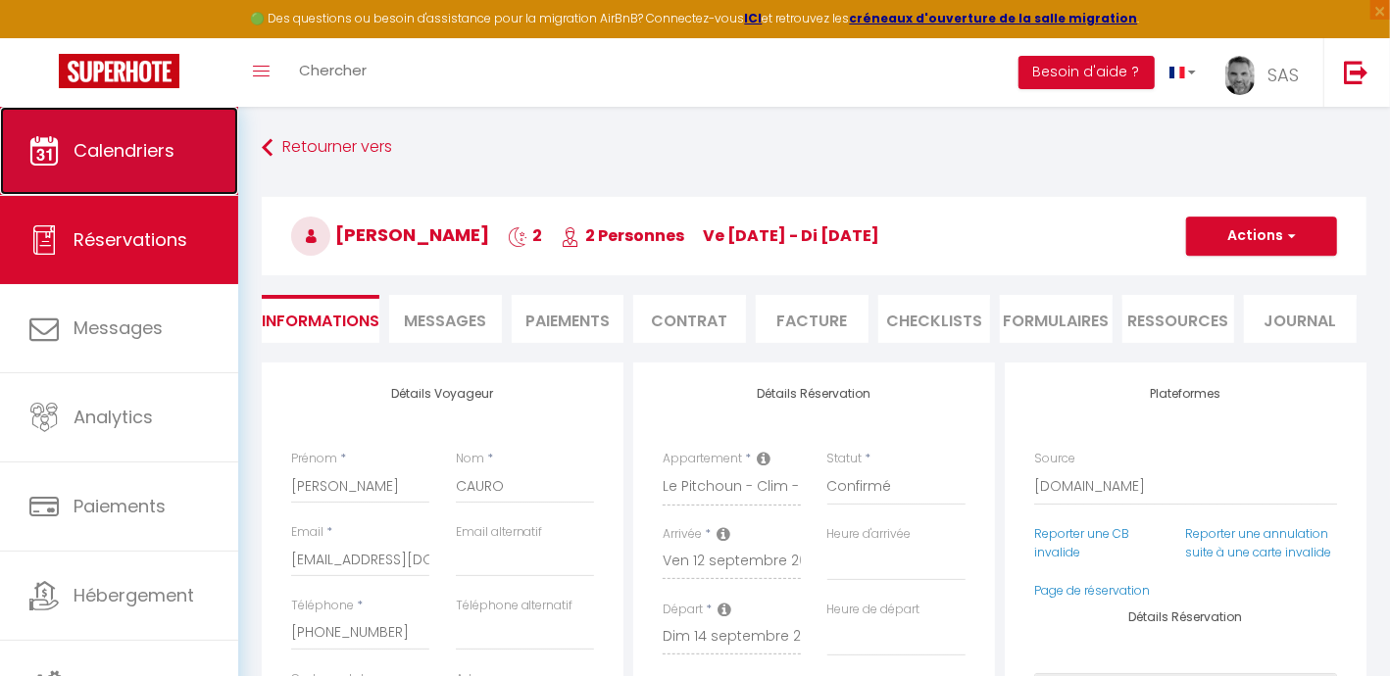
click at [142, 145] on span "Calendriers" at bounding box center [124, 150] width 101 height 25
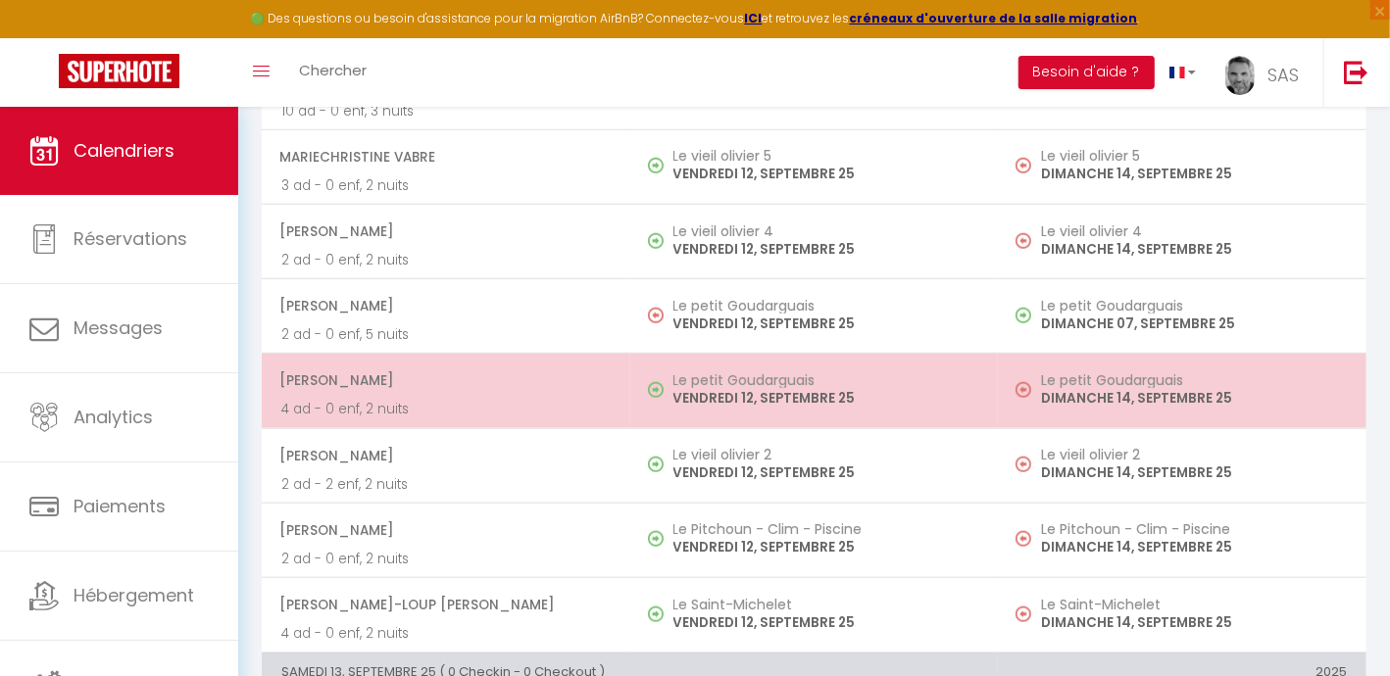
scroll to position [857, 0]
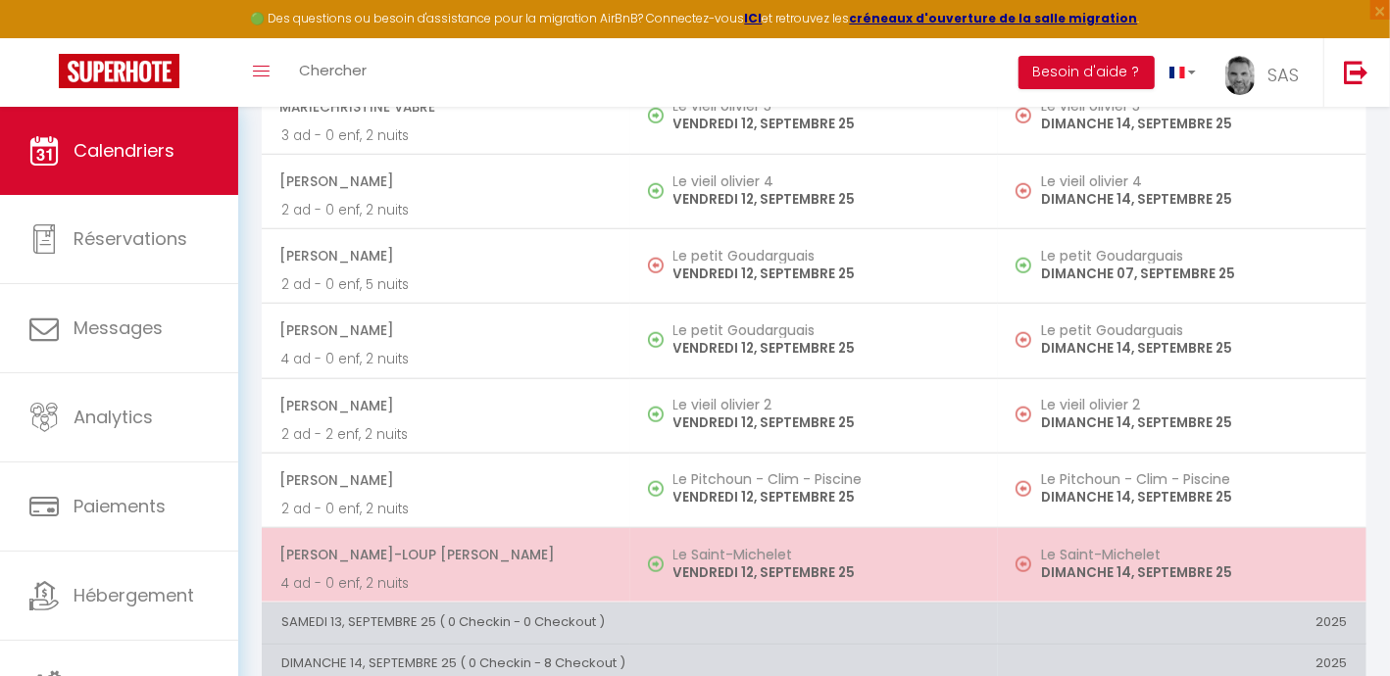
click at [491, 563] on span "[PERSON_NAME]-loup [PERSON_NAME]" at bounding box center [444, 554] width 331 height 37
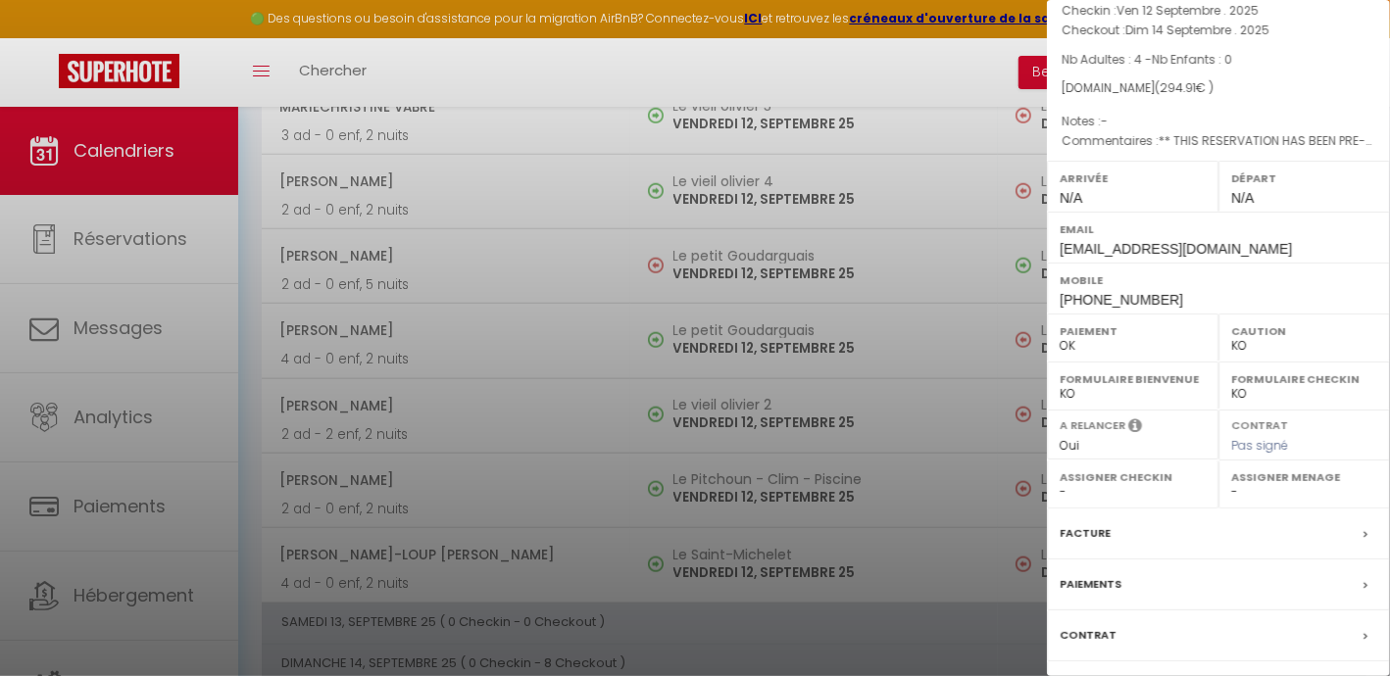
scroll to position [234, 0]
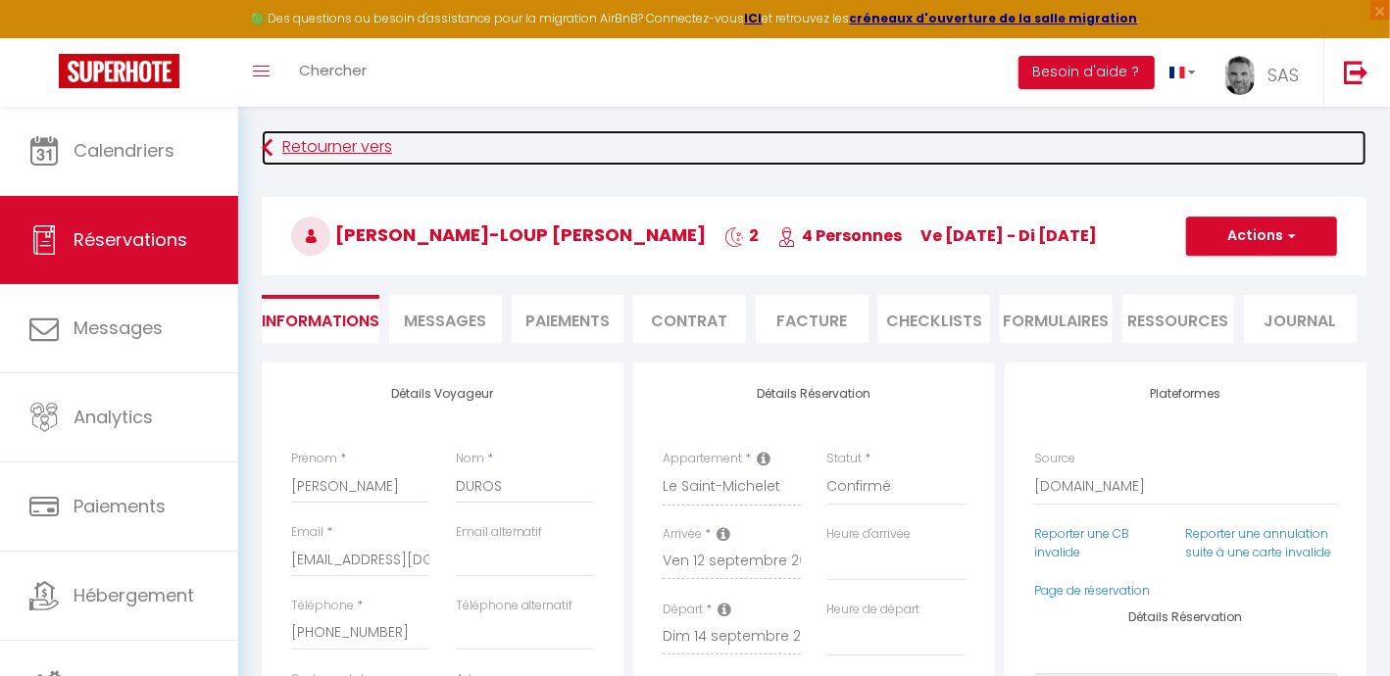
click at [341, 130] on link "Retourner vers" at bounding box center [814, 147] width 1104 height 35
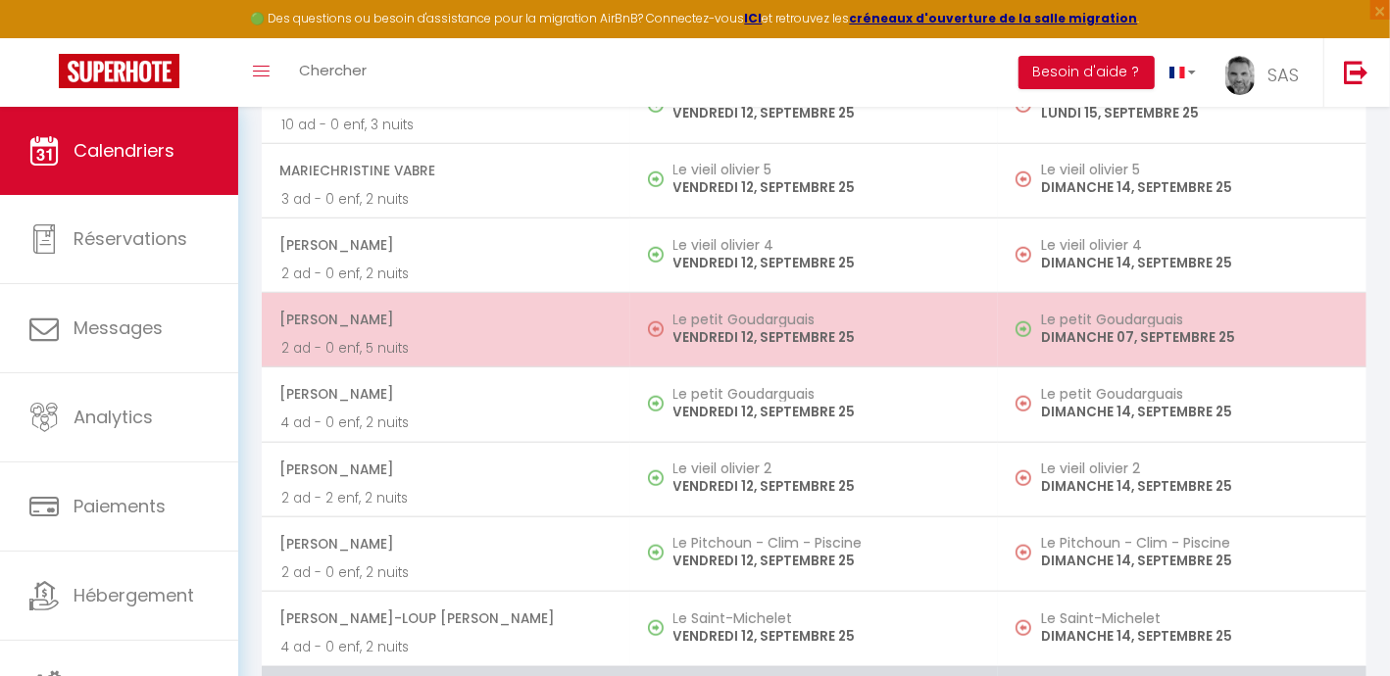
scroll to position [842, 0]
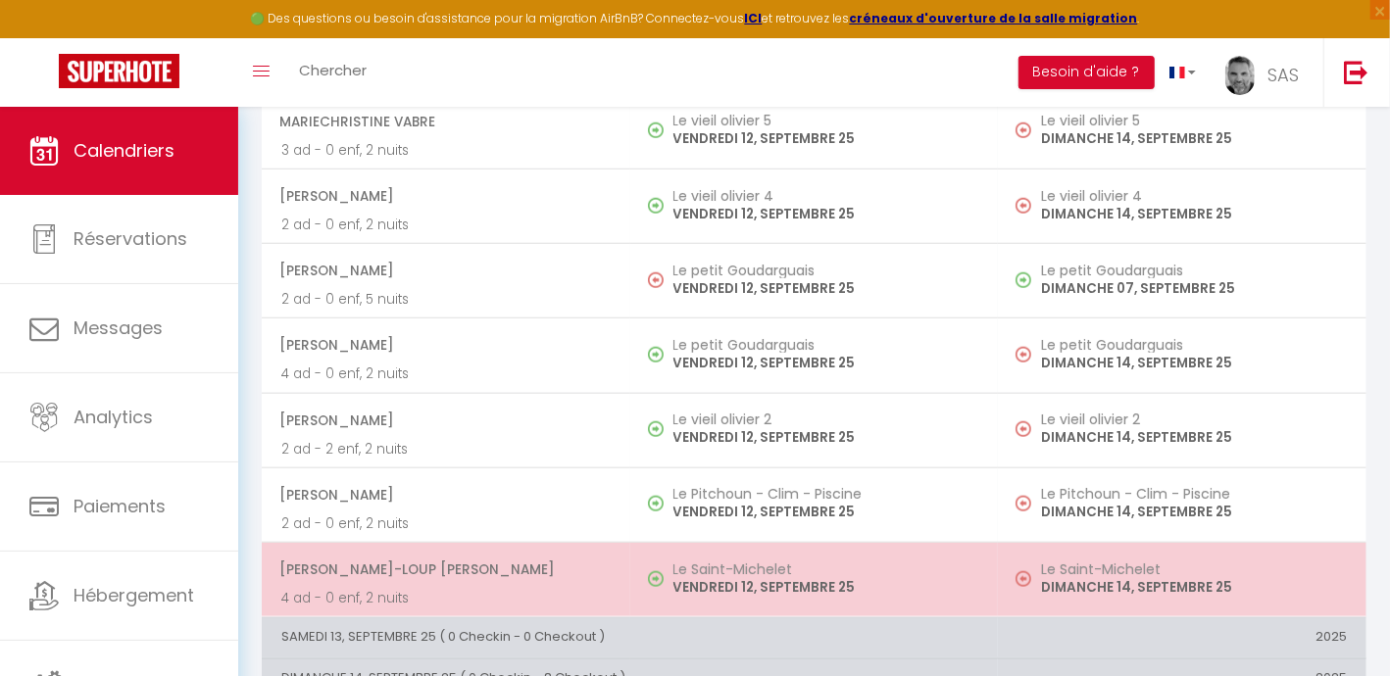
click at [716, 569] on h5 "Le Saint-Michelet" at bounding box center [826, 570] width 306 height 16
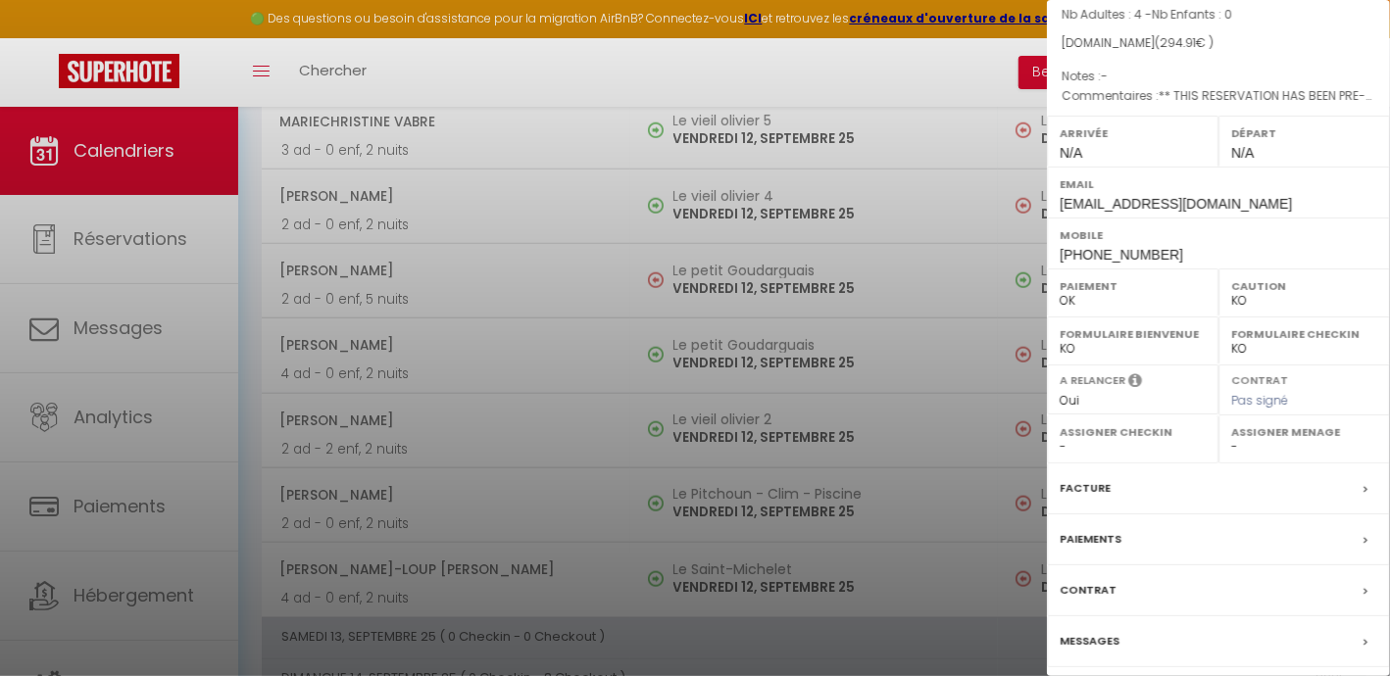
scroll to position [234, 0]
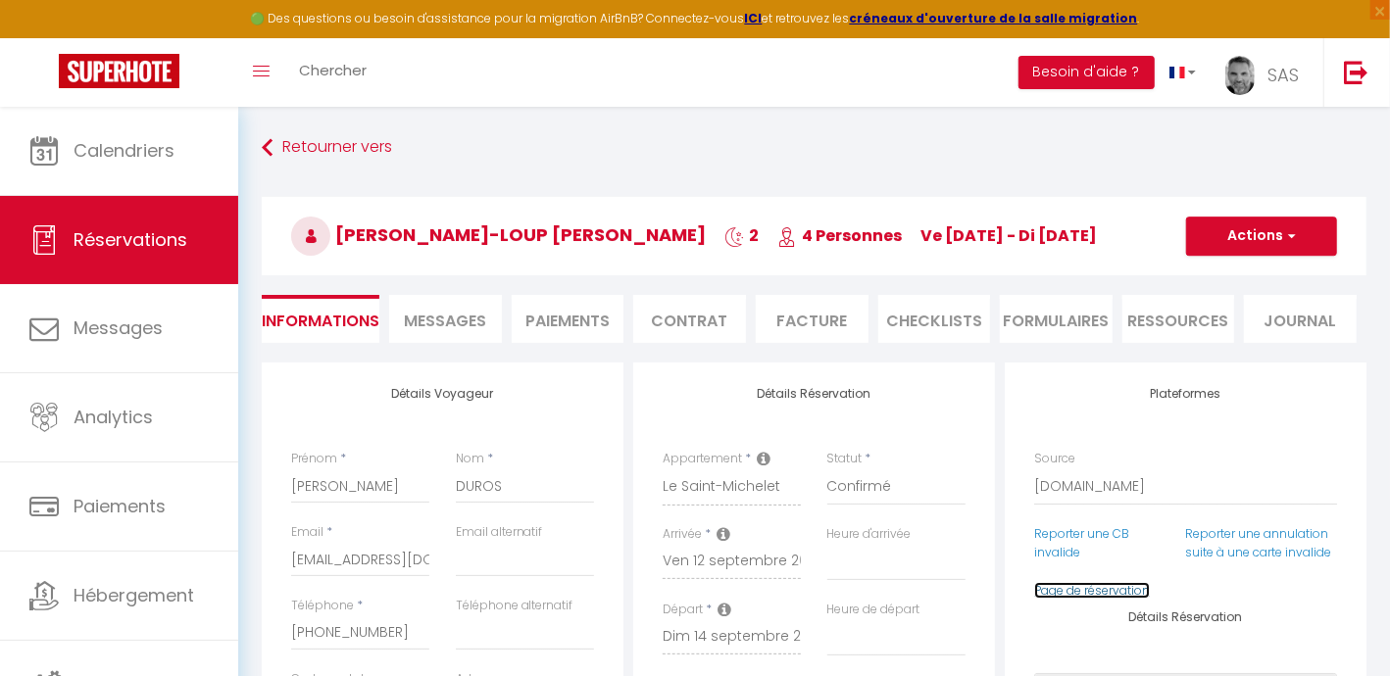
click at [1104, 599] on link "Page de réservation" at bounding box center [1092, 590] width 116 height 17
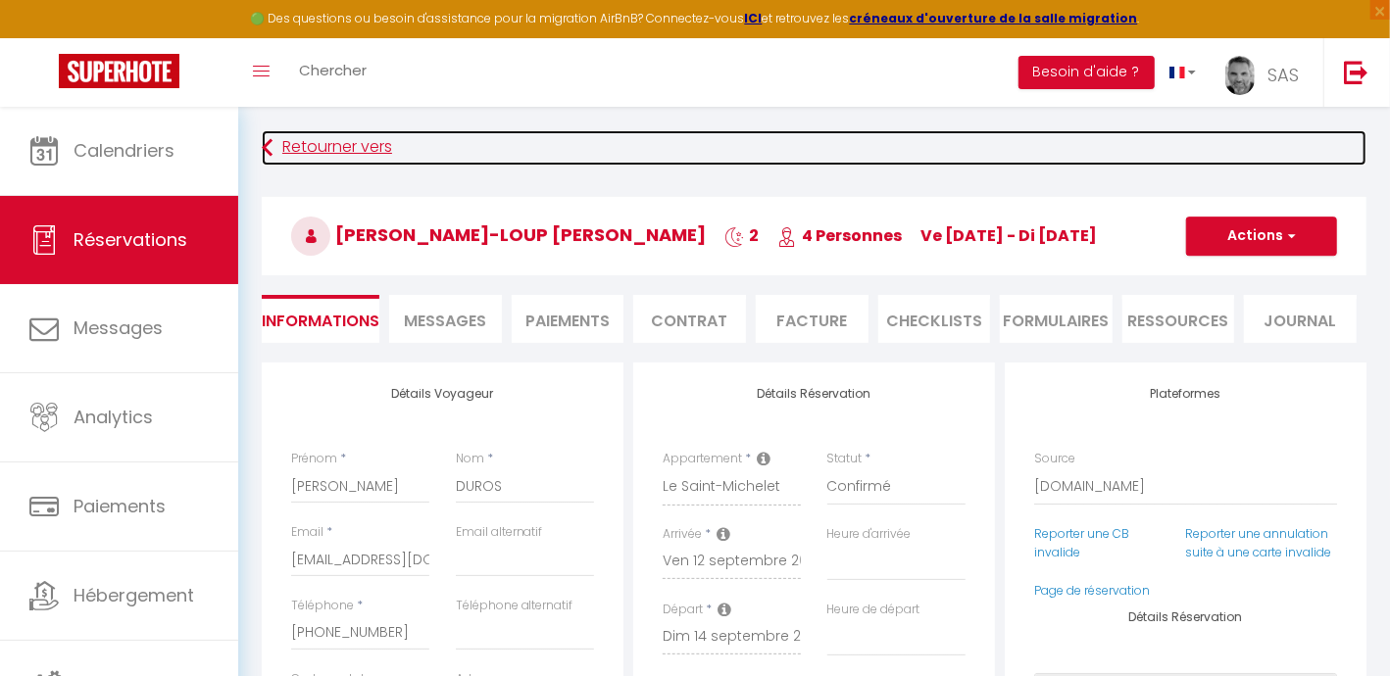
click at [304, 159] on link "Retourner vers" at bounding box center [814, 147] width 1104 height 35
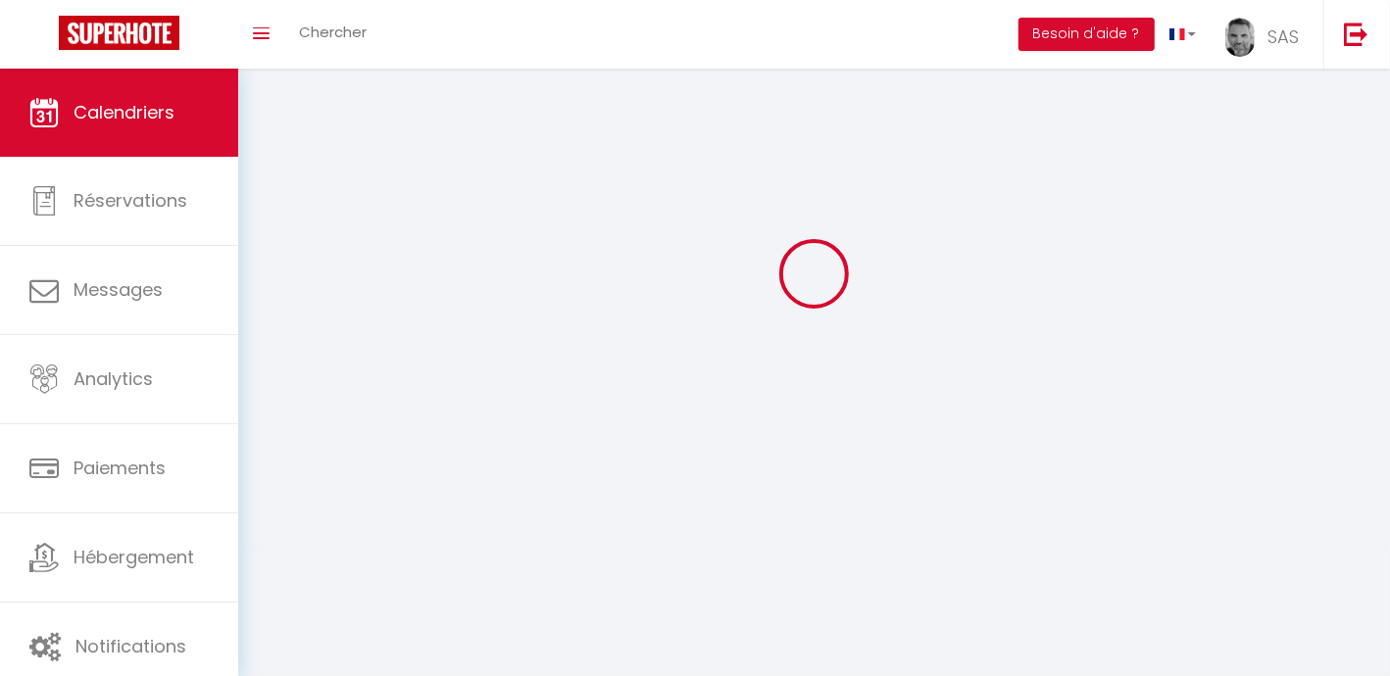
scroll to position [107, 0]
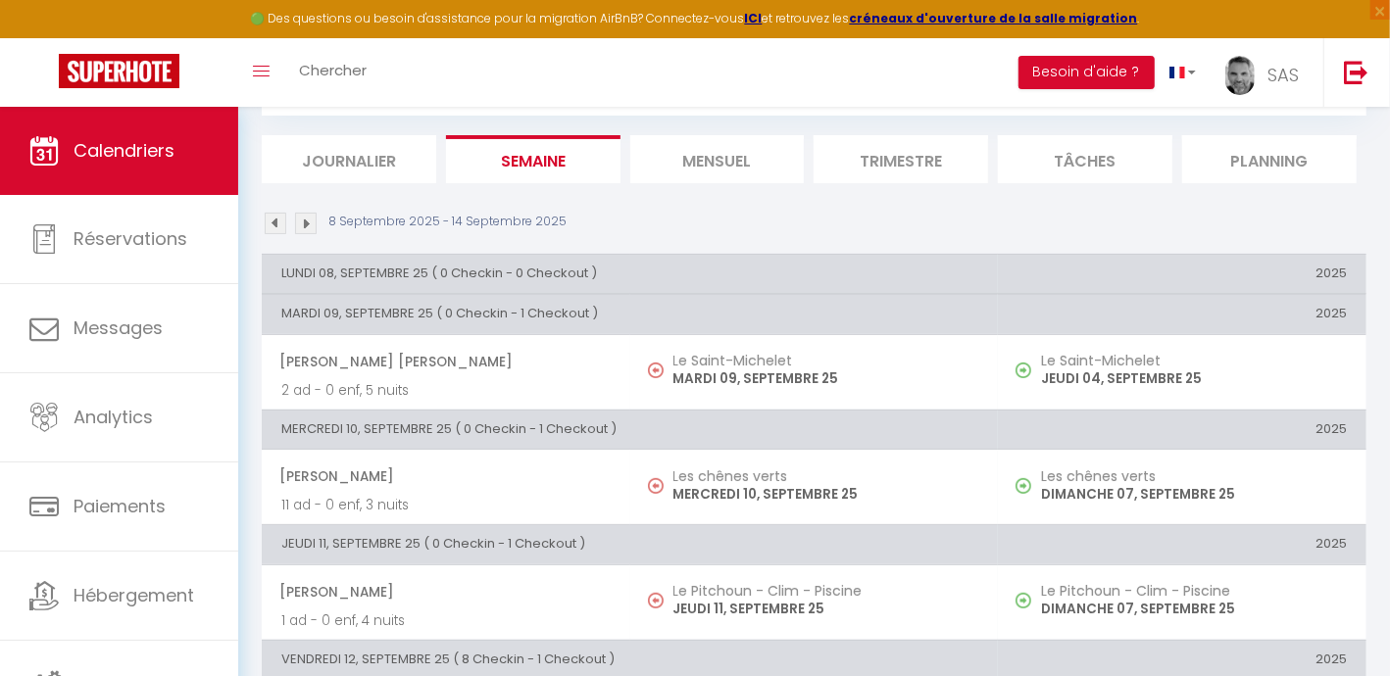
click at [275, 220] on img at bounding box center [276, 224] width 22 height 22
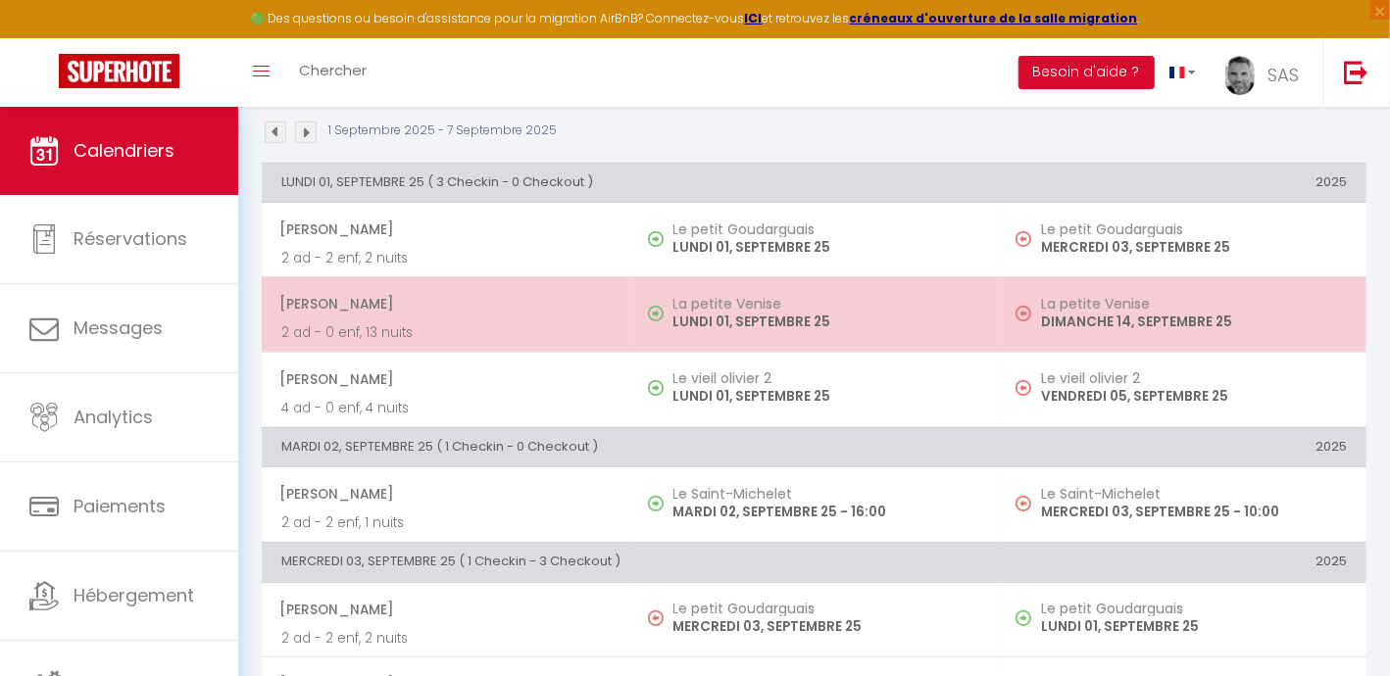
scroll to position [352, 0]
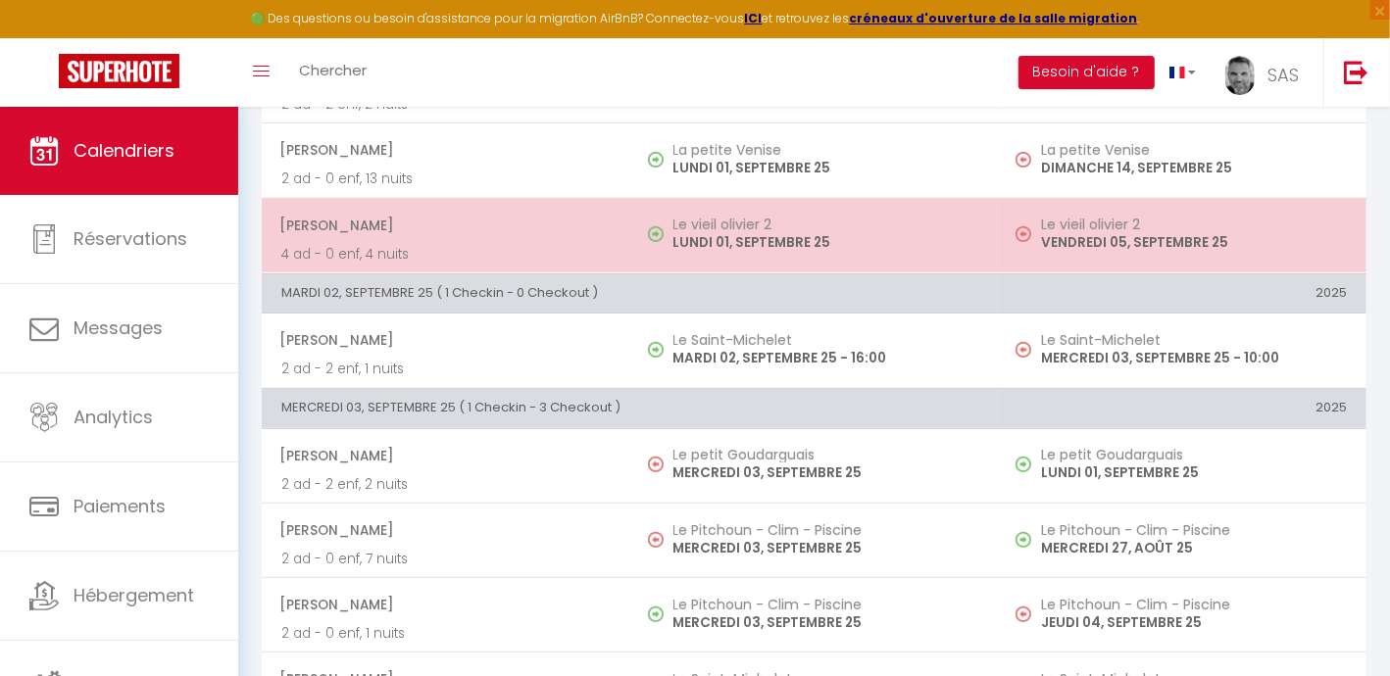
click at [524, 237] on span "[PERSON_NAME]" at bounding box center [444, 225] width 331 height 37
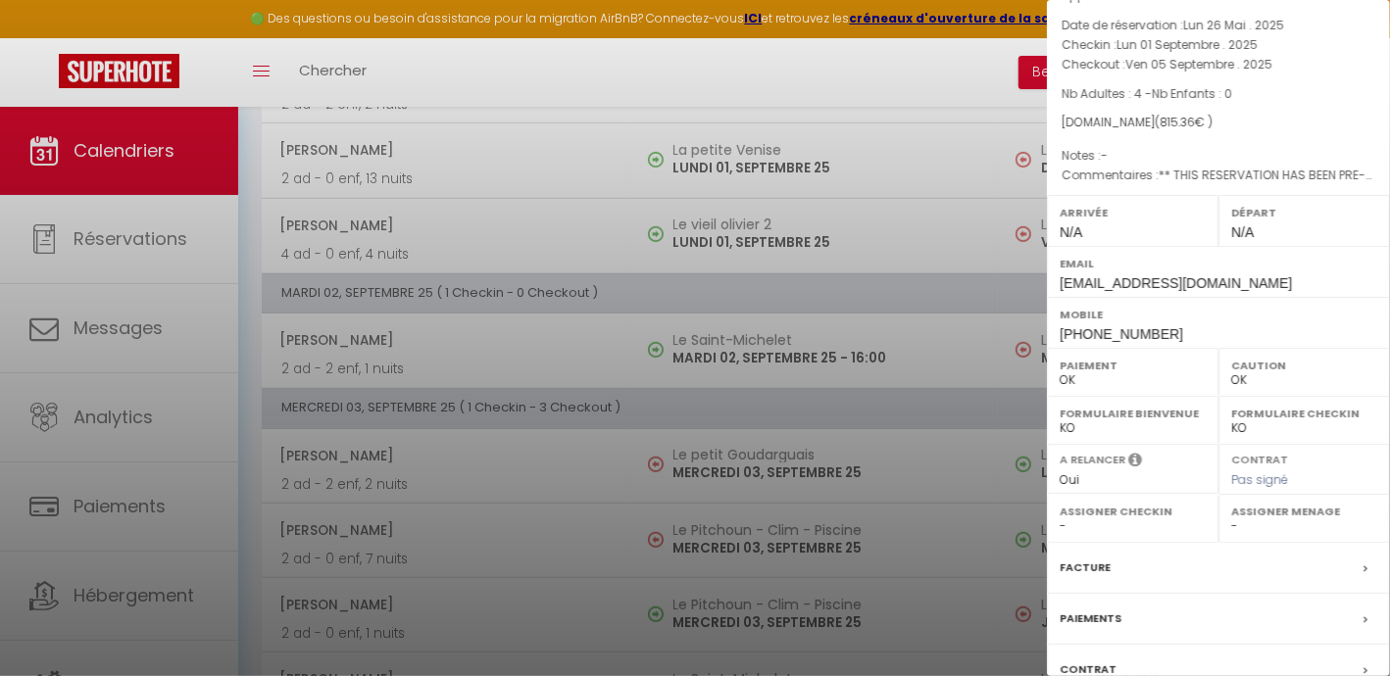
scroll to position [244, 0]
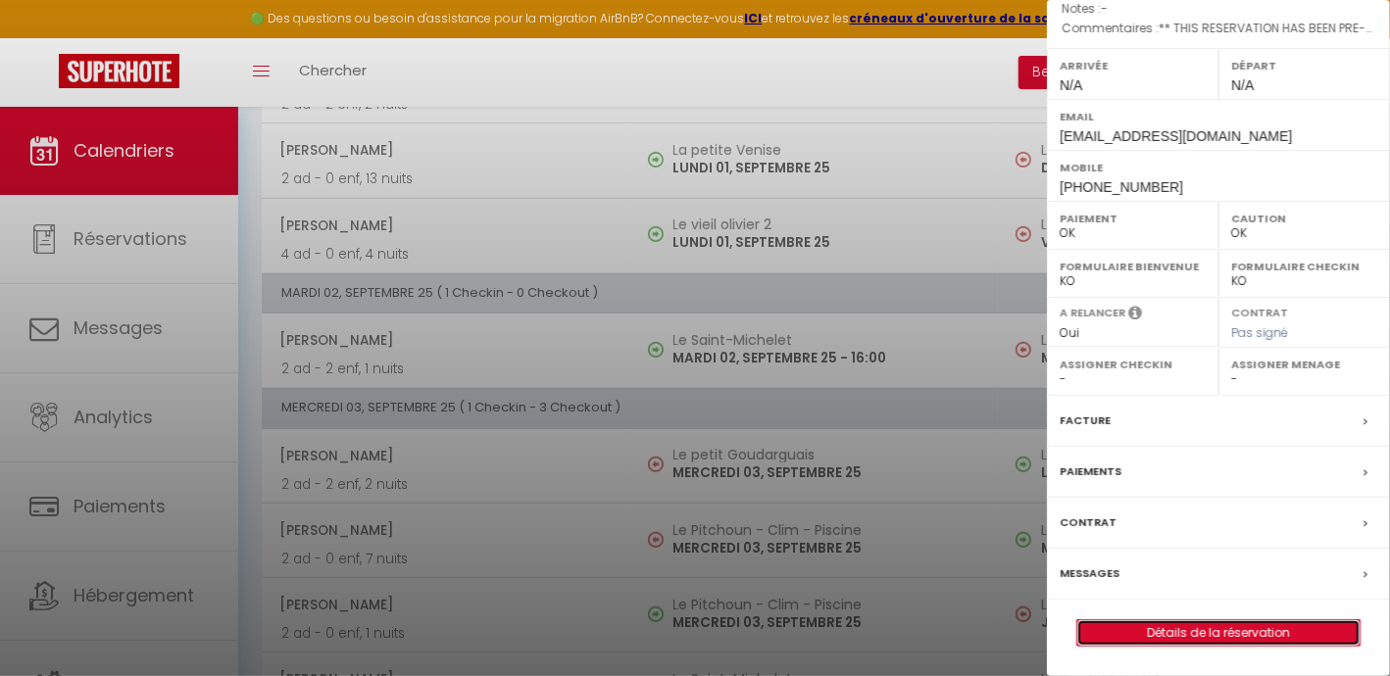
click at [1183, 646] on link "Détails de la réservation" at bounding box center [1218, 632] width 282 height 25
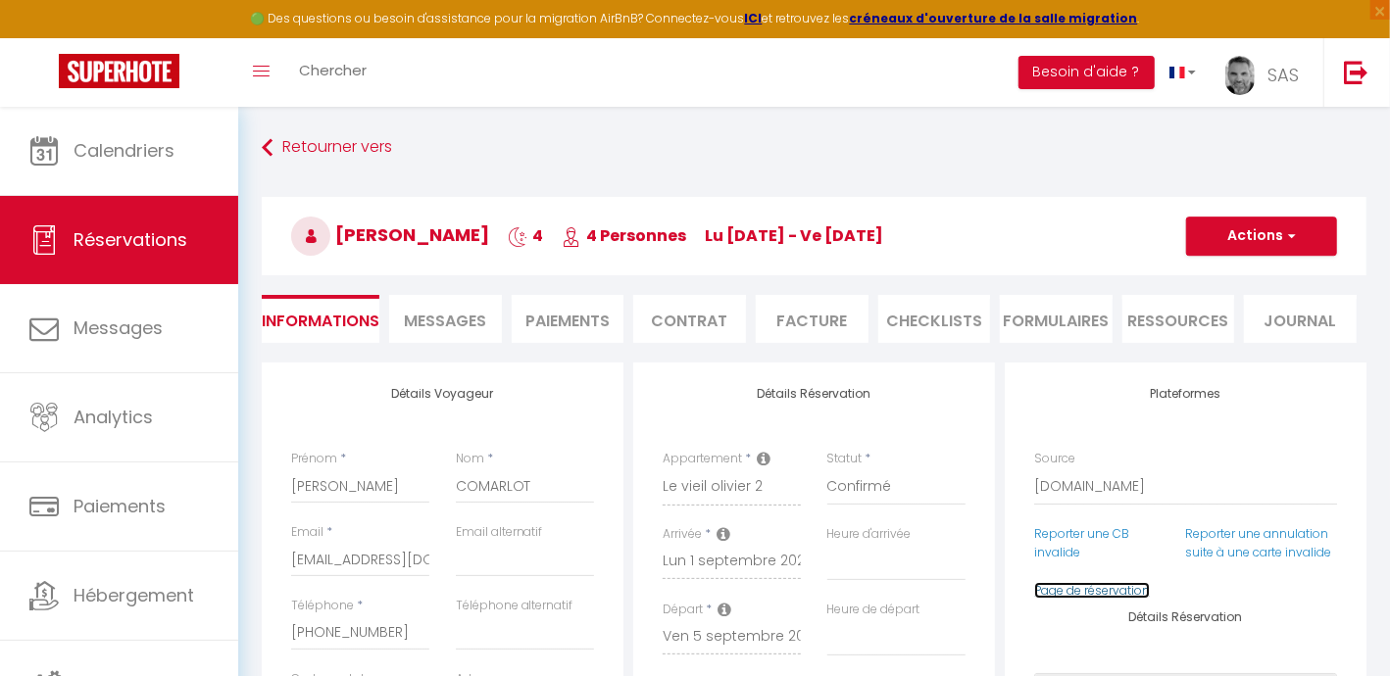
click at [1072, 599] on link "Page de réservation" at bounding box center [1092, 590] width 116 height 17
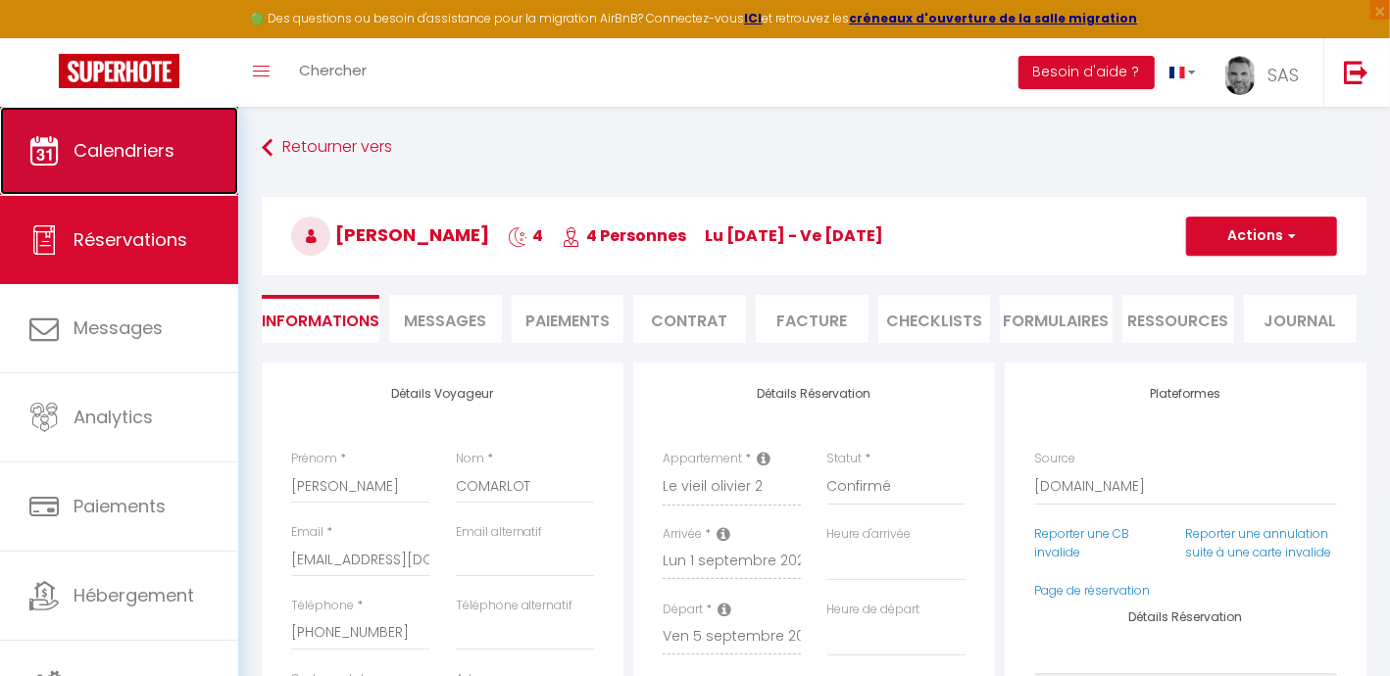
click at [147, 157] on span "Calendriers" at bounding box center [124, 150] width 101 height 25
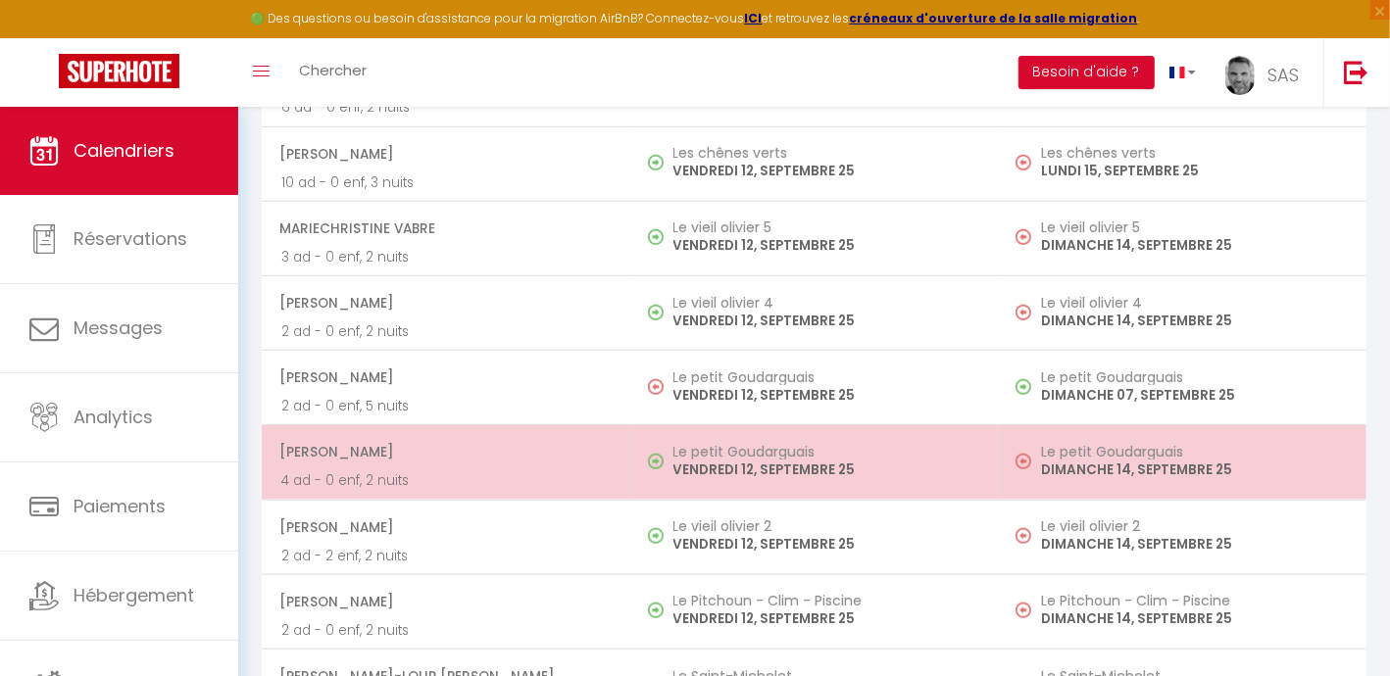
scroll to position [857, 0]
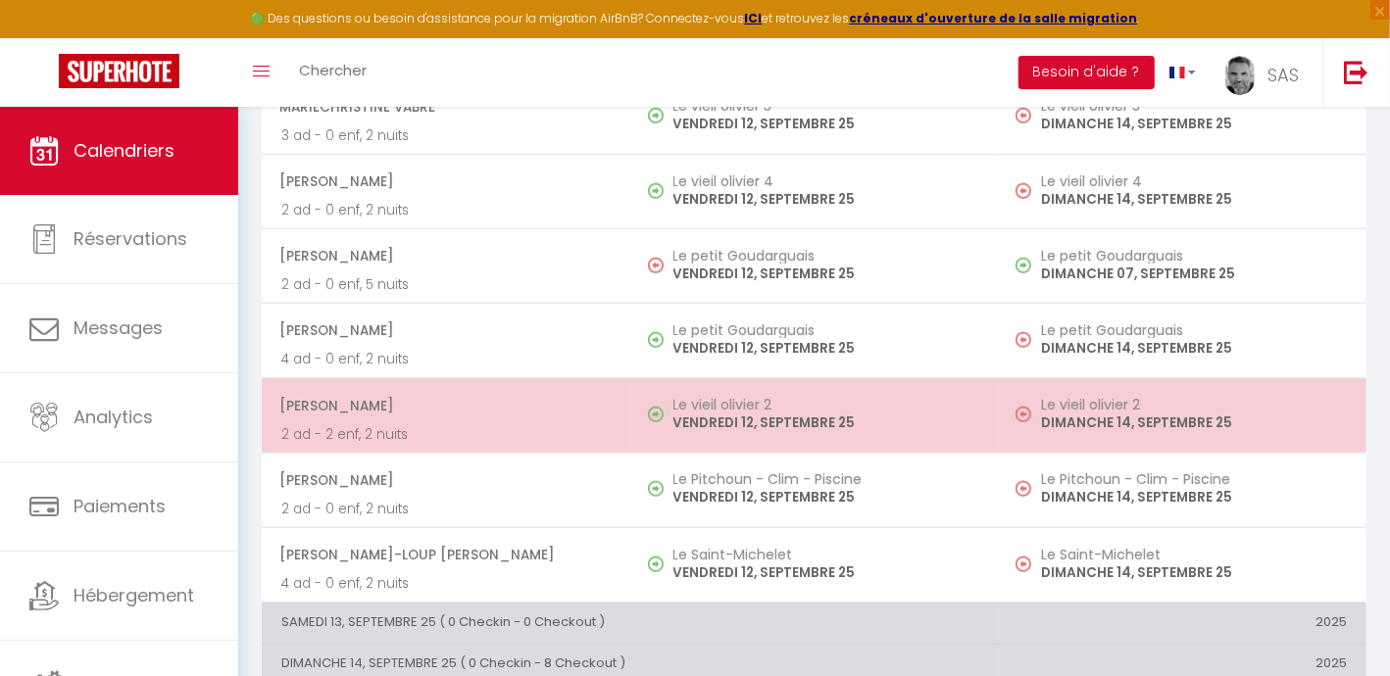
click at [382, 407] on span "[PERSON_NAME]" at bounding box center [444, 405] width 331 height 37
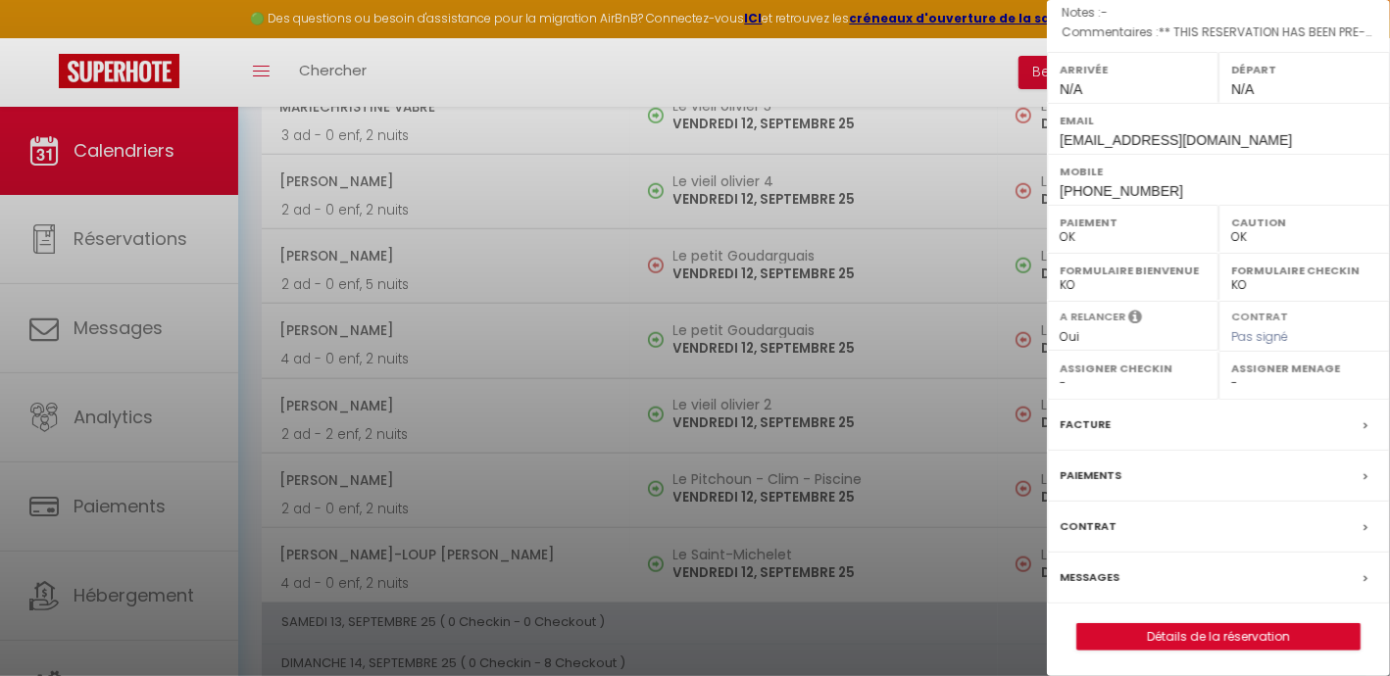
scroll to position [234, 0]
click at [1220, 632] on link "Détails de la réservation" at bounding box center [1218, 635] width 282 height 25
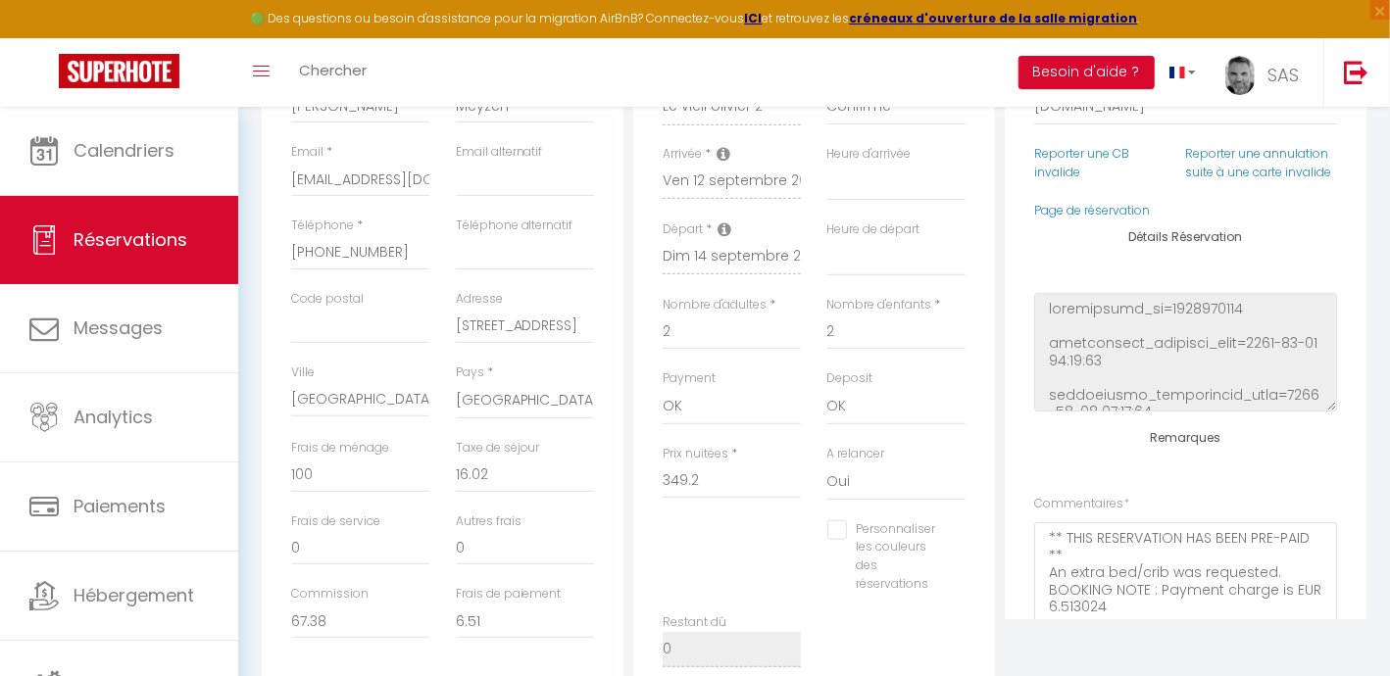
scroll to position [244, 0]
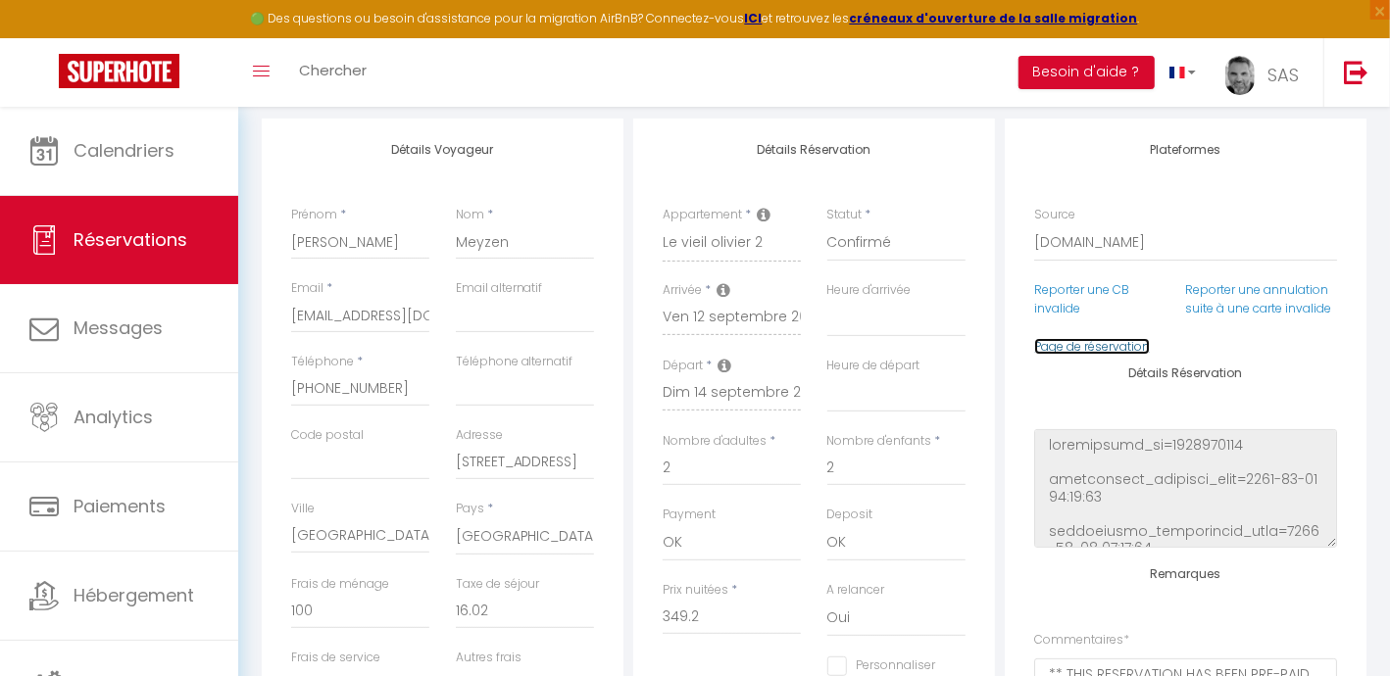
click at [1092, 355] on link "Page de réservation" at bounding box center [1092, 346] width 116 height 17
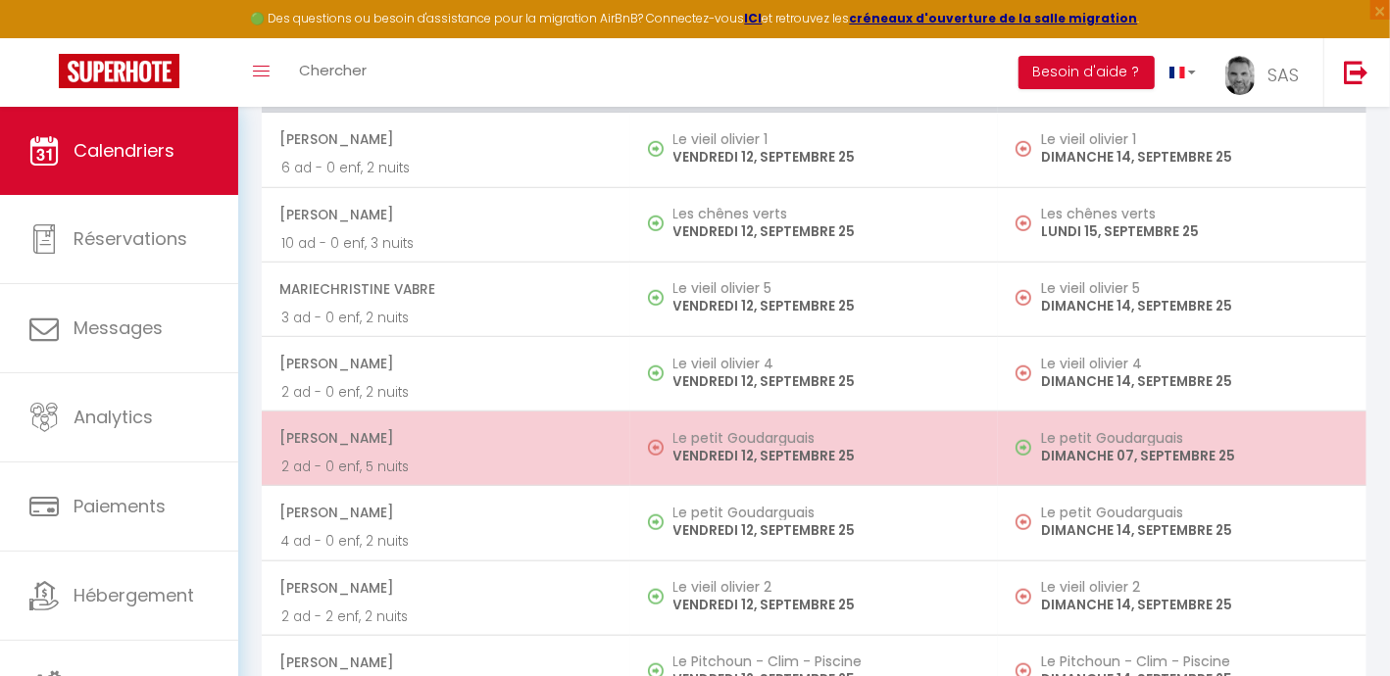
scroll to position [620, 0]
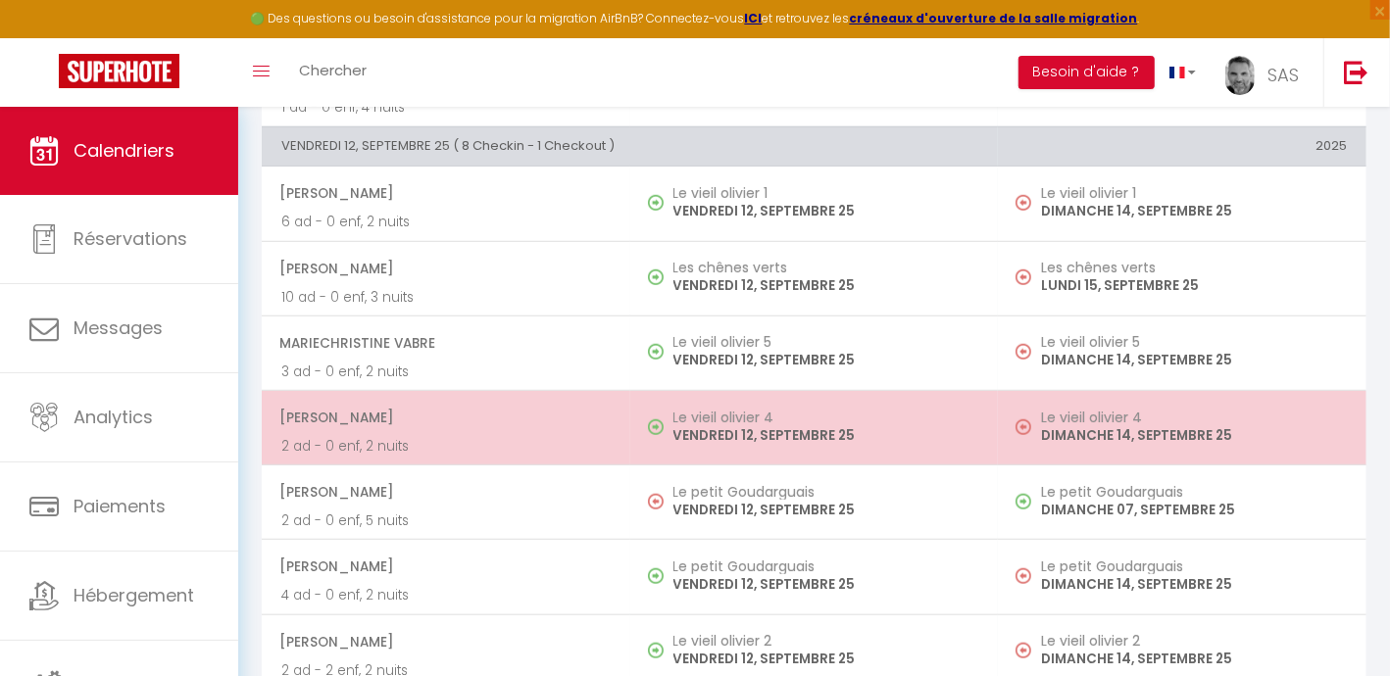
click at [416, 418] on span "[PERSON_NAME]" at bounding box center [444, 417] width 331 height 37
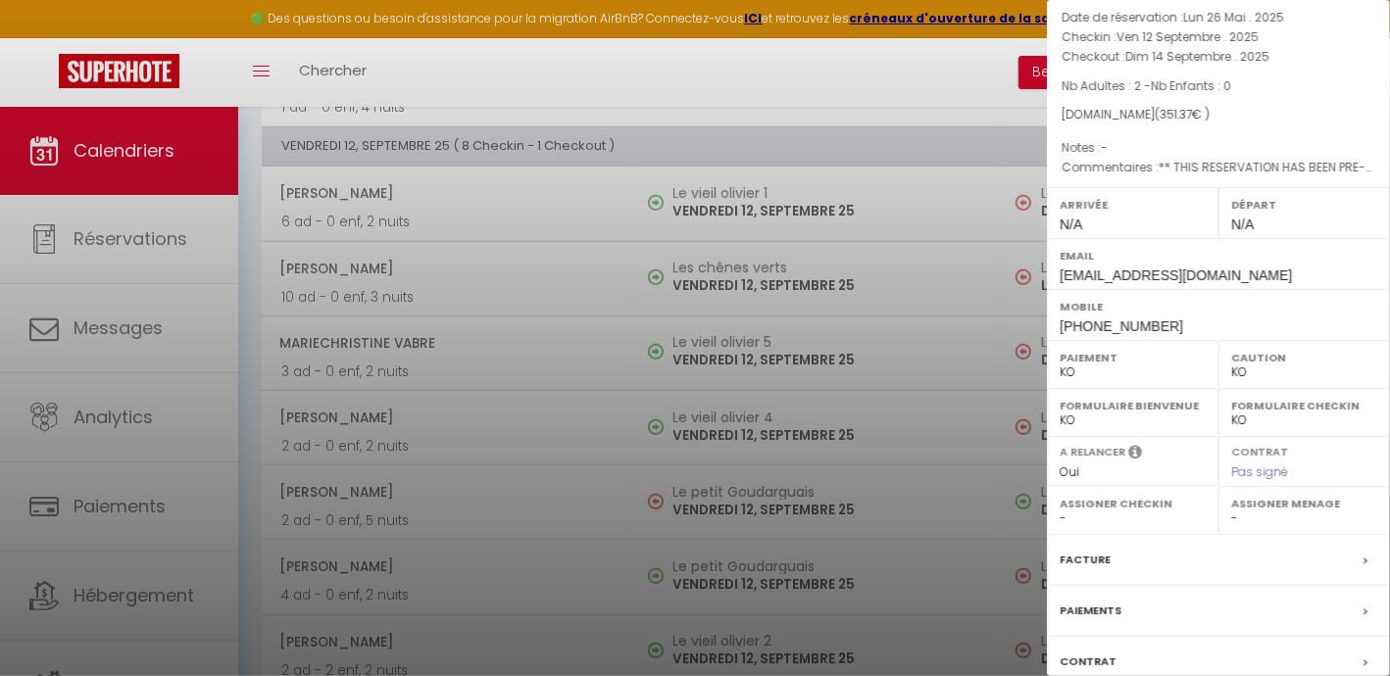
scroll to position [244, 0]
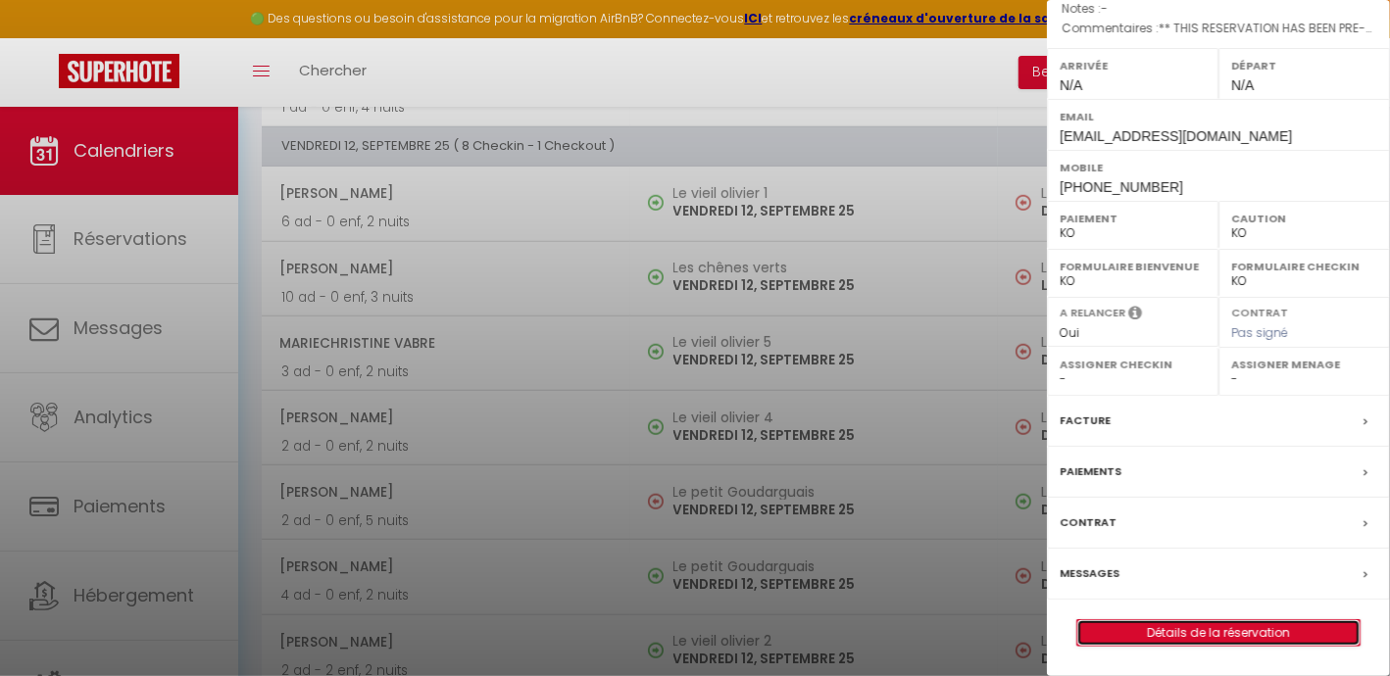
click at [1204, 646] on link "Détails de la réservation" at bounding box center [1218, 632] width 282 height 25
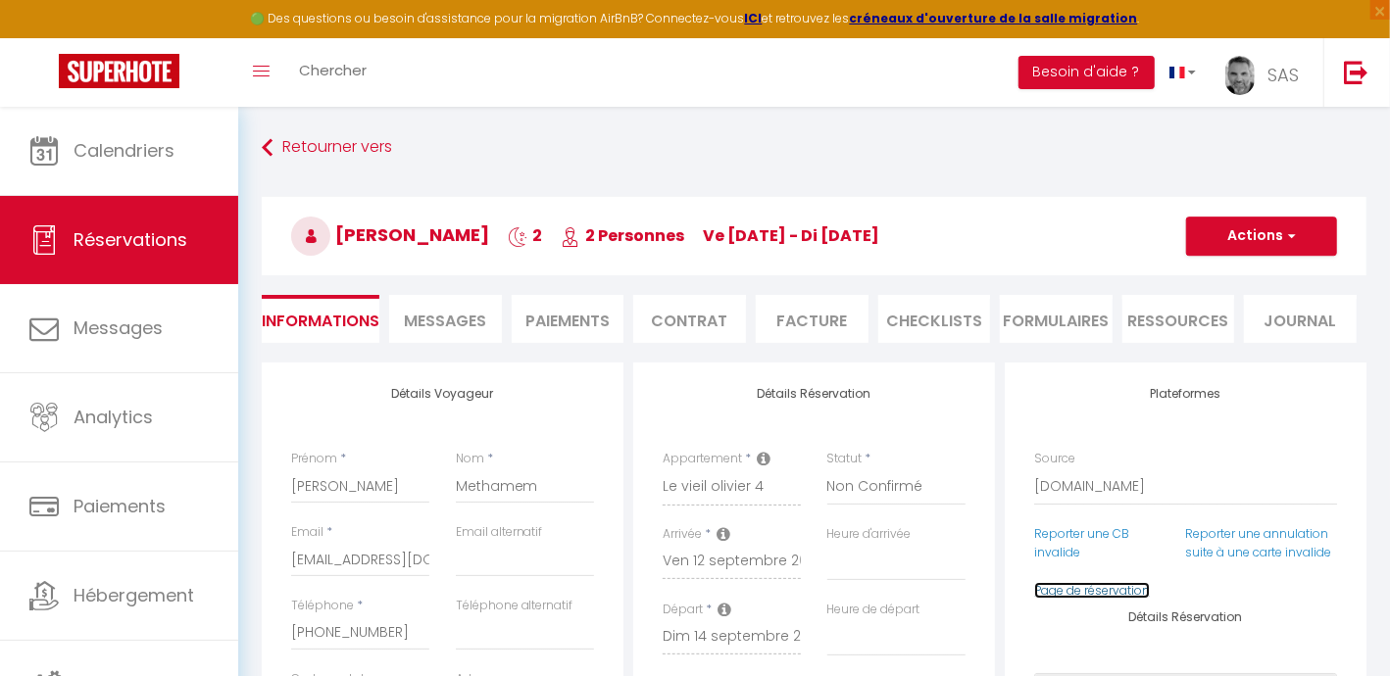
click at [1077, 599] on link "Page de réservation" at bounding box center [1092, 590] width 116 height 17
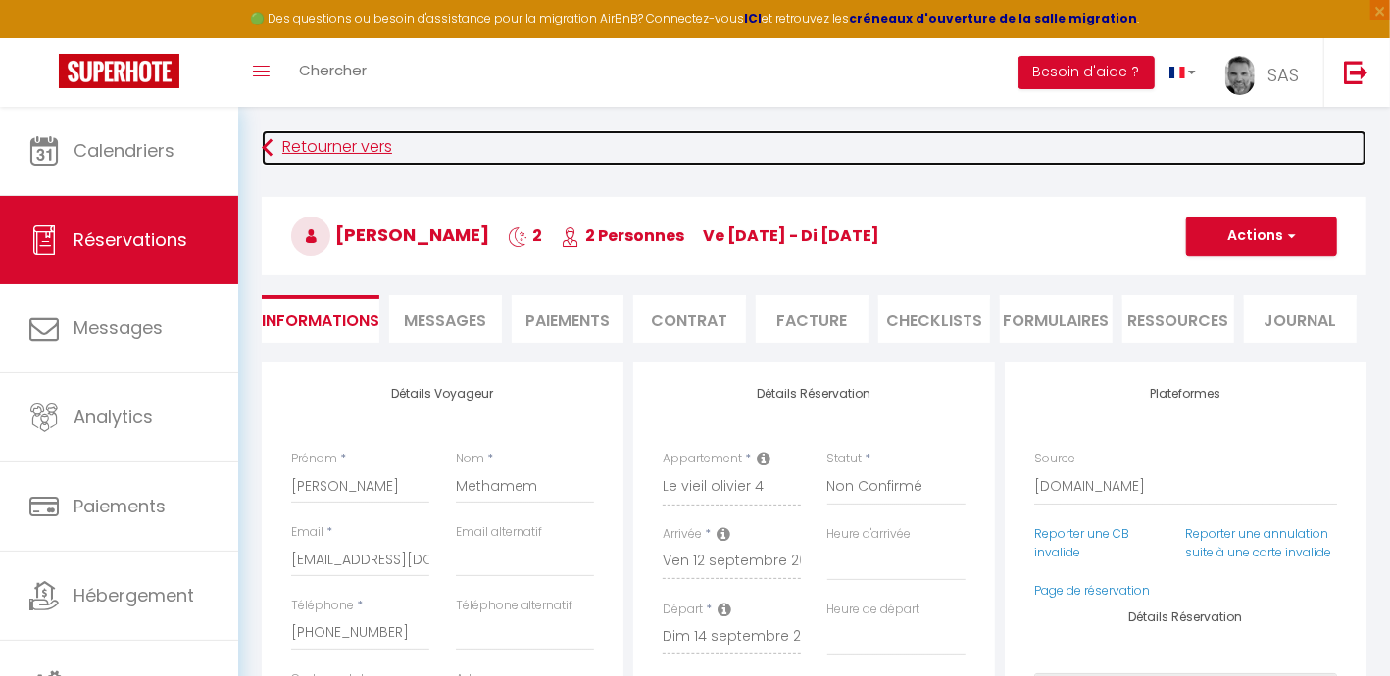
click at [262, 149] on icon at bounding box center [267, 147] width 11 height 35
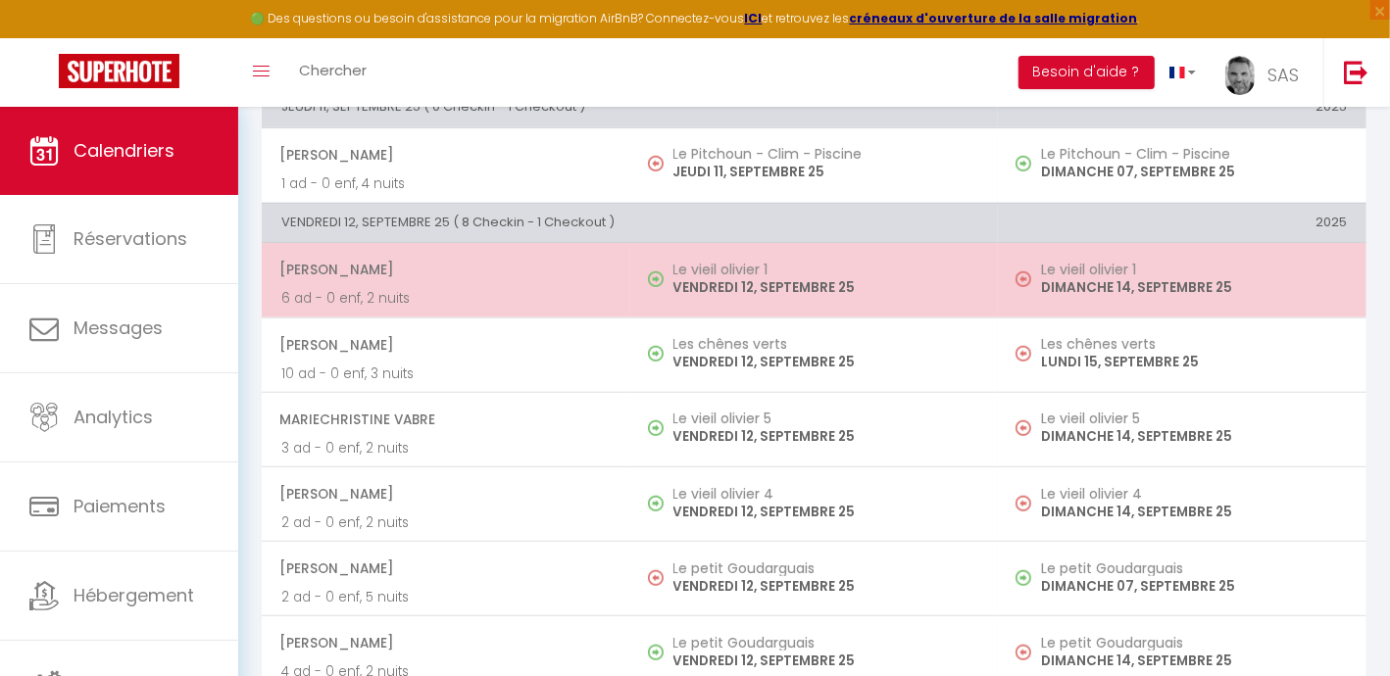
scroll to position [597, 0]
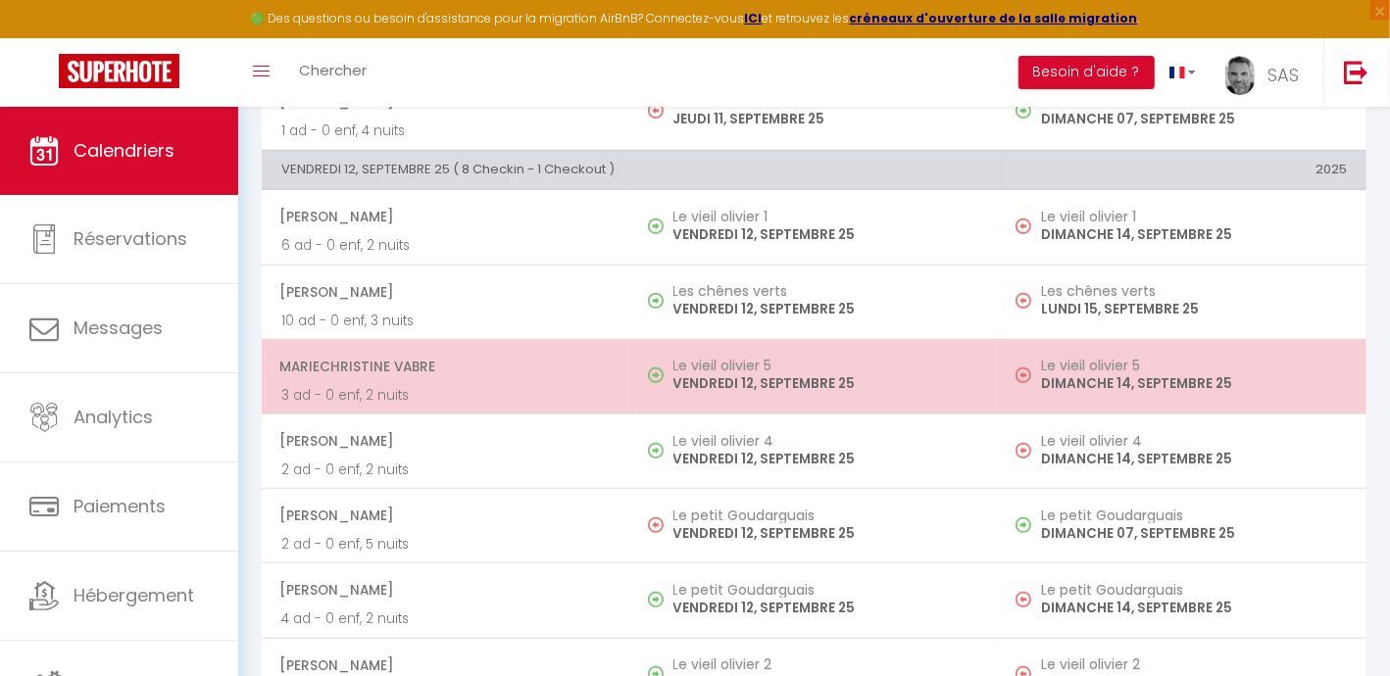
click at [425, 379] on span "MarieChristine Vabre" at bounding box center [444, 366] width 331 height 37
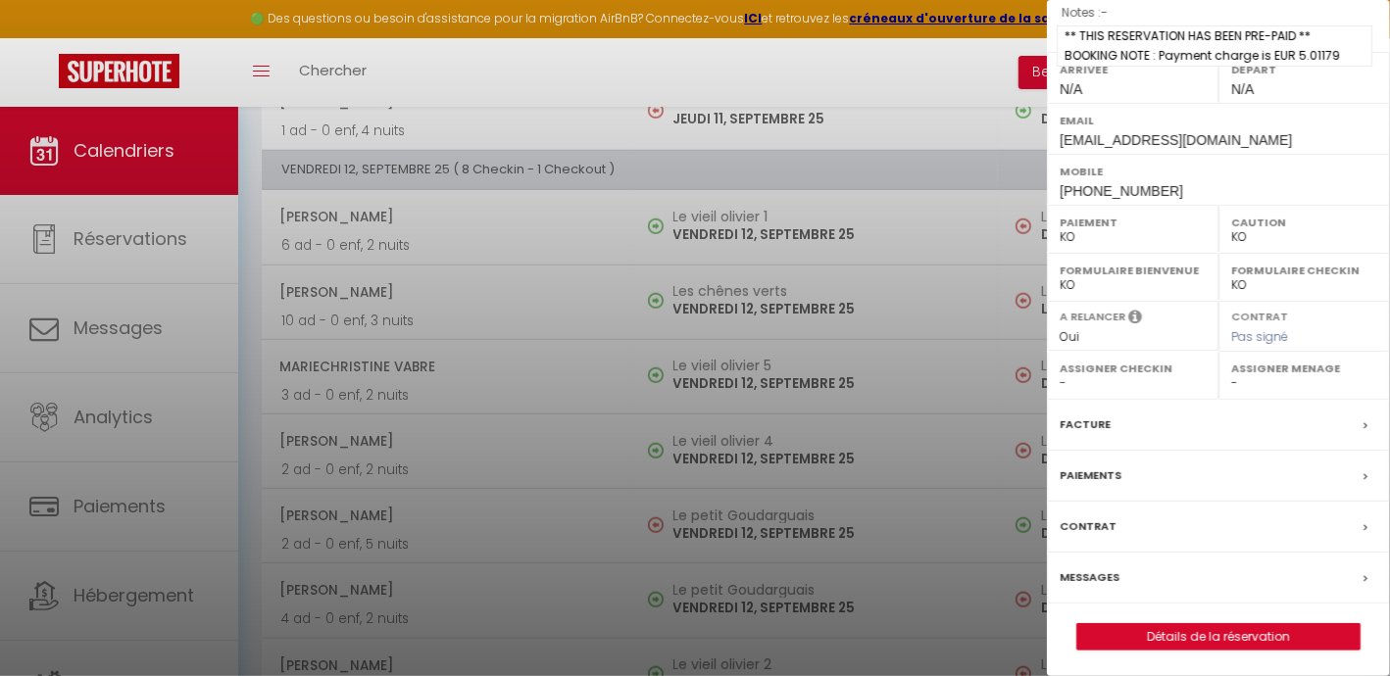
scroll to position [265, 0]
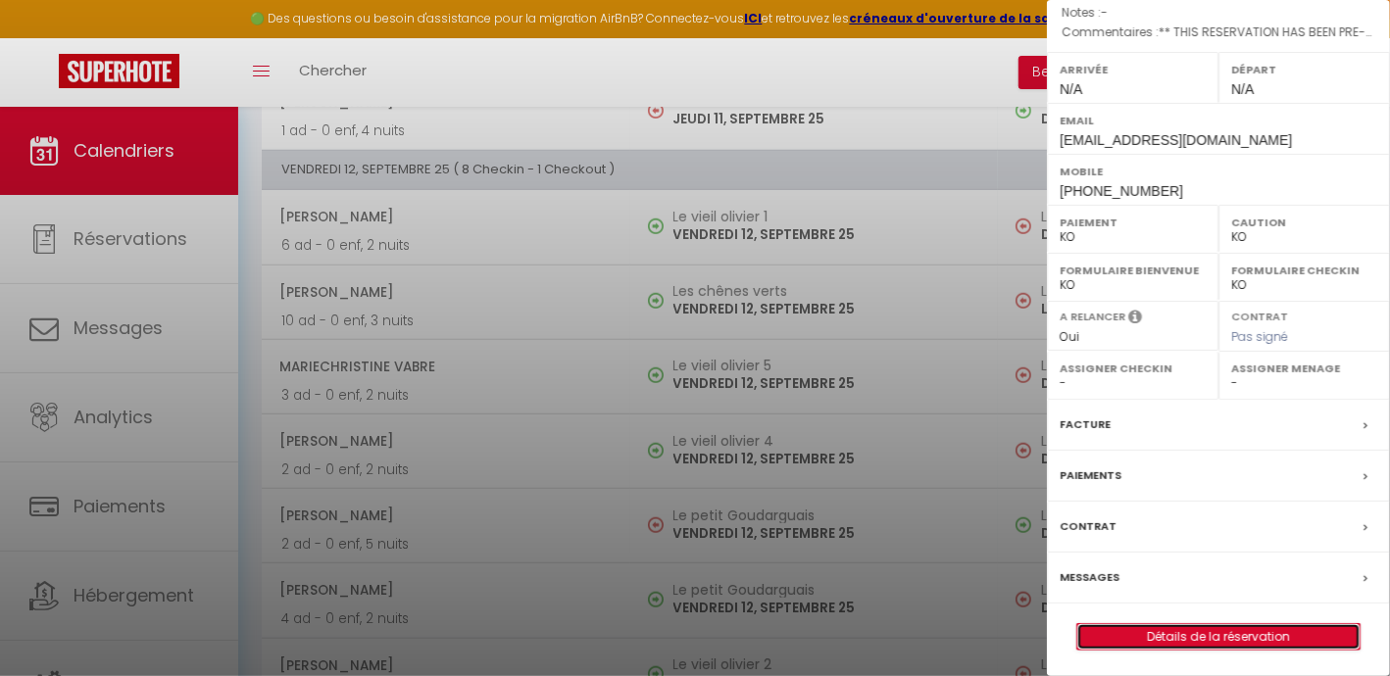
click at [1215, 631] on link "Détails de la réservation" at bounding box center [1218, 636] width 282 height 25
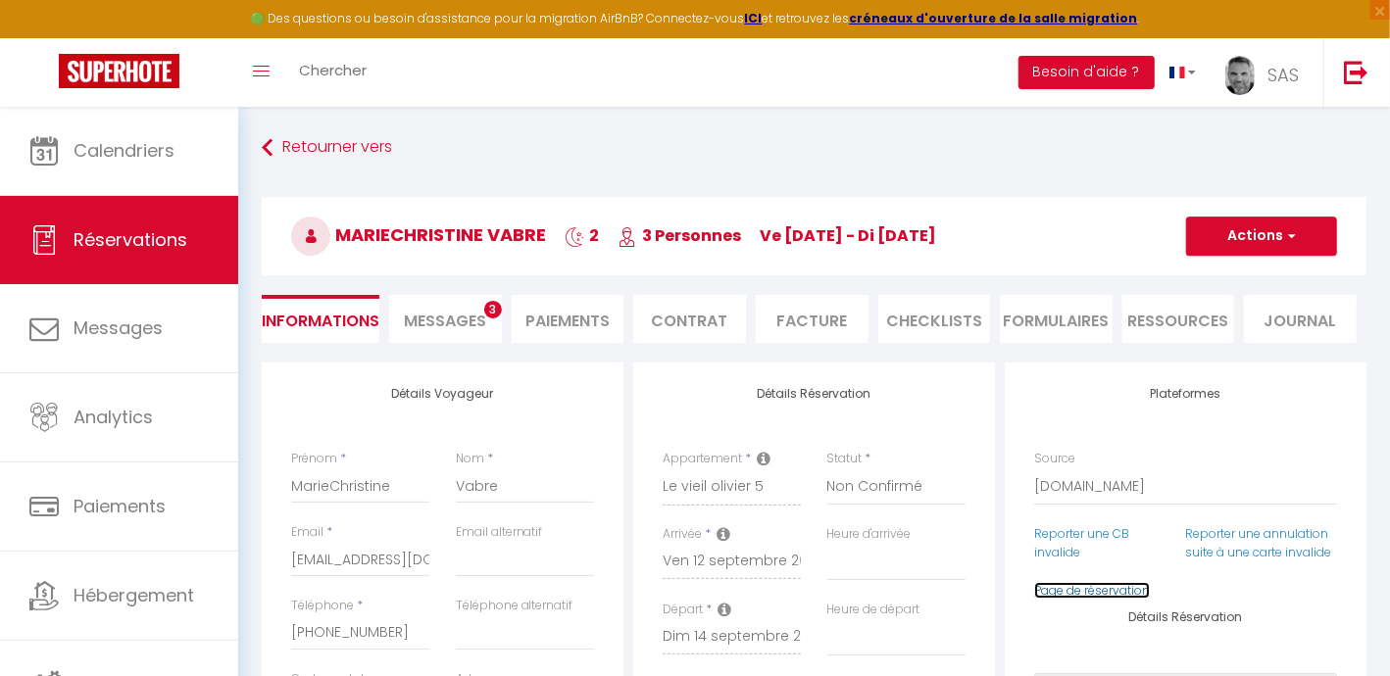
click at [1100, 599] on link "Page de réservation" at bounding box center [1092, 590] width 116 height 17
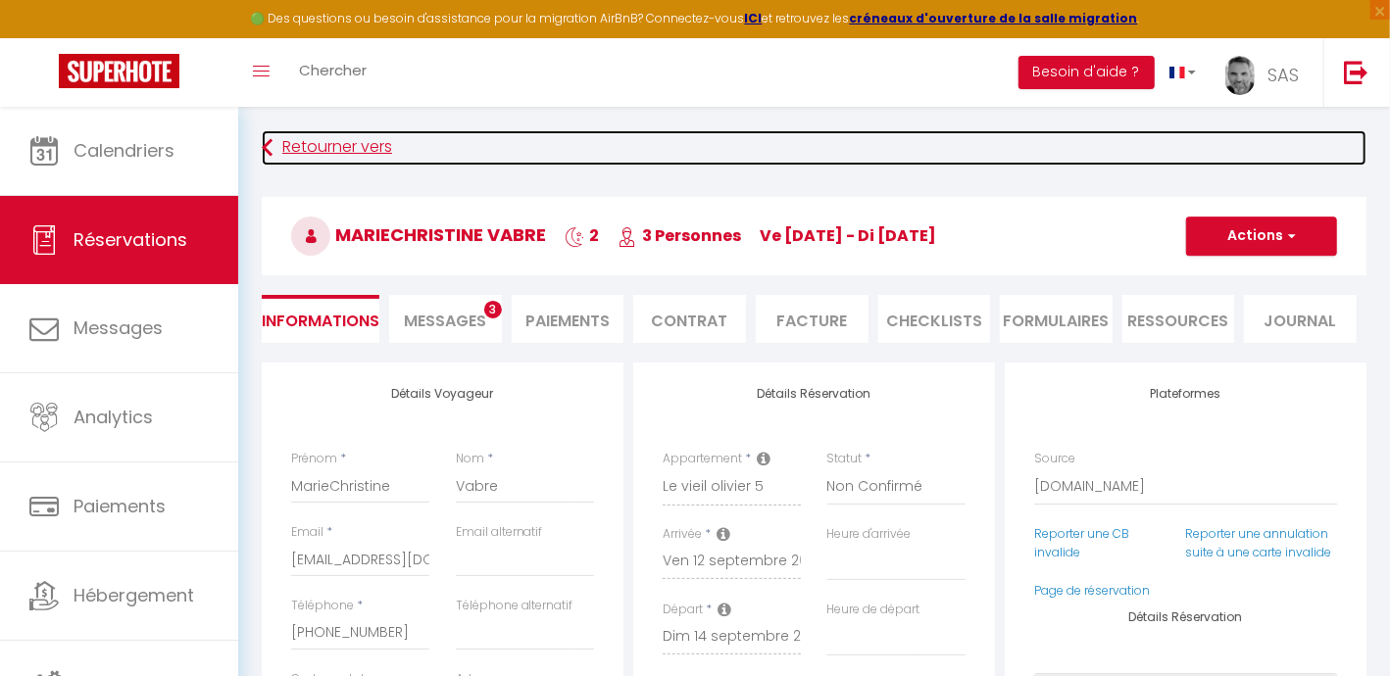
click at [320, 146] on link "Retourner vers" at bounding box center [814, 147] width 1104 height 35
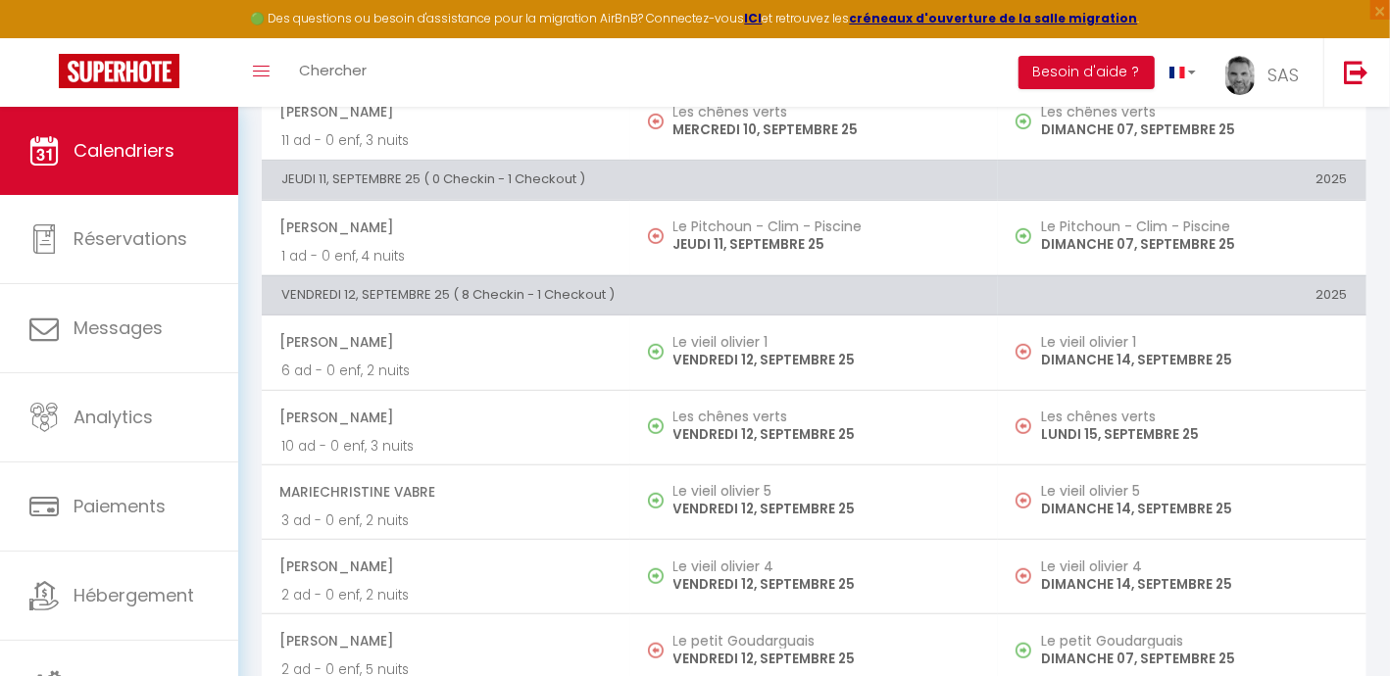
scroll to position [474, 0]
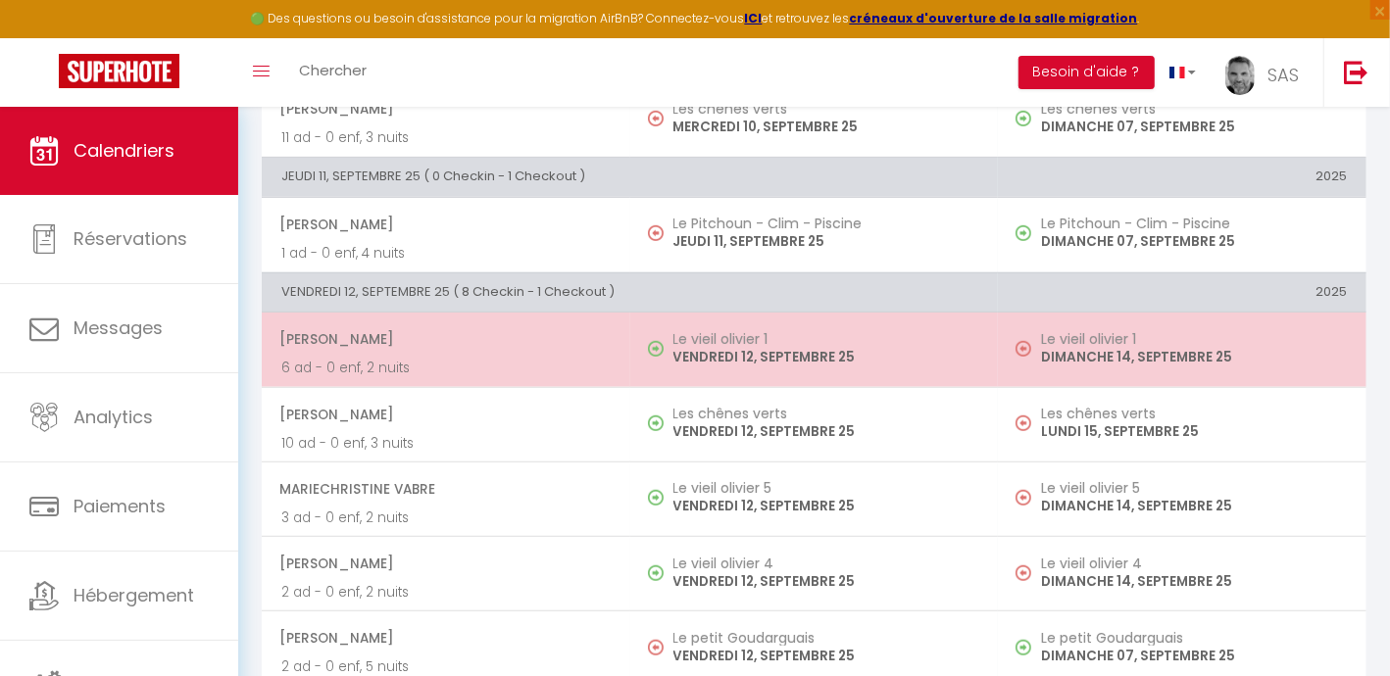
click at [382, 343] on span "[PERSON_NAME]" at bounding box center [444, 338] width 331 height 37
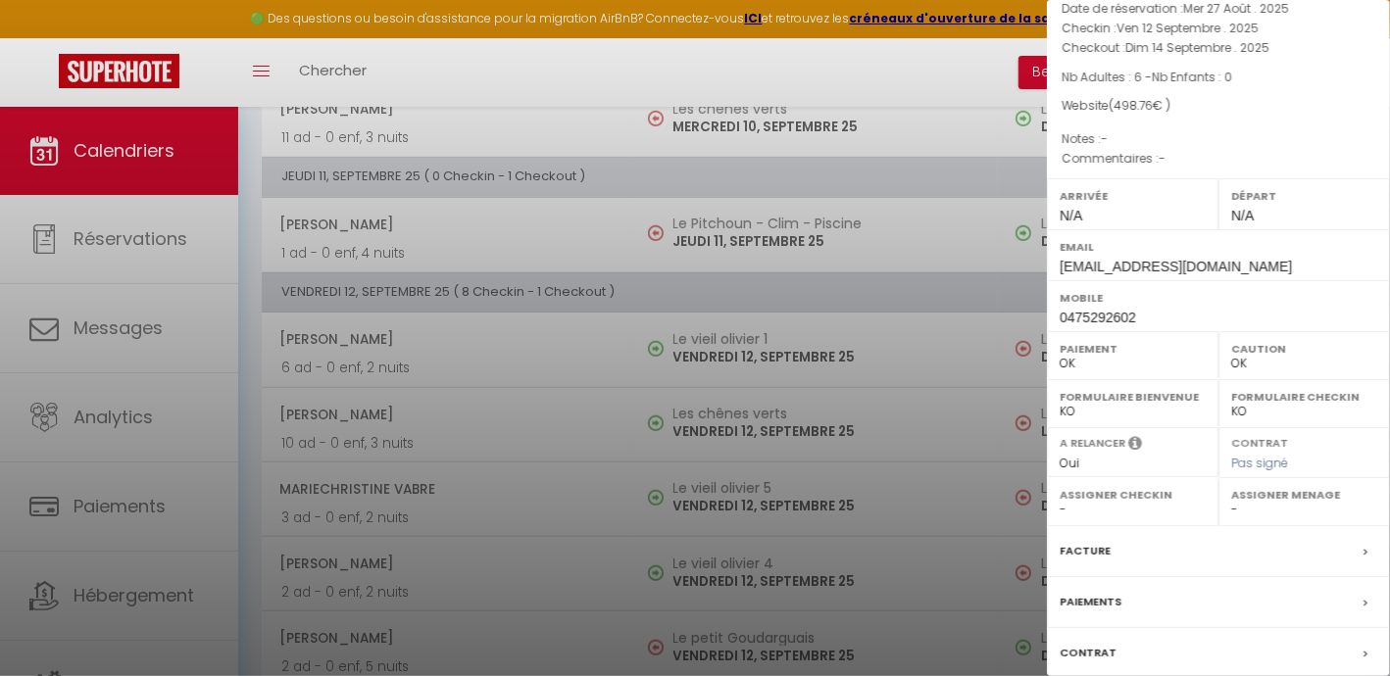
scroll to position [234, 0]
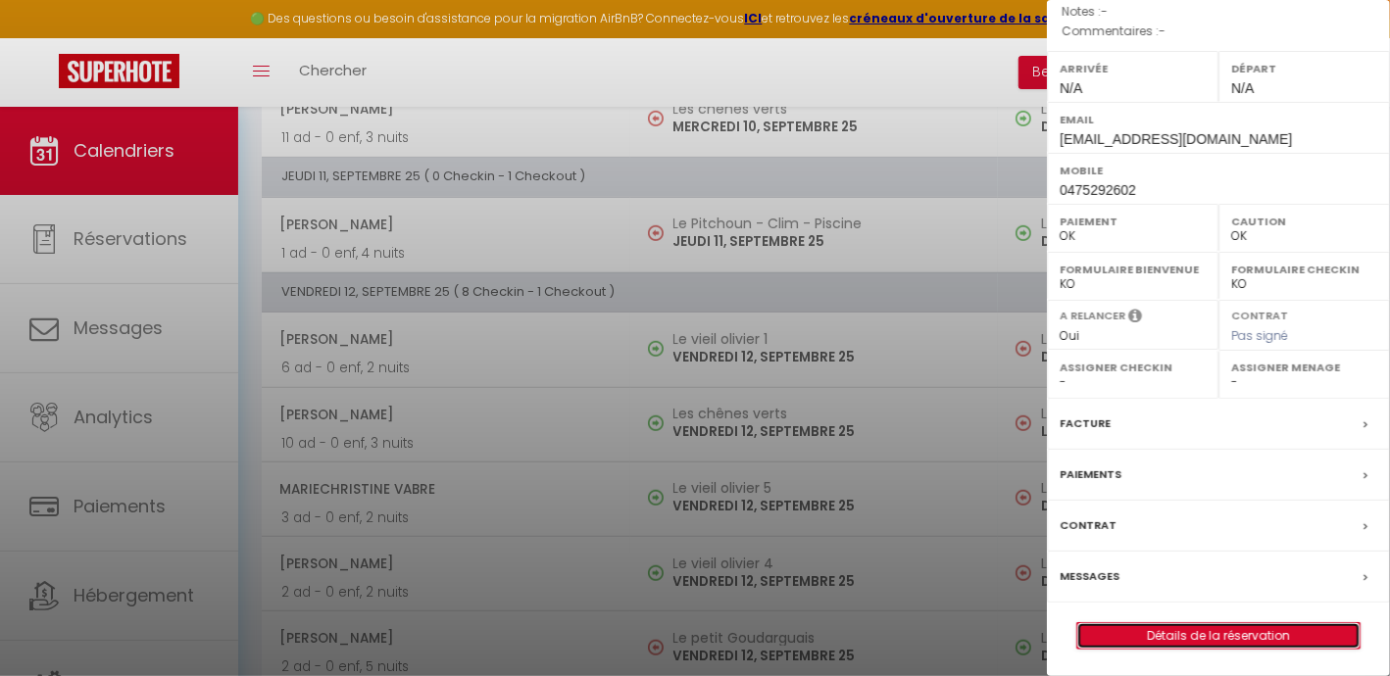
click at [1194, 635] on link "Détails de la réservation" at bounding box center [1218, 635] width 282 height 25
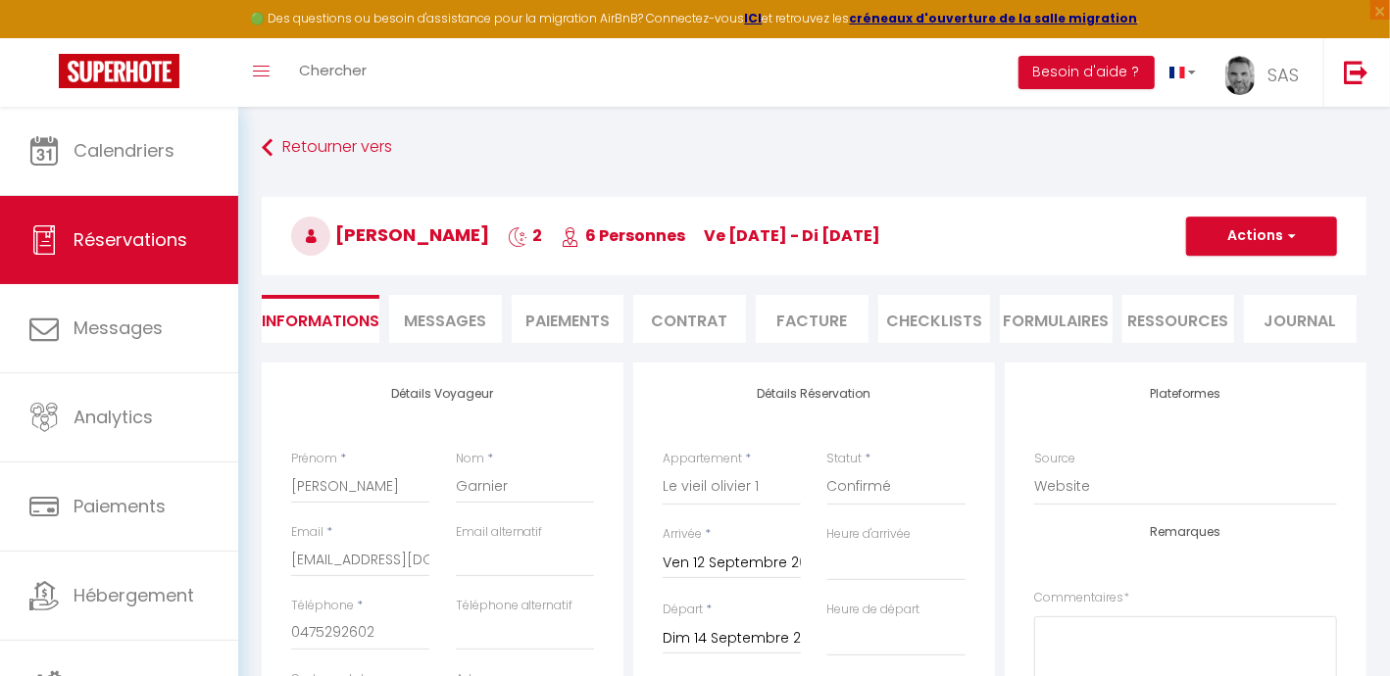
scroll to position [122, 0]
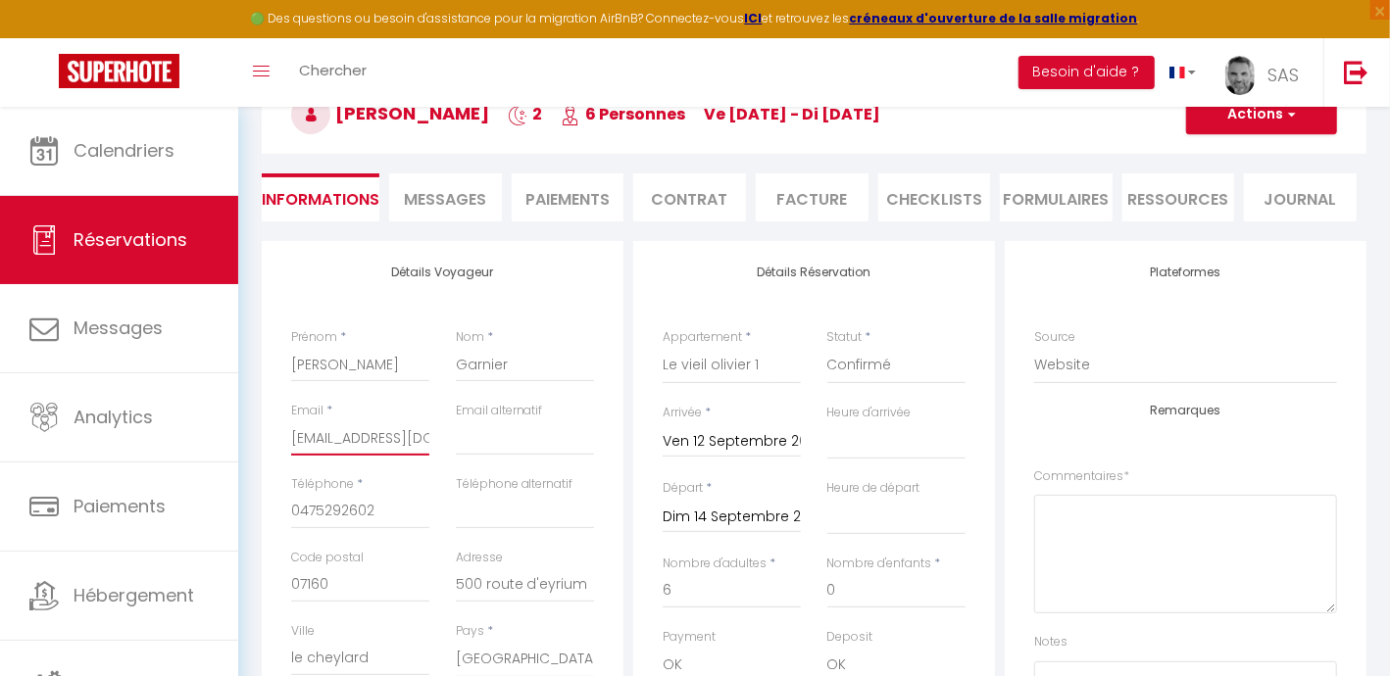
click at [411, 437] on input "[EMAIL_ADDRESS][DOMAIN_NAME]" at bounding box center [360, 437] width 138 height 35
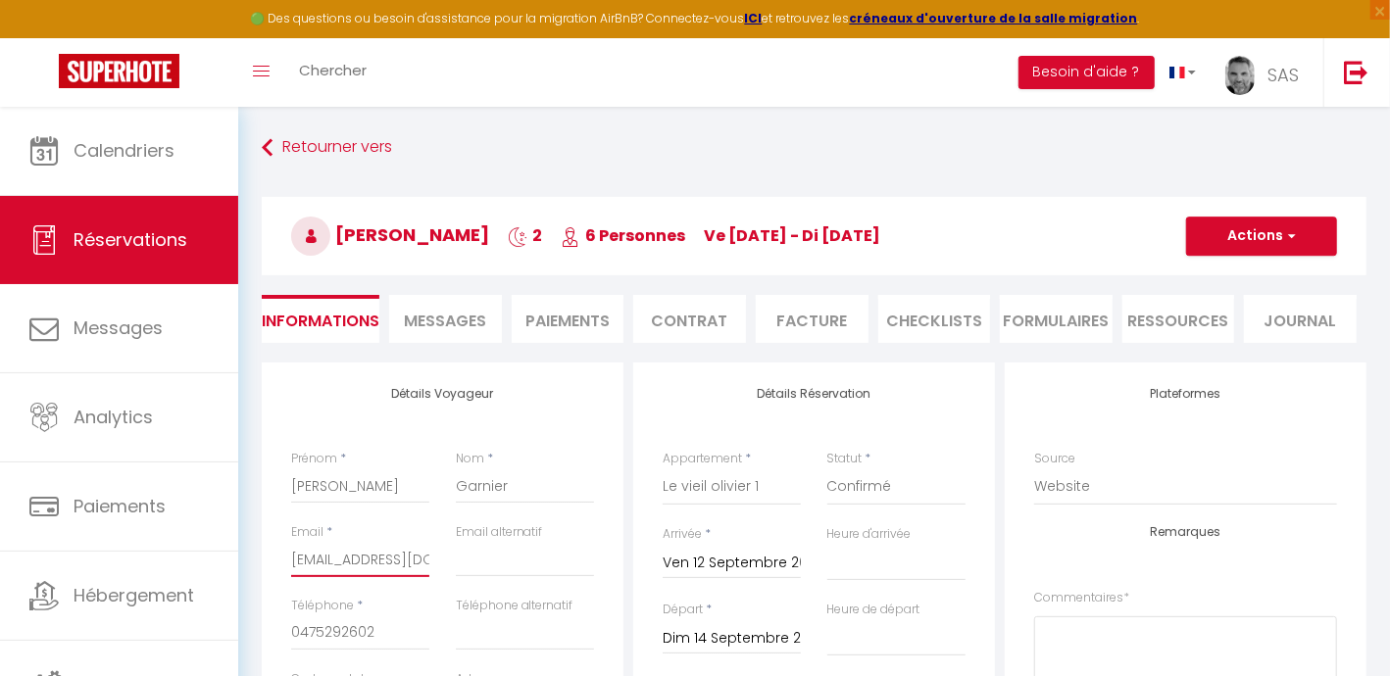
scroll to position [0, 39]
drag, startPoint x: 291, startPoint y: 559, endPoint x: 444, endPoint y: 557, distance: 152.9
click at [444, 557] on div "Email * [EMAIL_ADDRESS][DOMAIN_NAME] Email alternatif" at bounding box center [442, 560] width 328 height 74
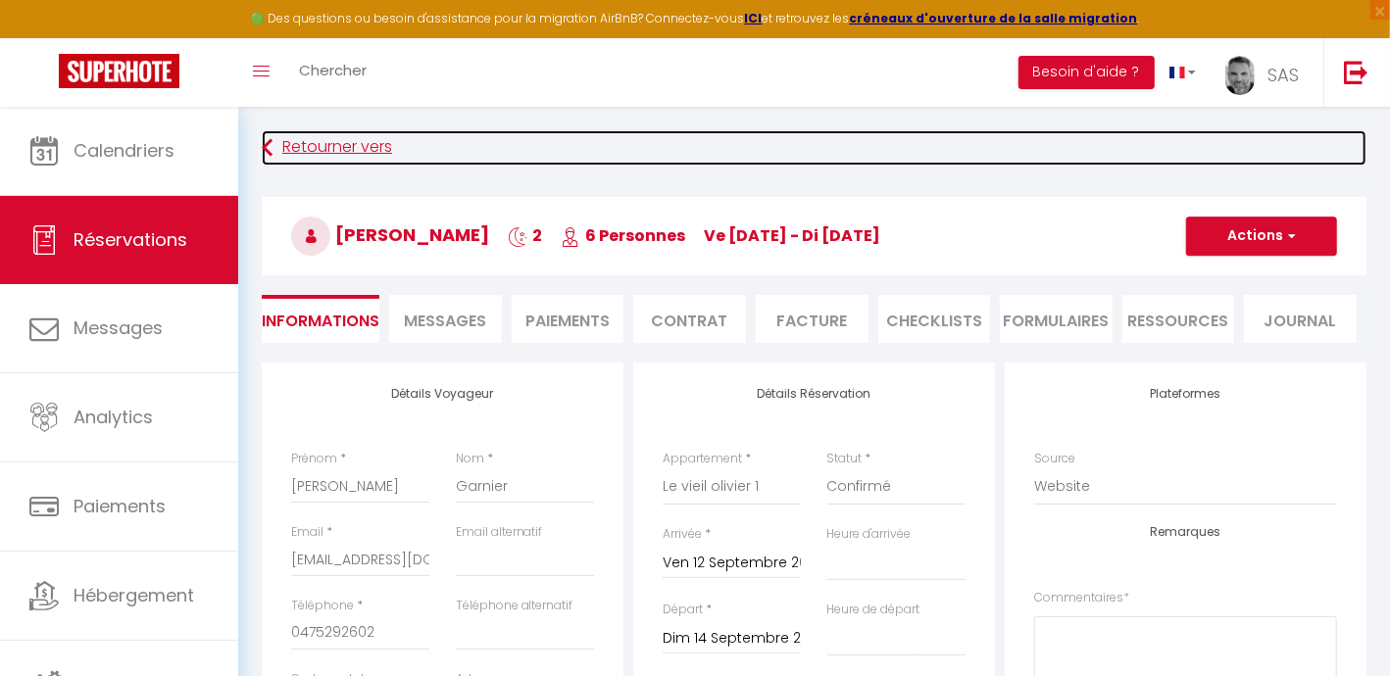
click at [274, 153] on link "Retourner vers" at bounding box center [814, 147] width 1104 height 35
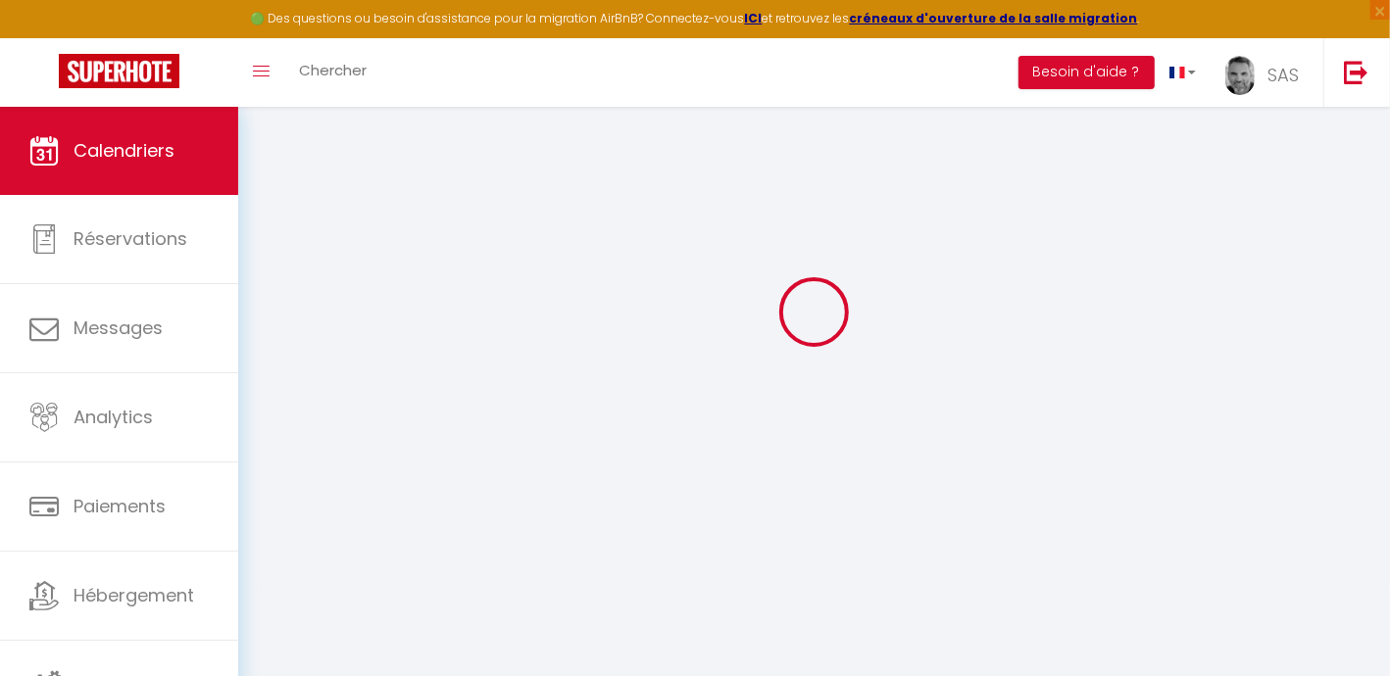
scroll to position [107, 0]
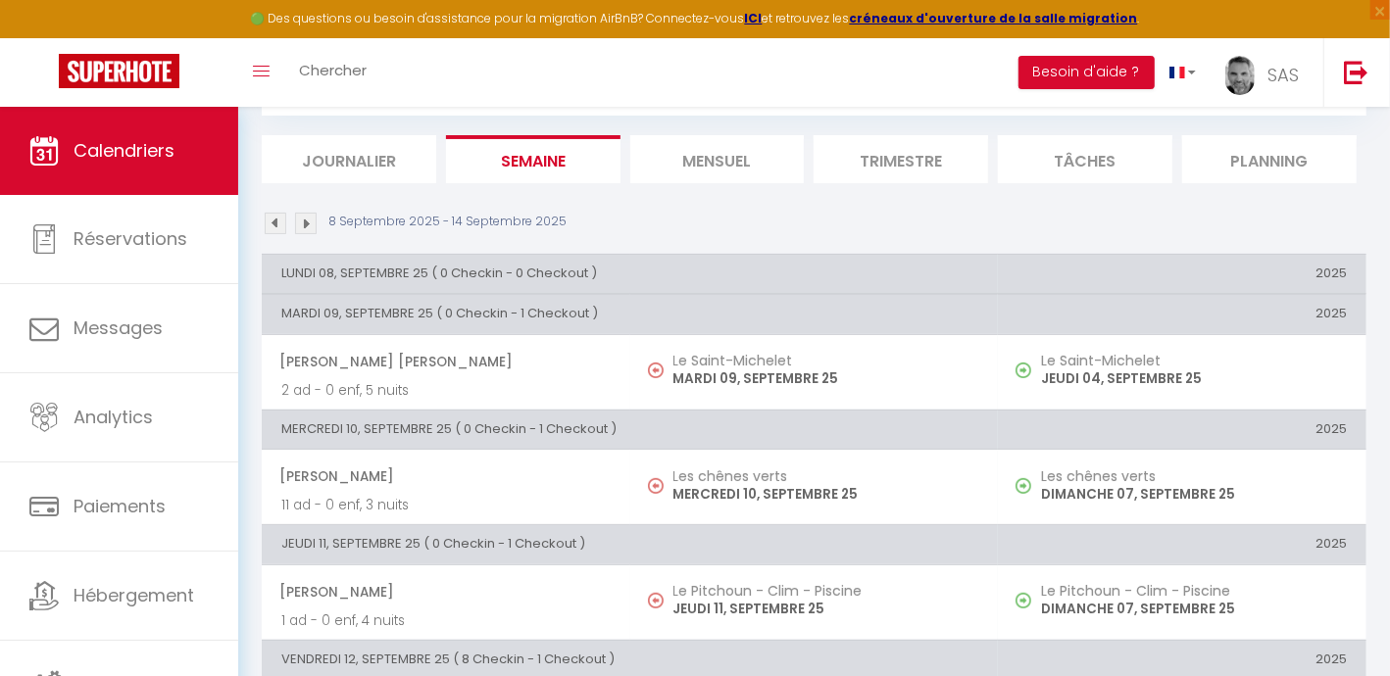
click at [731, 157] on li "Mensuel" at bounding box center [717, 159] width 174 height 48
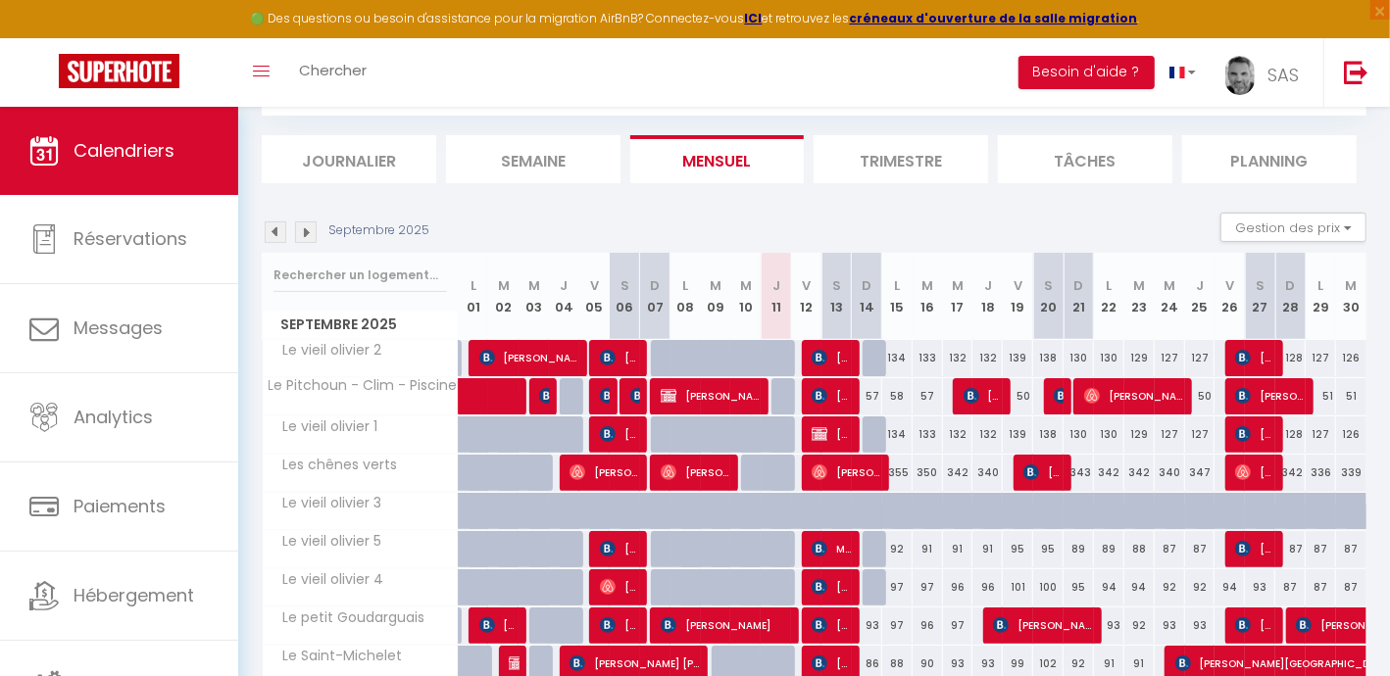
click at [275, 237] on img at bounding box center [276, 232] width 22 height 22
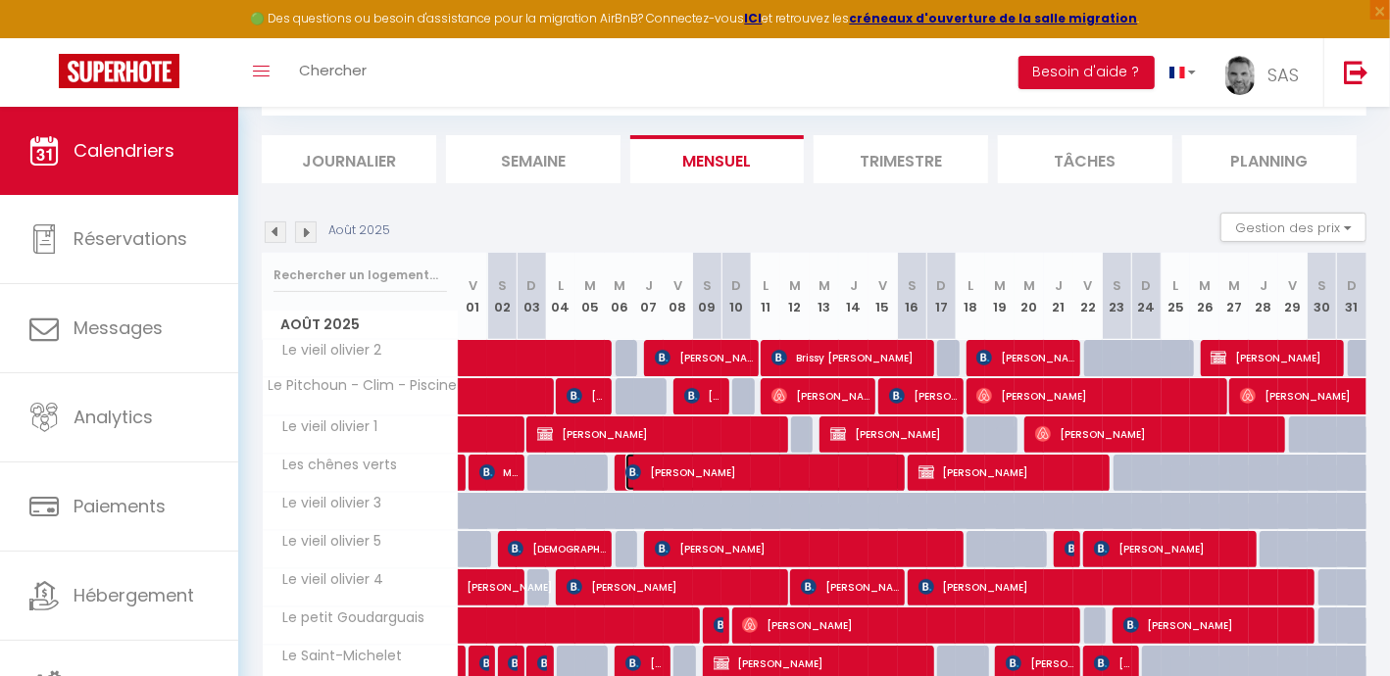
click at [760, 464] on span "[PERSON_NAME]" at bounding box center [762, 472] width 274 height 37
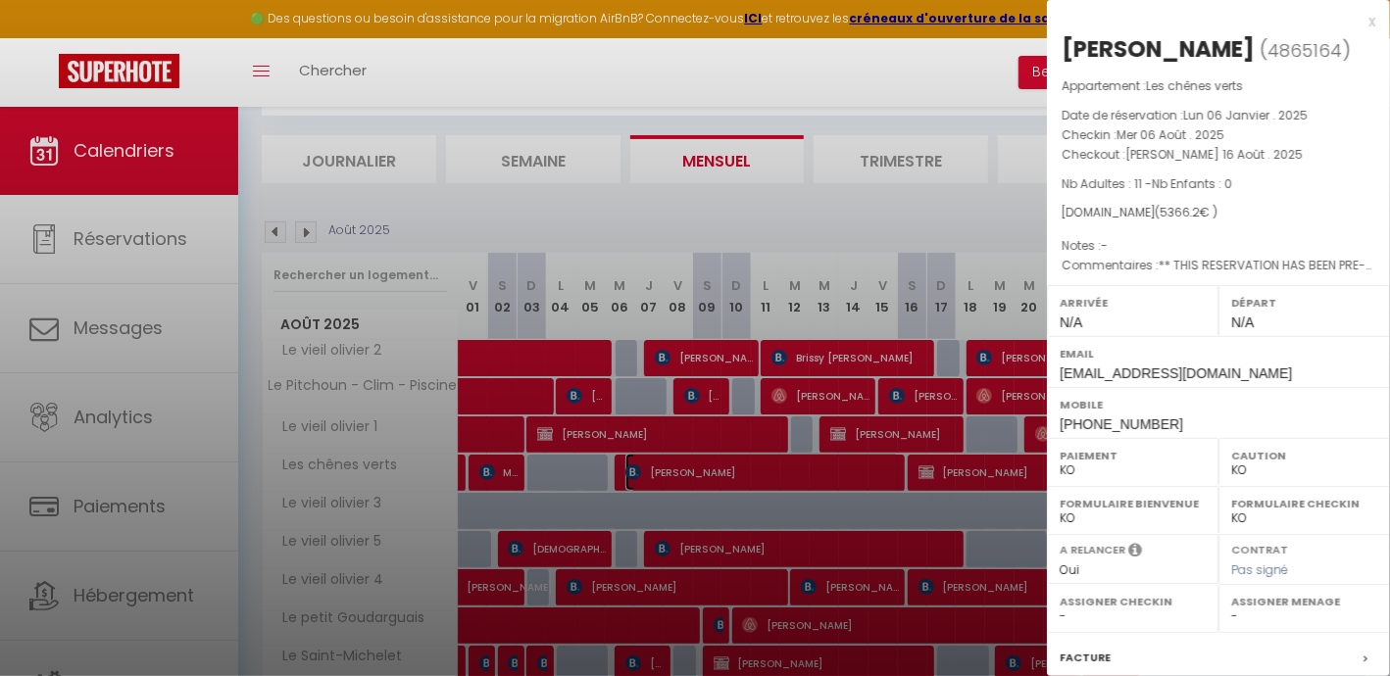
scroll to position [234, 0]
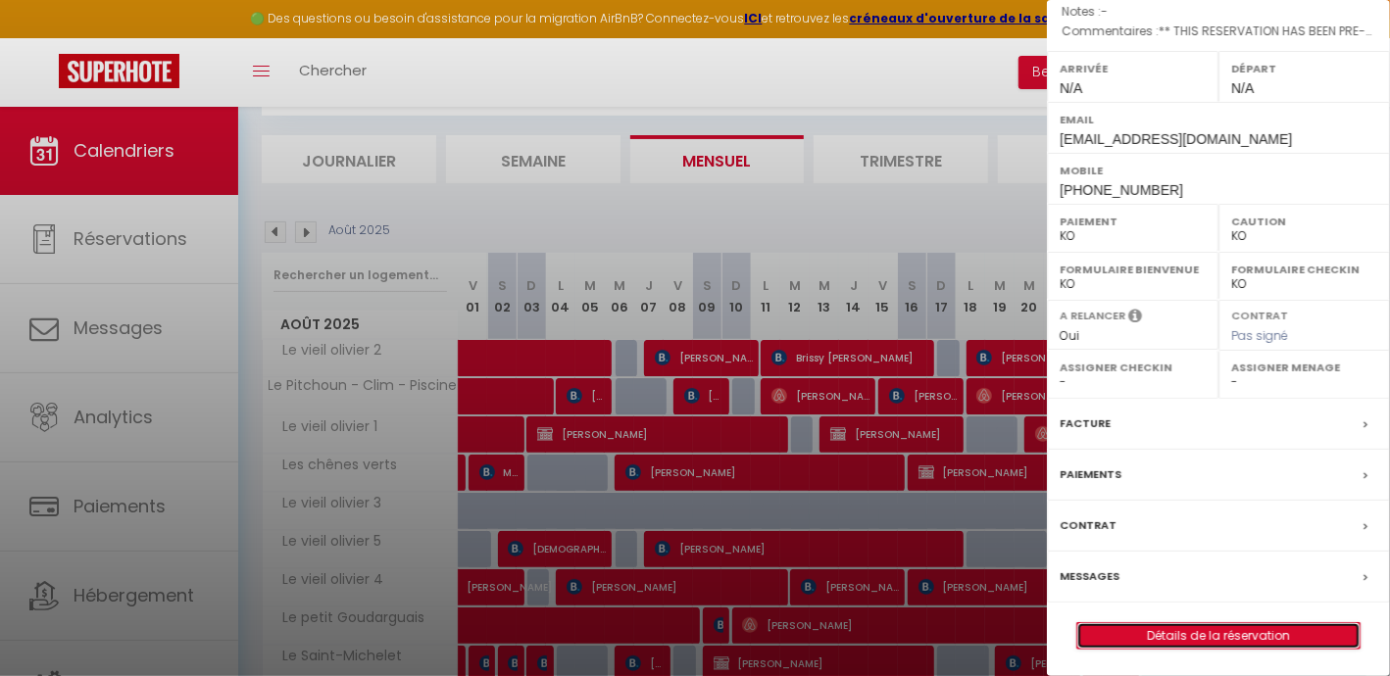
click at [1221, 623] on link "Détails de la réservation" at bounding box center [1218, 635] width 282 height 25
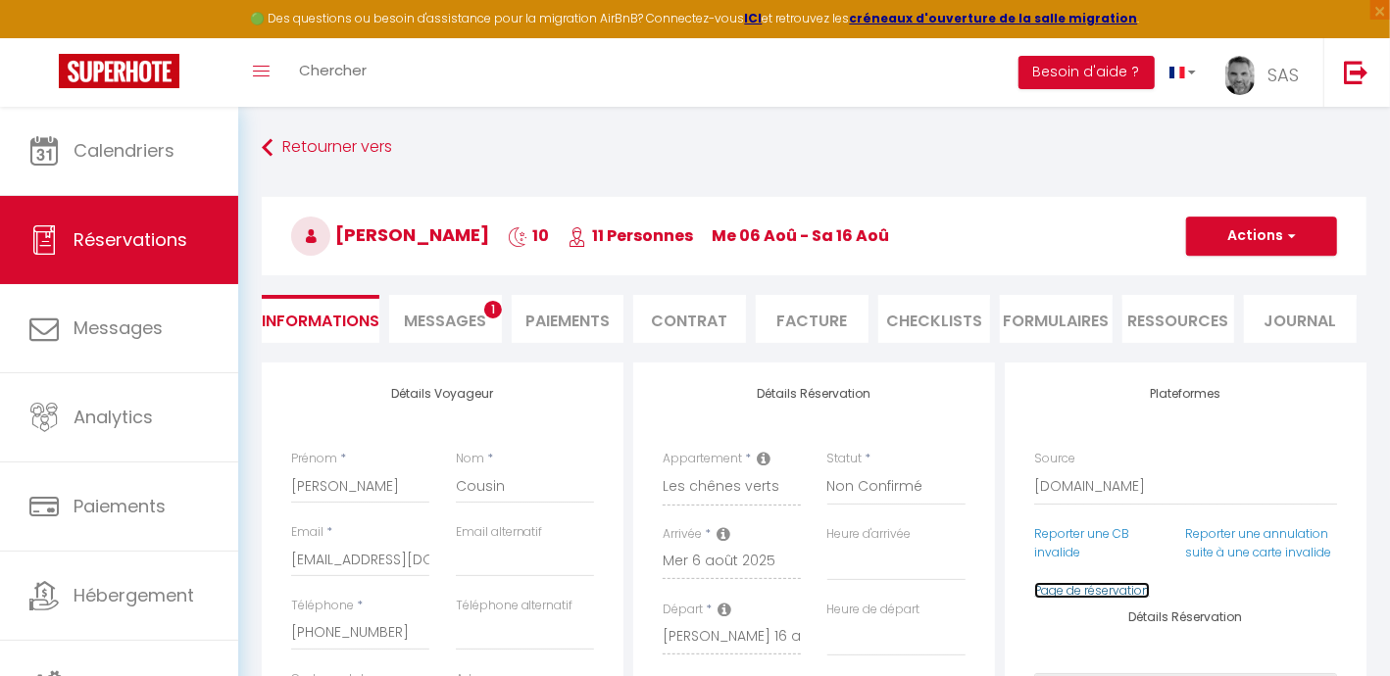
click at [1122, 599] on link "Page de réservation" at bounding box center [1092, 590] width 116 height 17
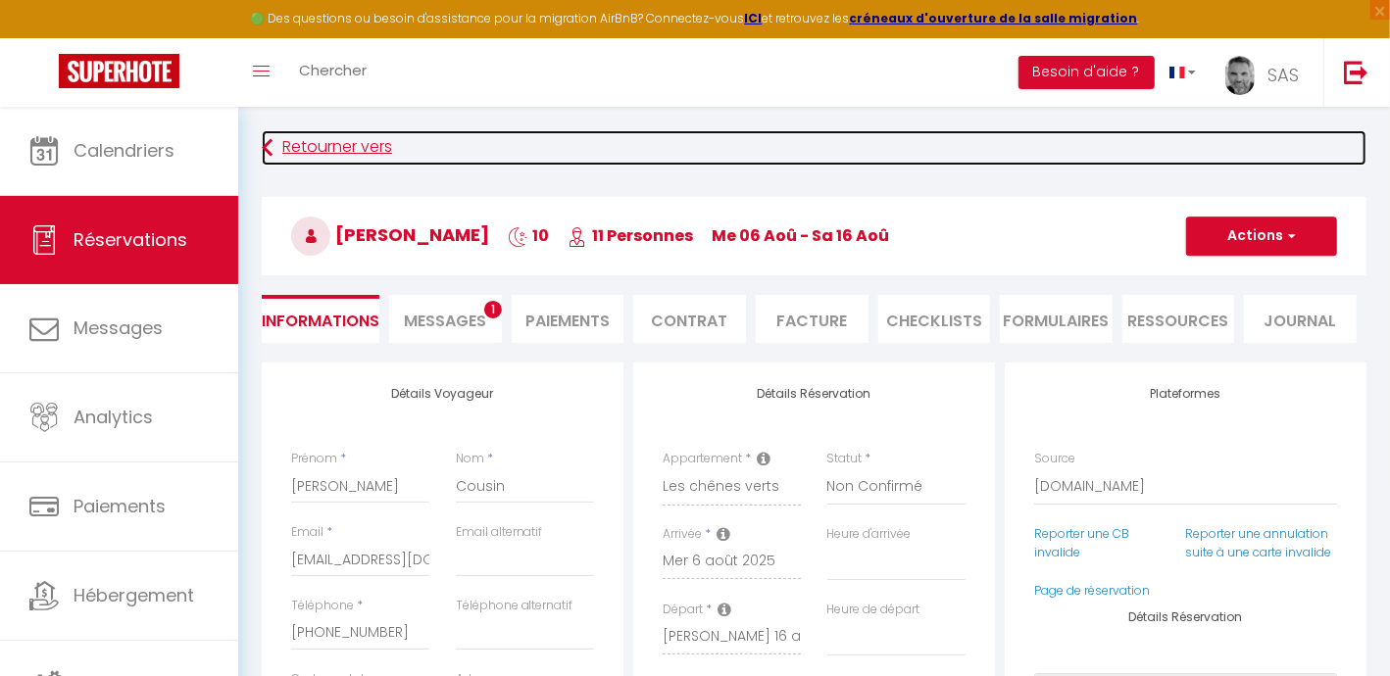
click at [272, 141] on link "Retourner vers" at bounding box center [814, 147] width 1104 height 35
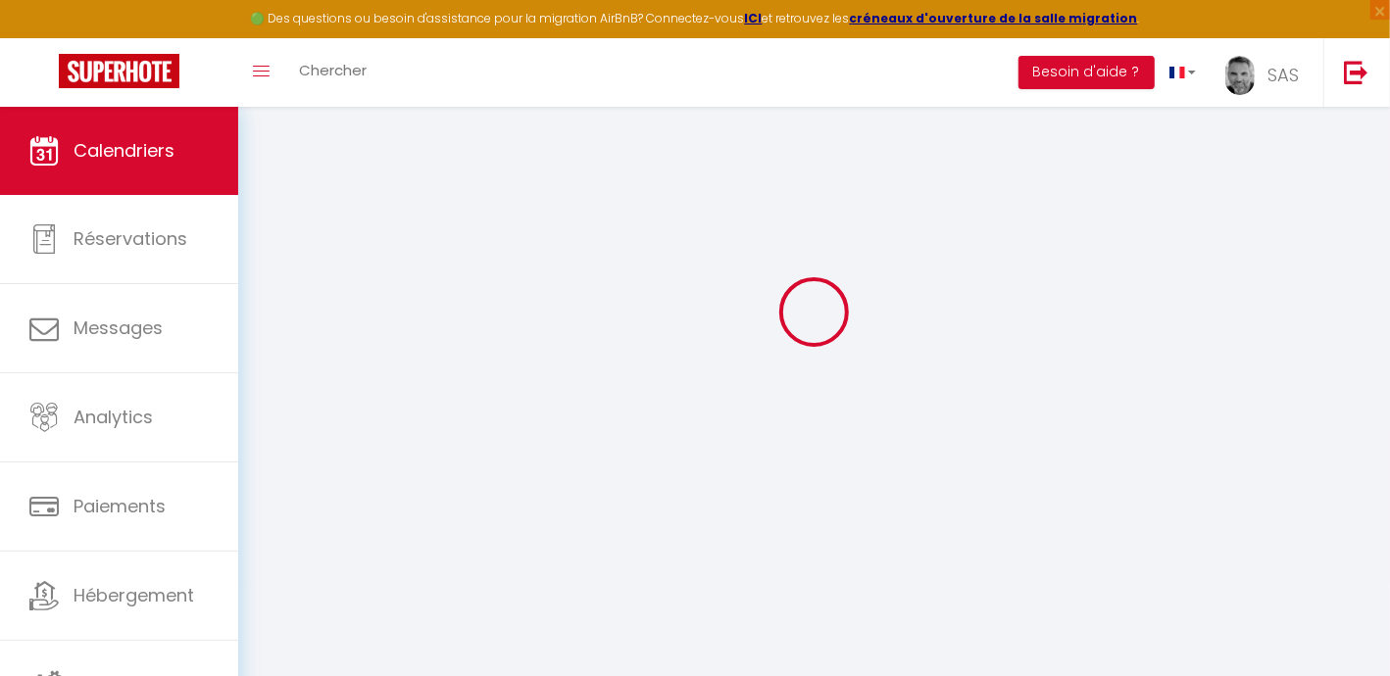
scroll to position [107, 0]
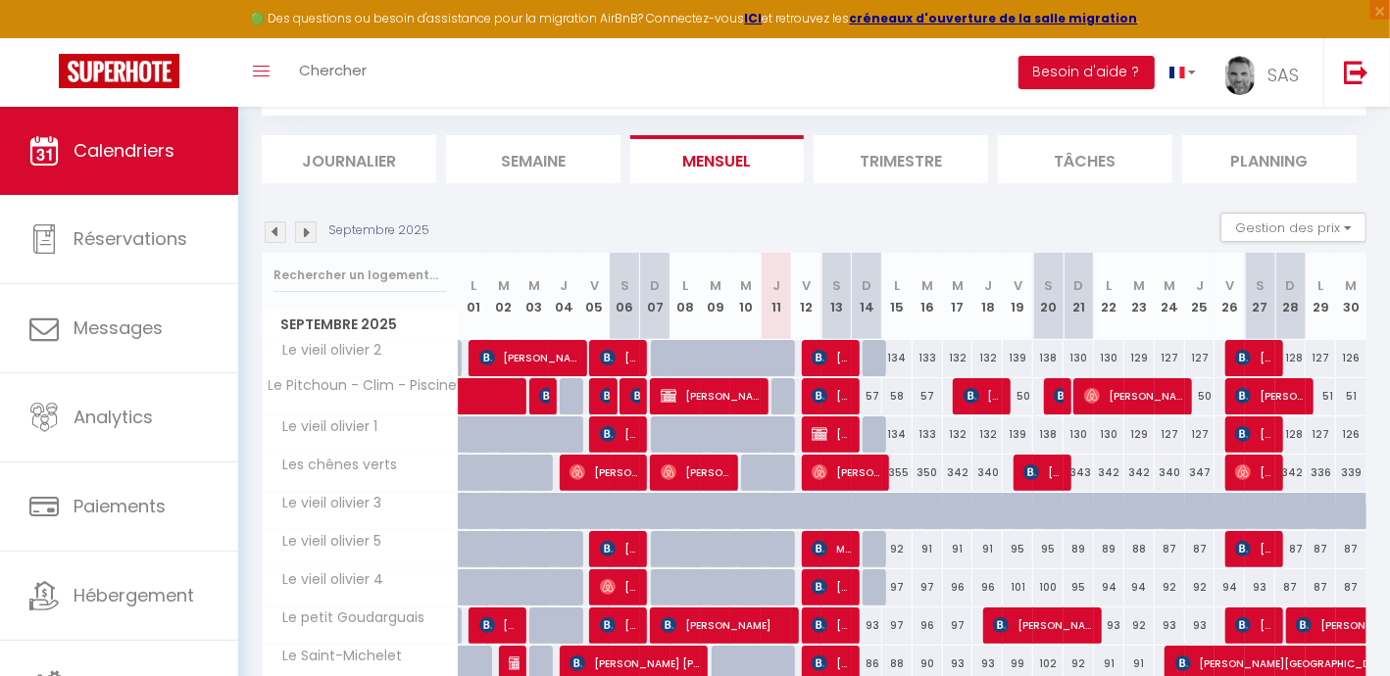
click at [280, 232] on img at bounding box center [276, 232] width 22 height 22
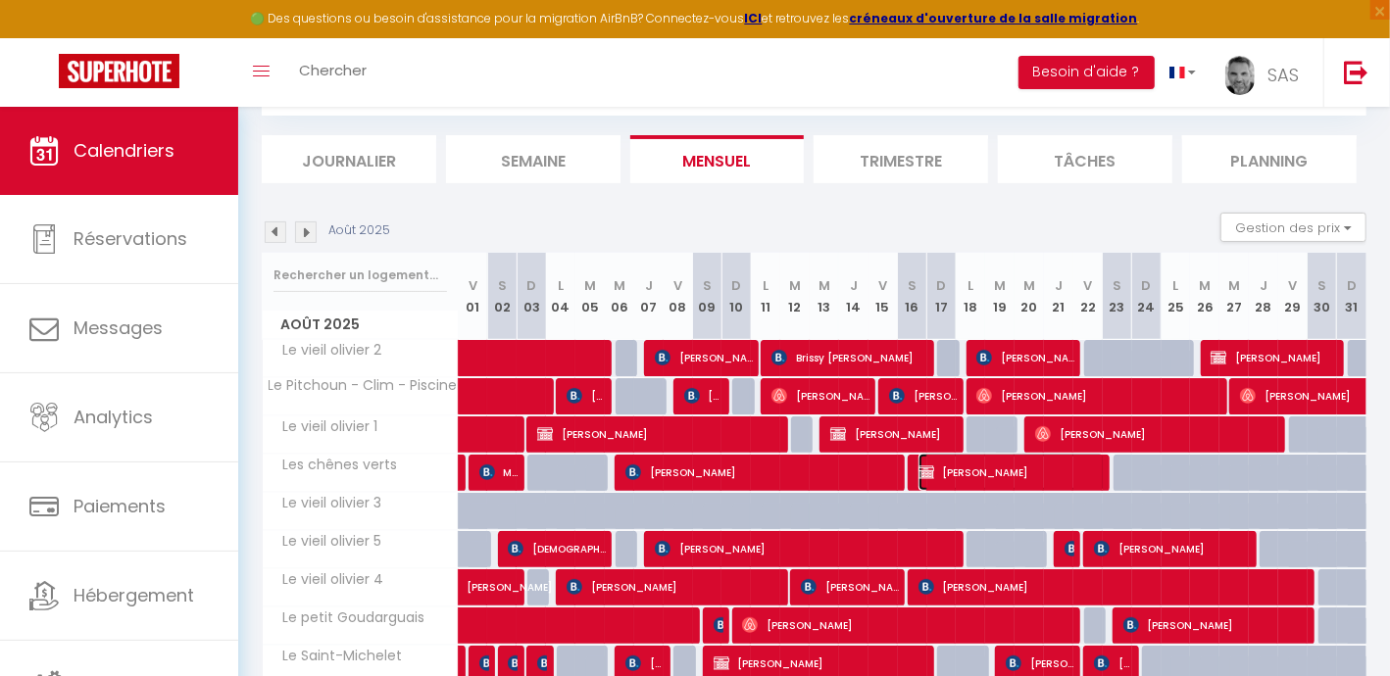
click at [952, 466] on span "[PERSON_NAME]" at bounding box center [1011, 472] width 186 height 37
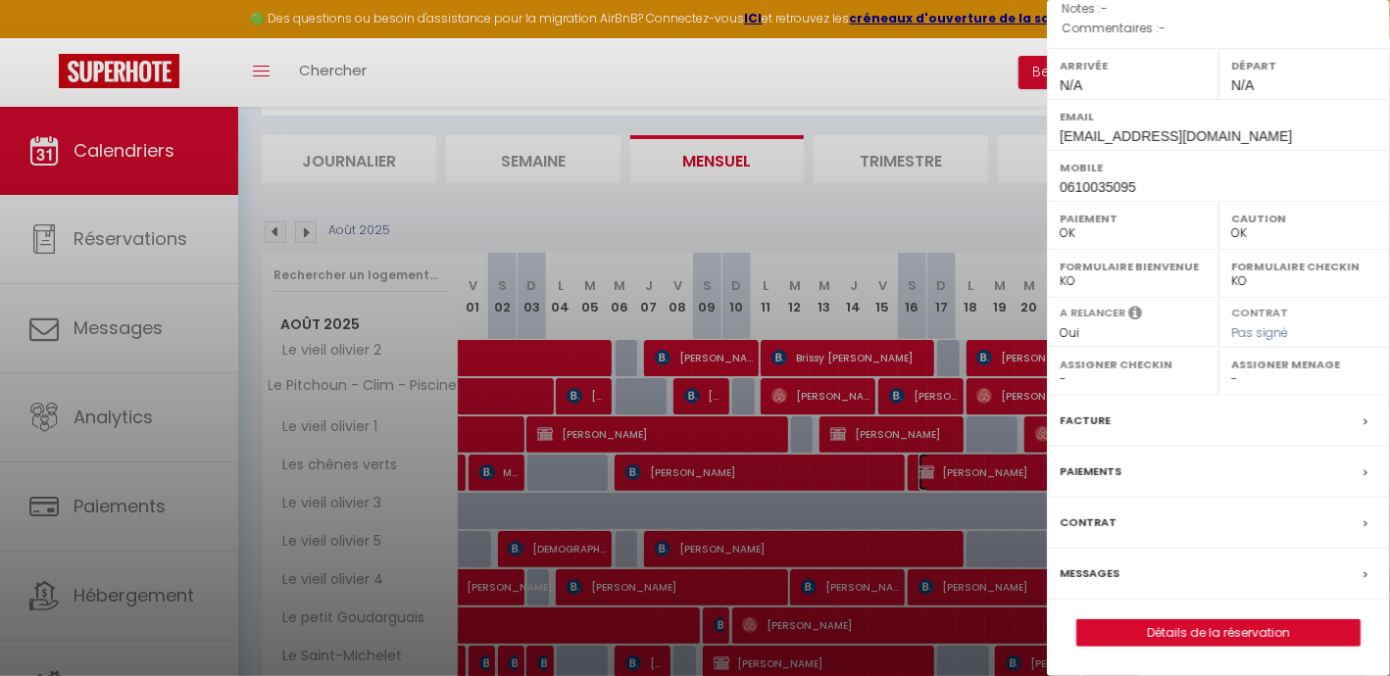
scroll to position [265, 0]
click at [1161, 630] on link "Détails de la réservation" at bounding box center [1218, 632] width 282 height 25
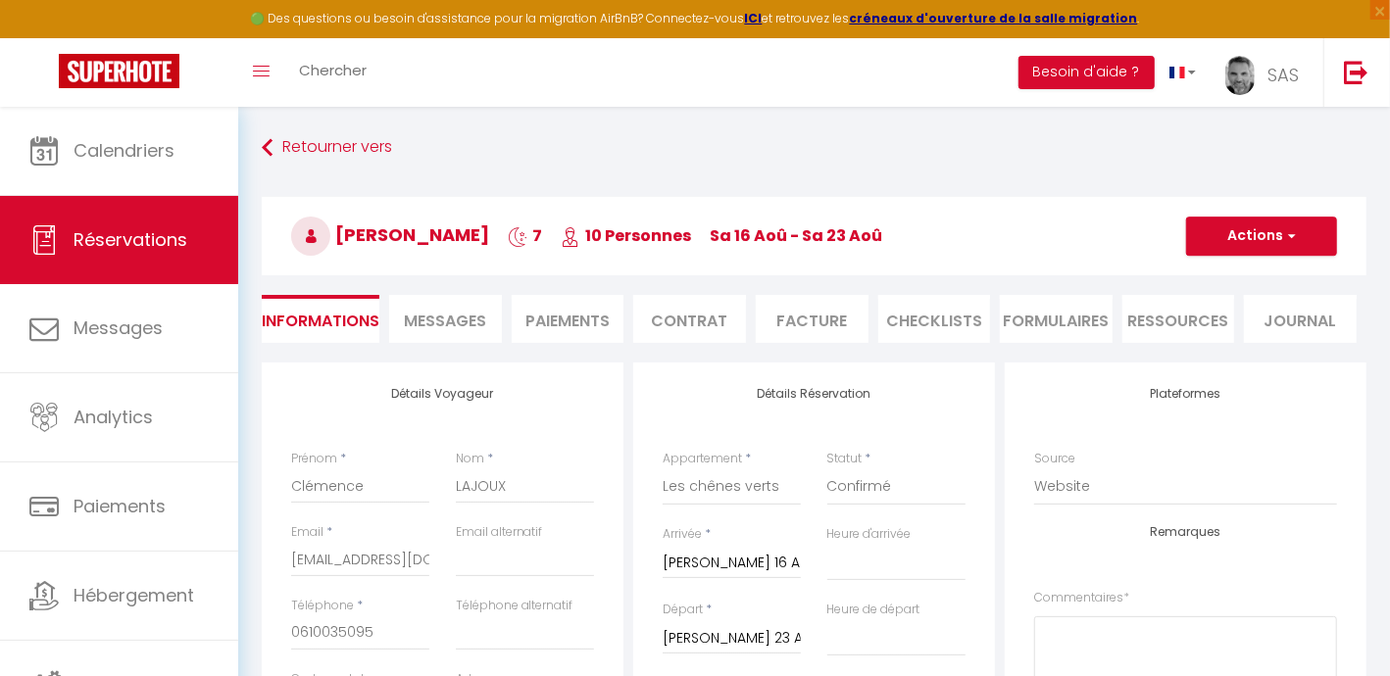
click at [421, 316] on span "Messages" at bounding box center [445, 321] width 82 height 23
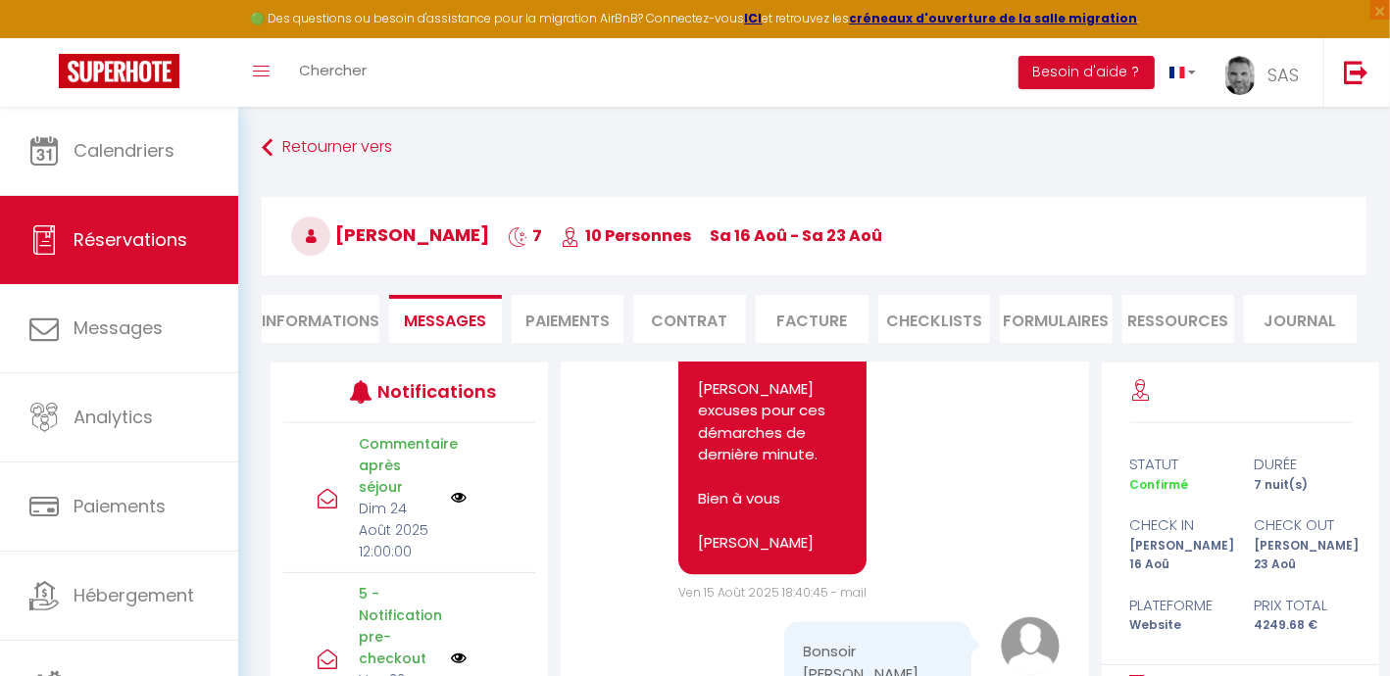
scroll to position [10780, 0]
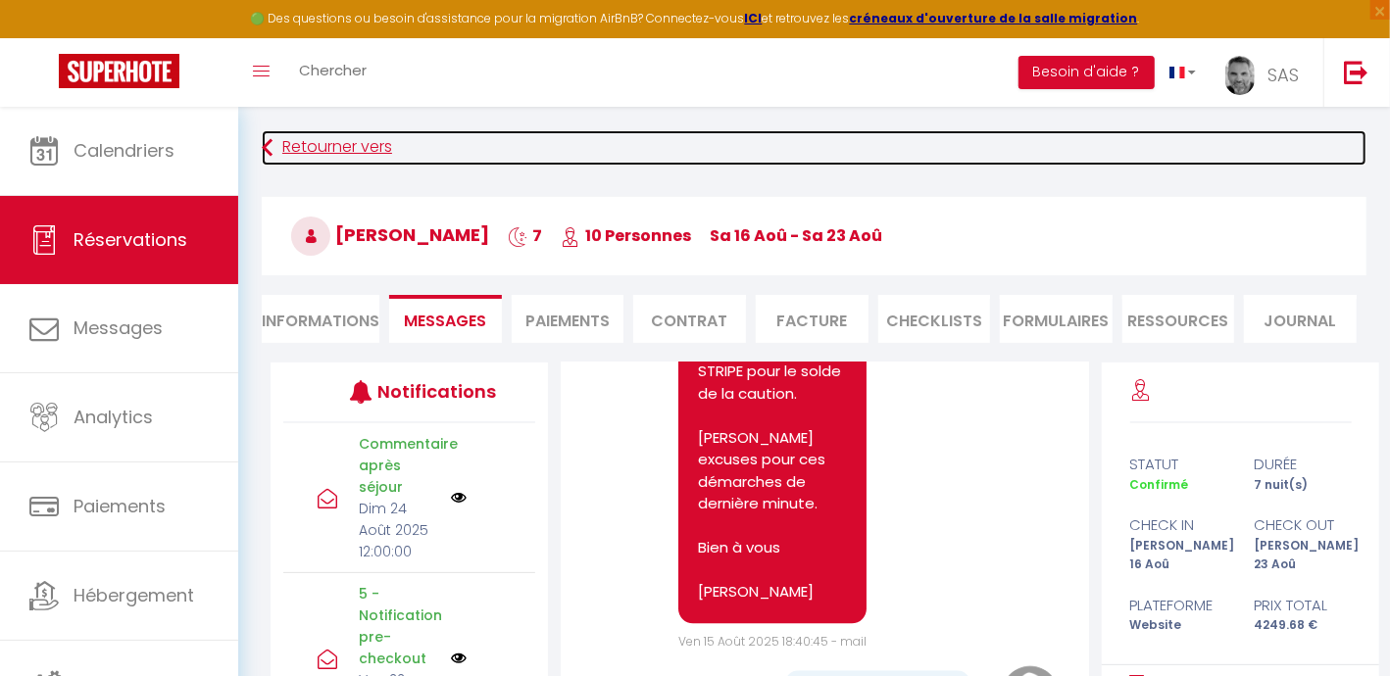
click at [327, 149] on link "Retourner vers" at bounding box center [814, 147] width 1104 height 35
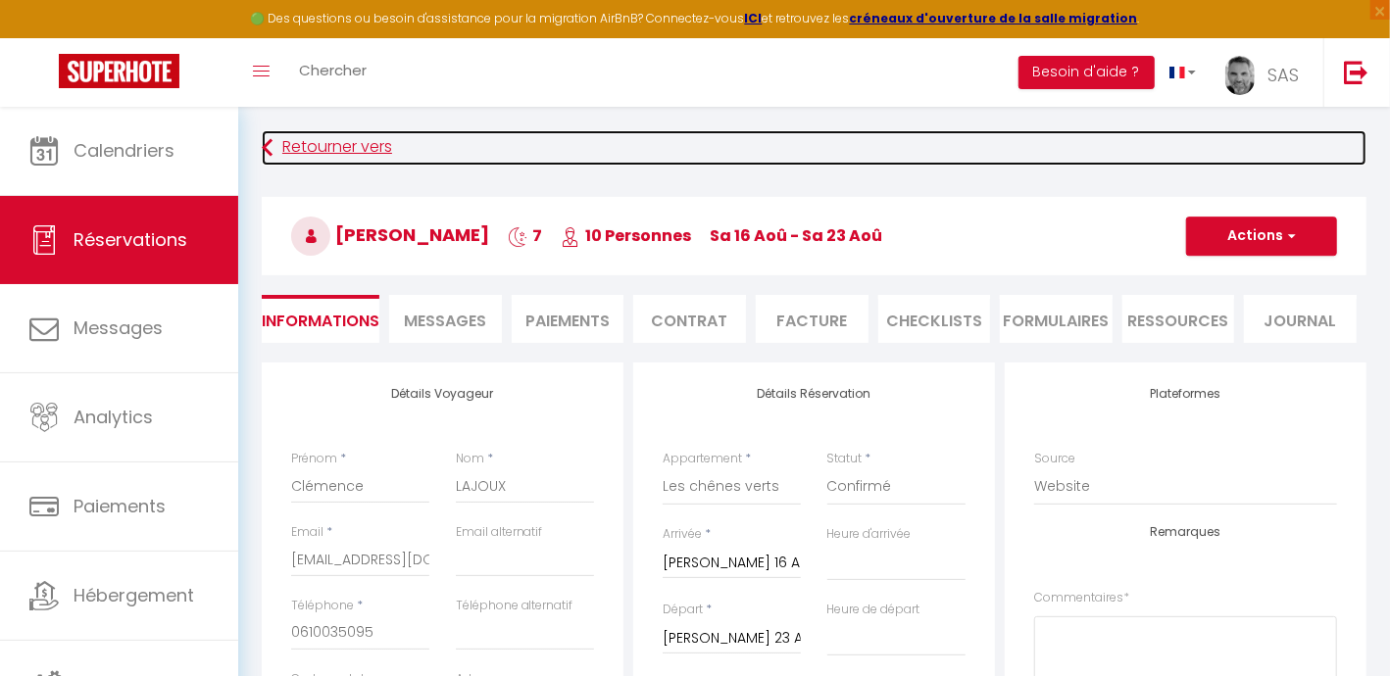
click at [301, 139] on link "Retourner vers" at bounding box center [814, 147] width 1104 height 35
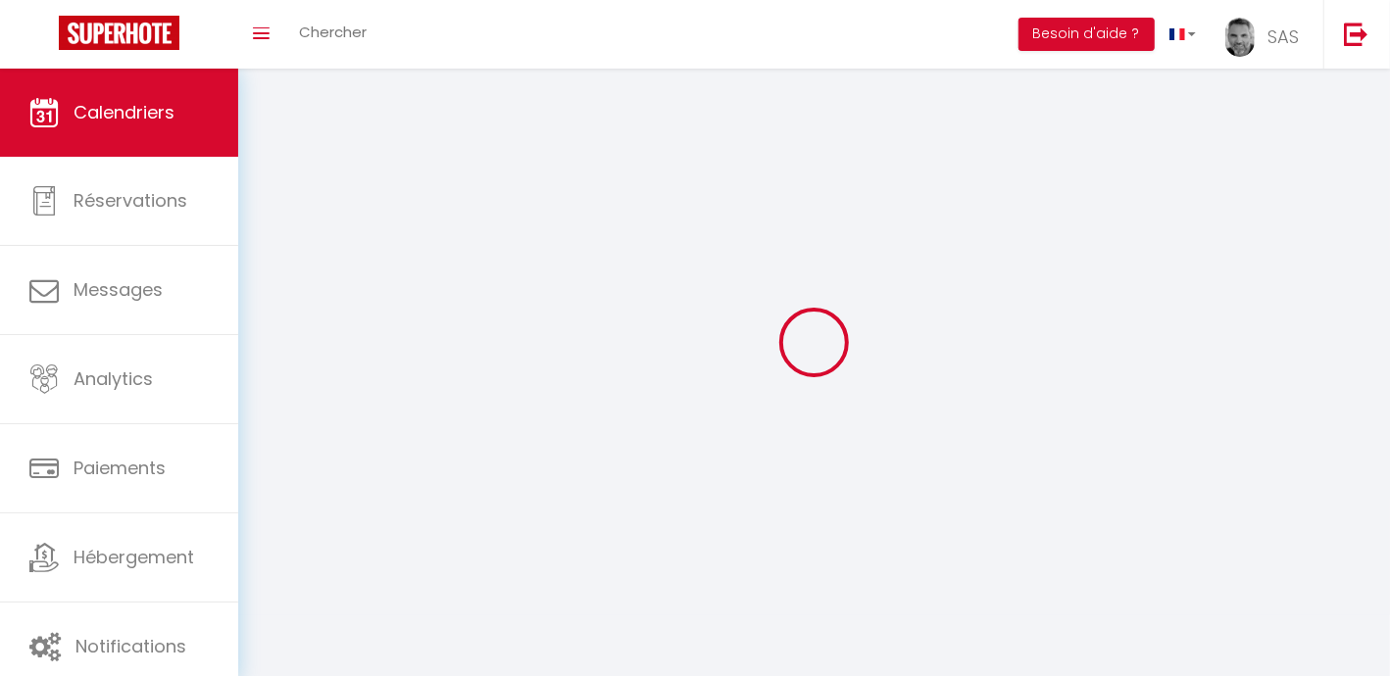
scroll to position [107, 0]
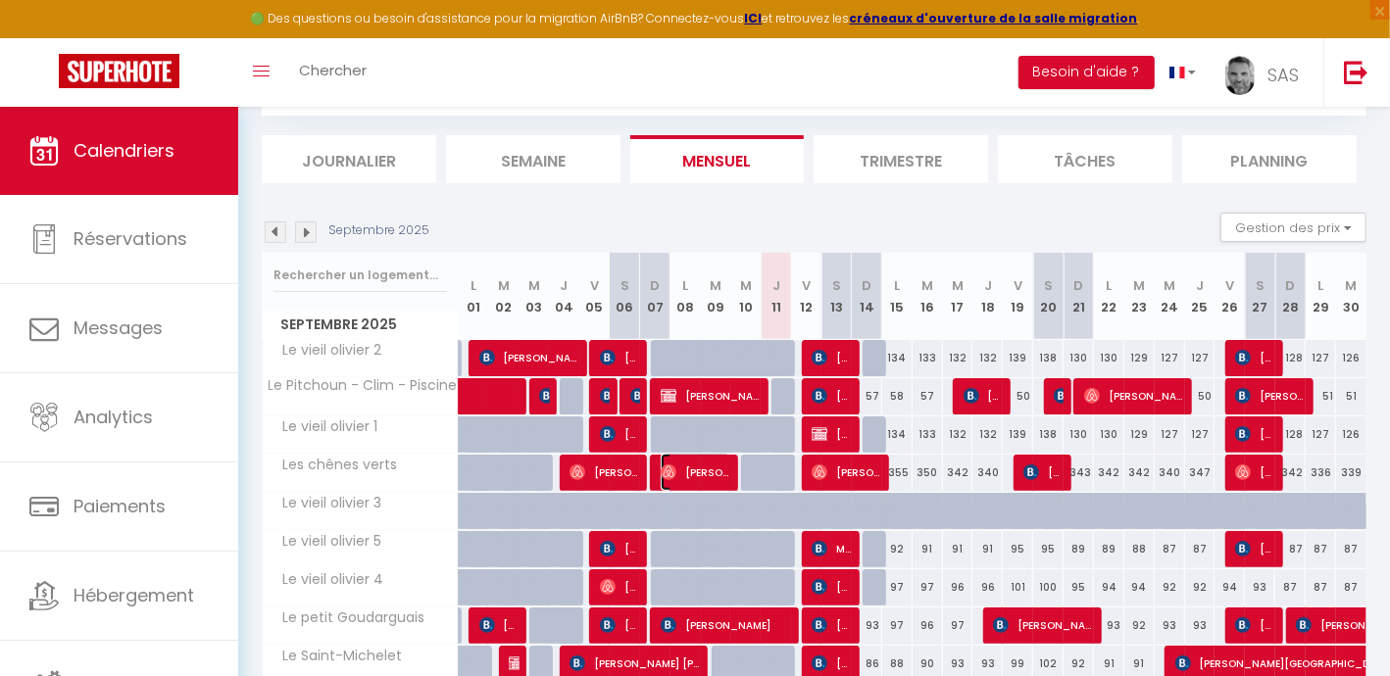
click at [700, 467] on span "[PERSON_NAME]" at bounding box center [696, 472] width 71 height 37
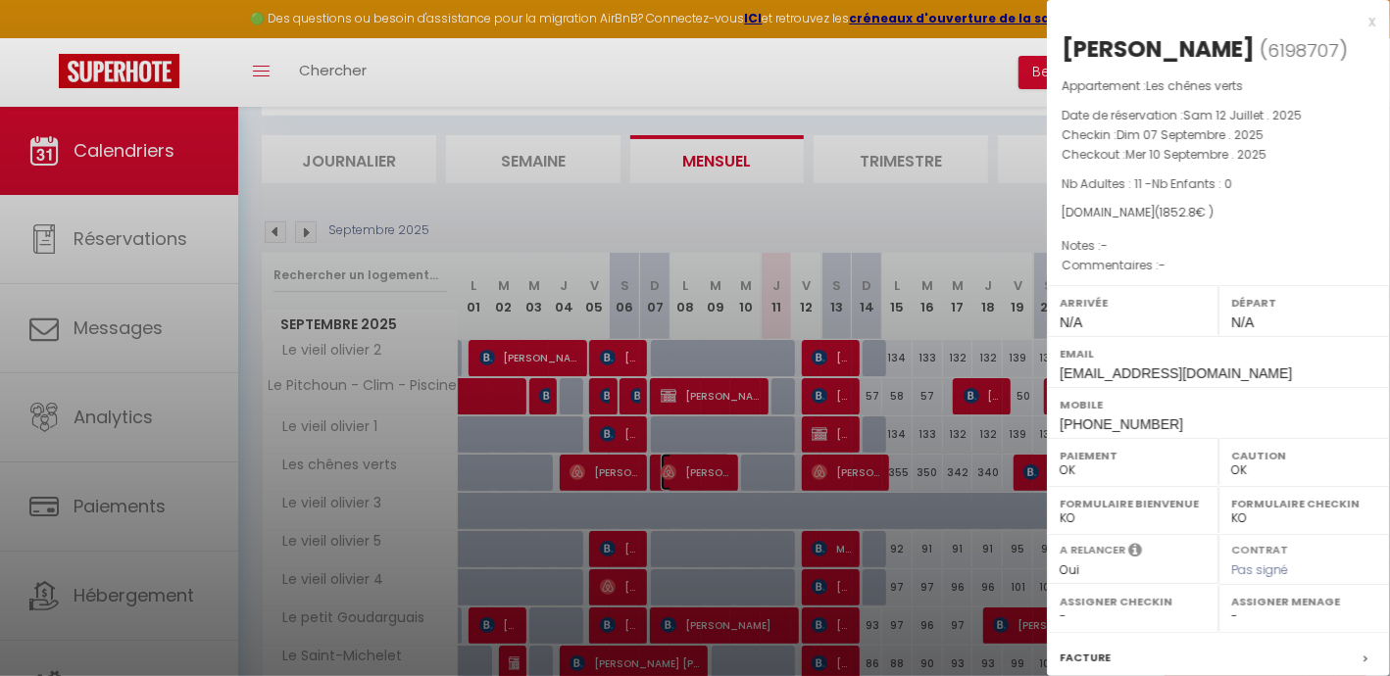
scroll to position [234, 0]
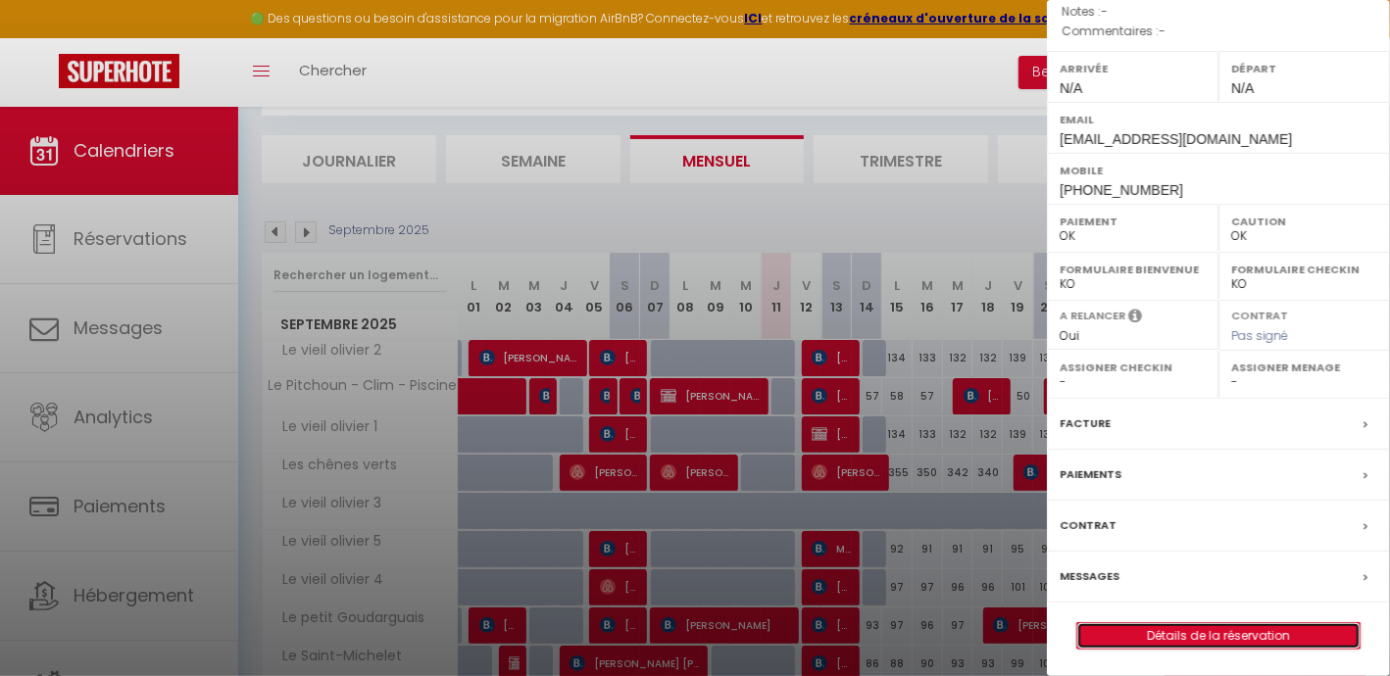
click at [1213, 633] on link "Détails de la réservation" at bounding box center [1218, 635] width 282 height 25
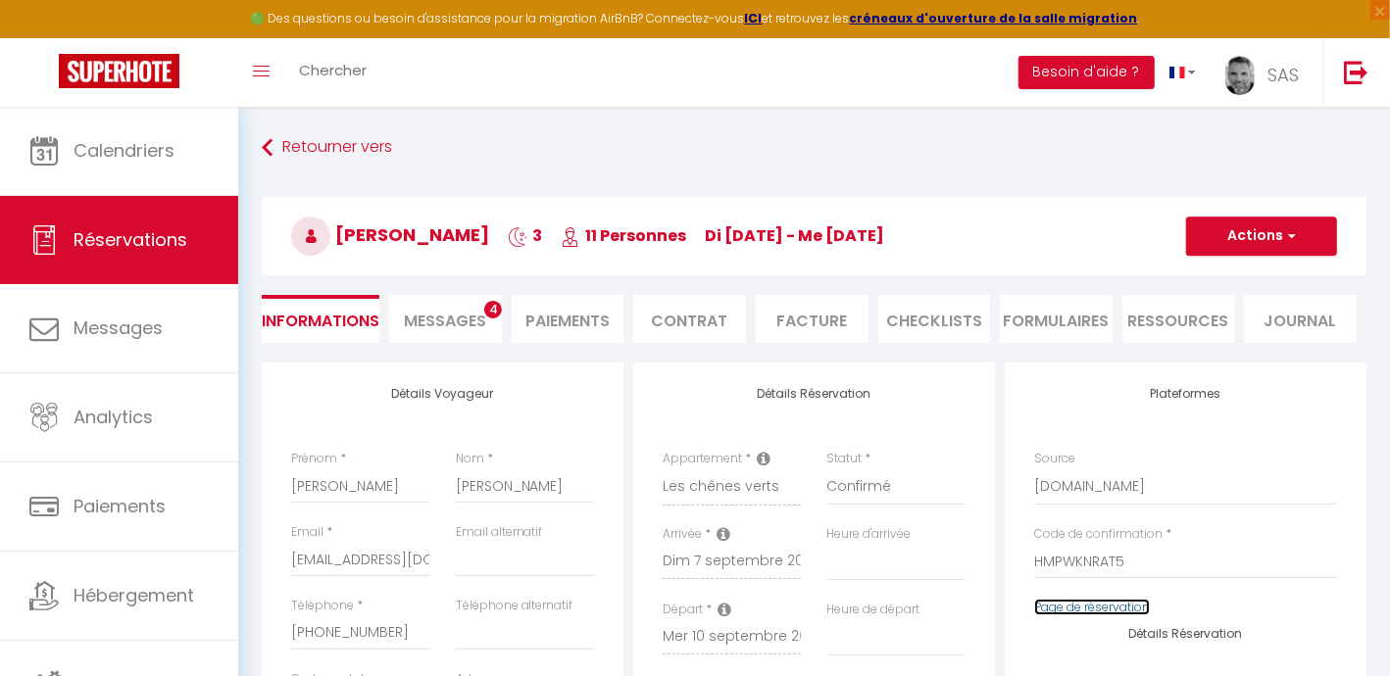
click at [1069, 614] on link "Page de réservation" at bounding box center [1092, 607] width 116 height 17
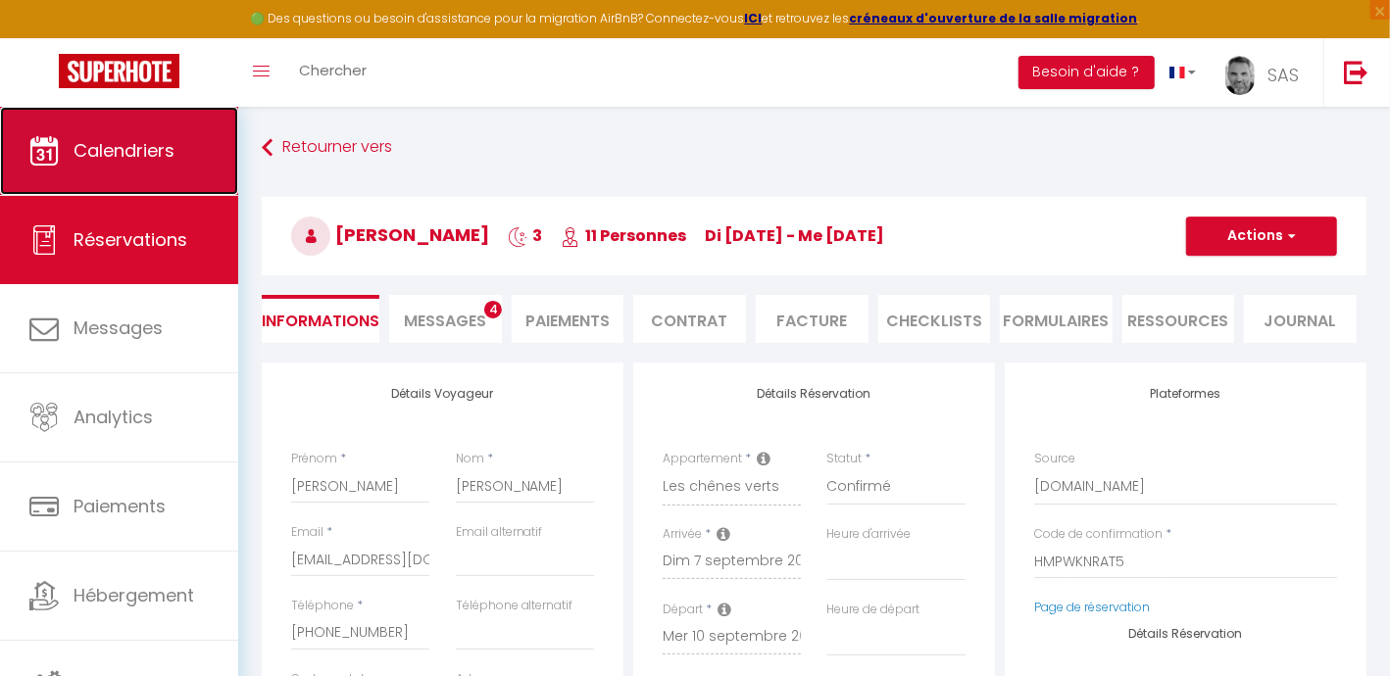
click at [146, 169] on link "Calendriers" at bounding box center [119, 151] width 238 height 88
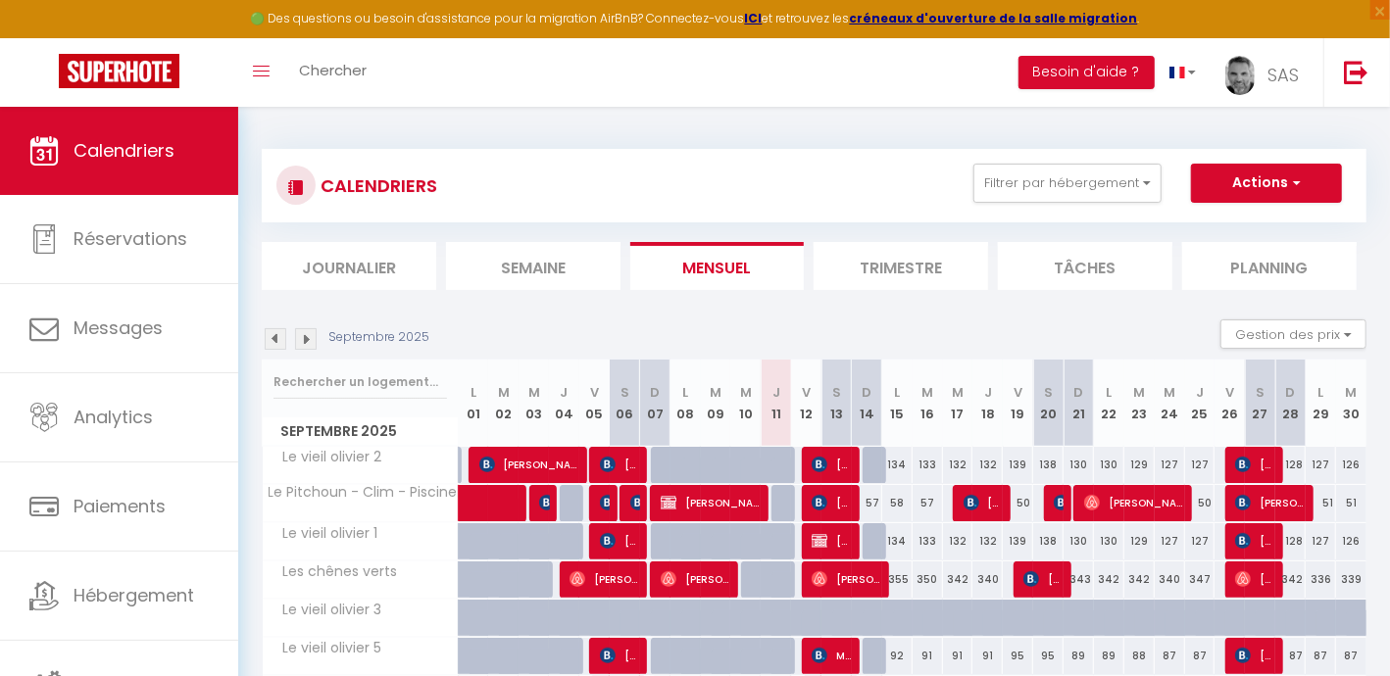
click at [522, 257] on li "Semaine" at bounding box center [533, 266] width 174 height 48
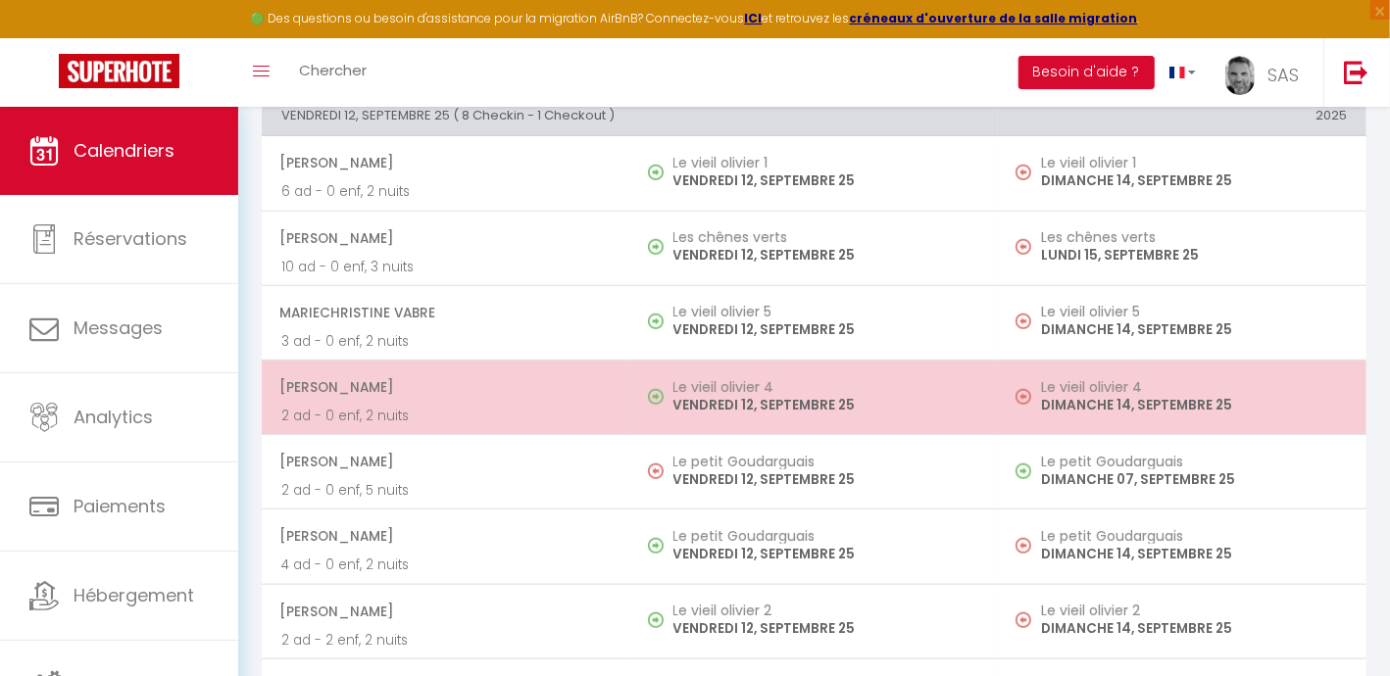
scroll to position [613, 0]
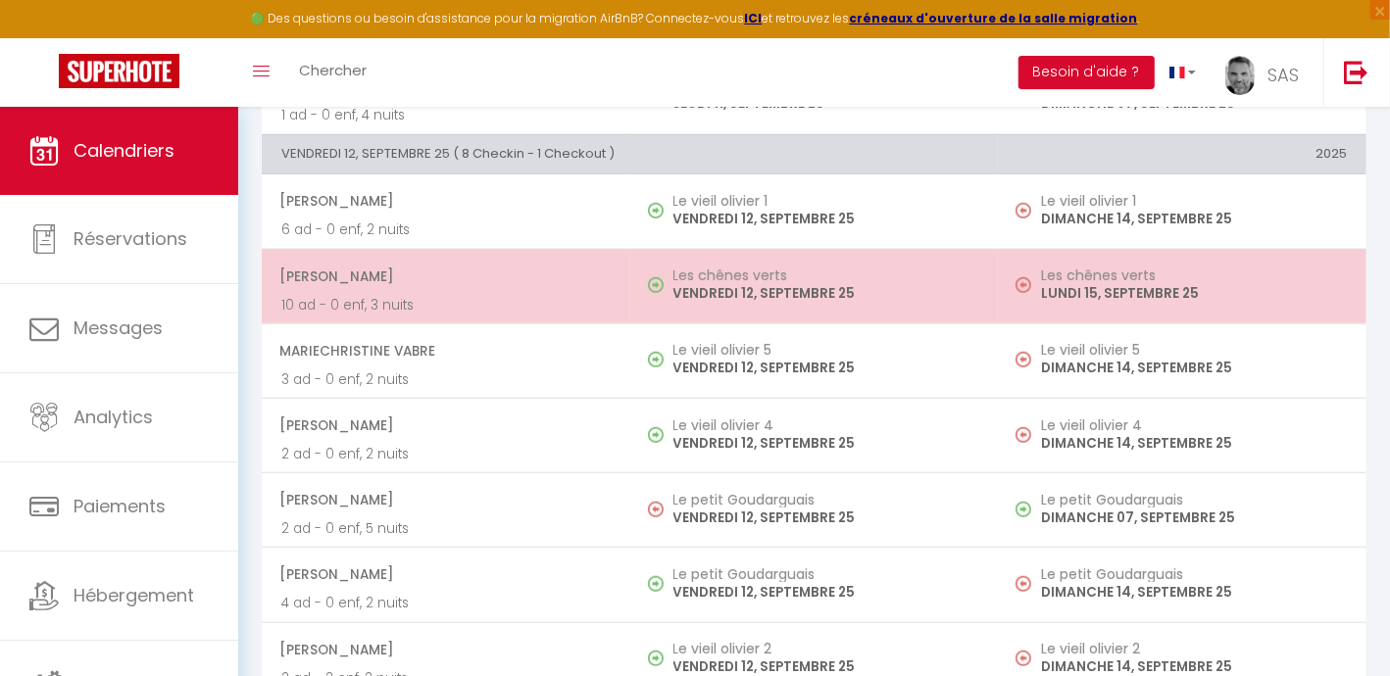
click at [469, 289] on span "[PERSON_NAME]" at bounding box center [444, 276] width 331 height 37
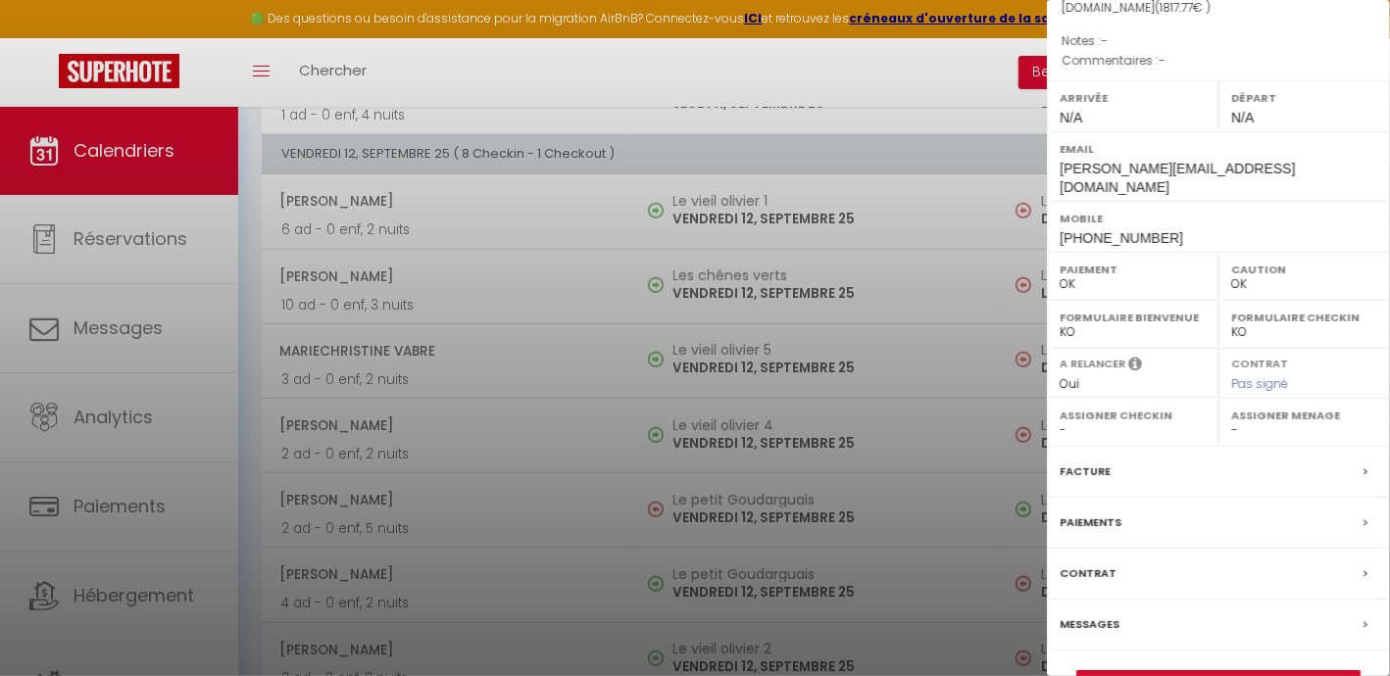
scroll to position [234, 0]
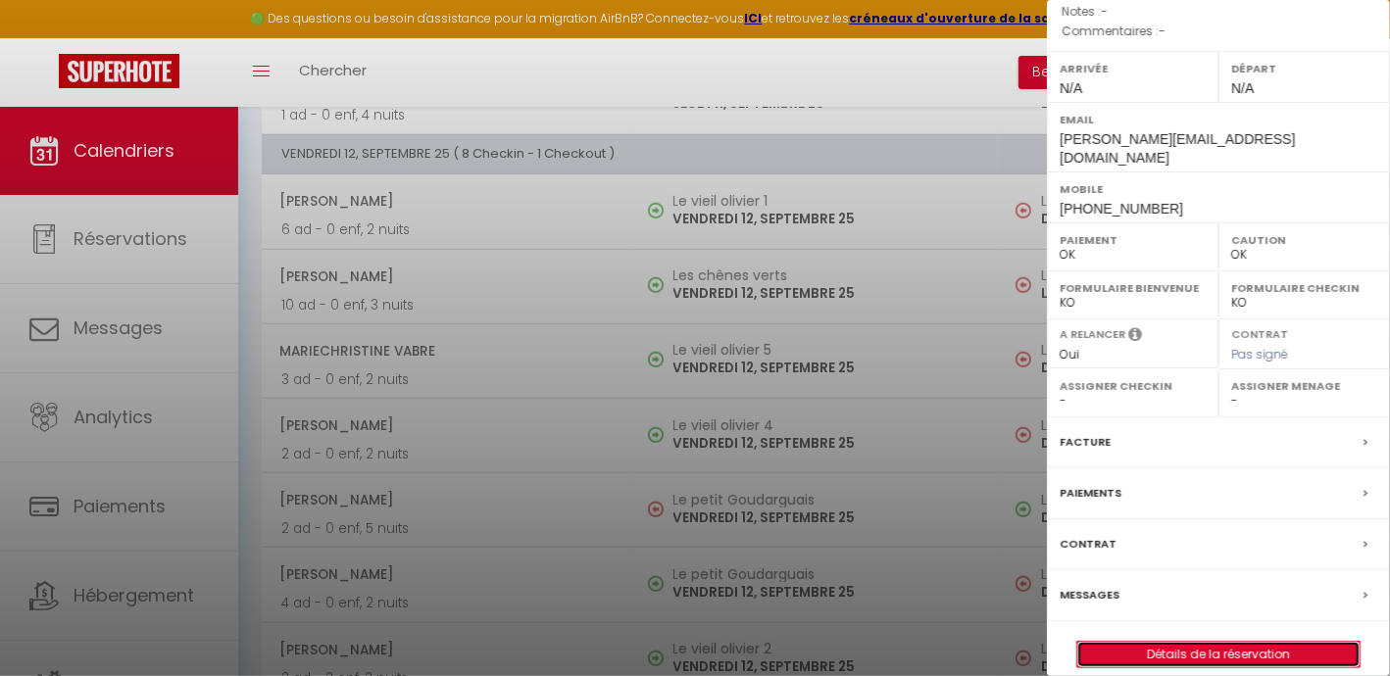
click at [1196, 642] on link "Détails de la réservation" at bounding box center [1218, 654] width 282 height 25
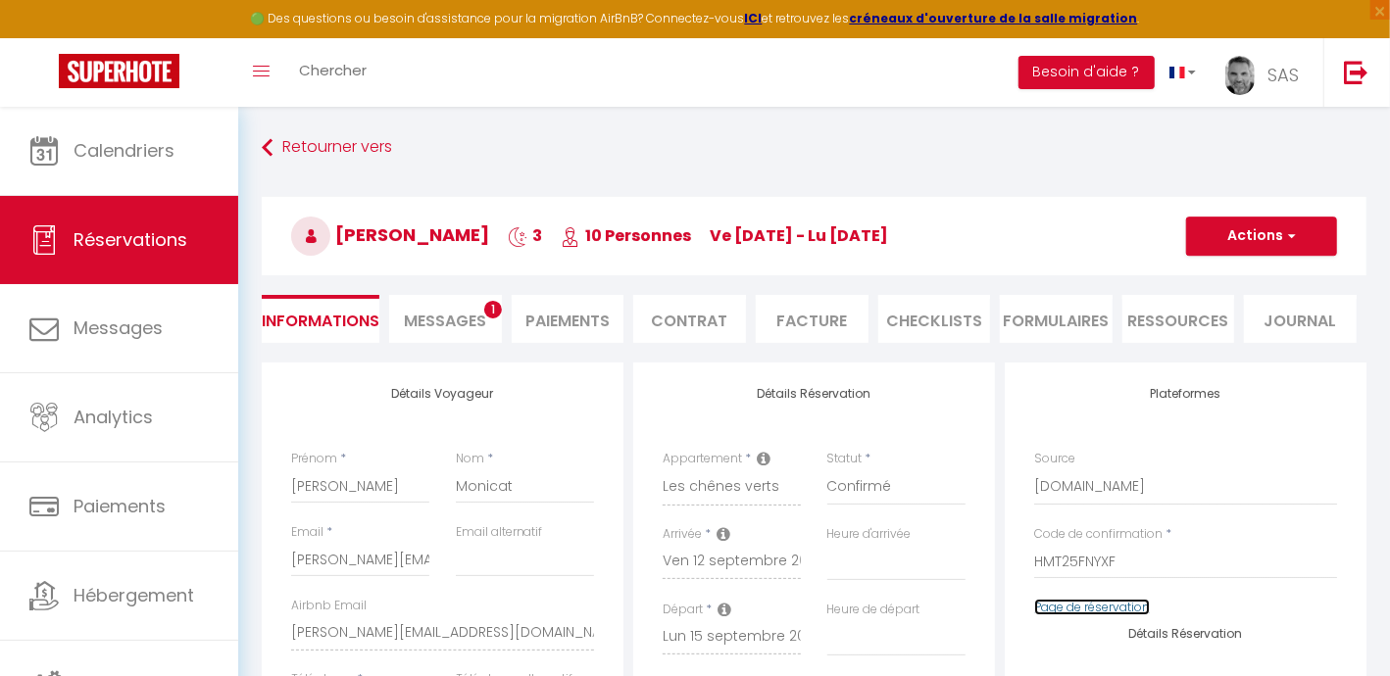
click at [1063, 603] on link "Page de réservation" at bounding box center [1092, 607] width 116 height 17
